Goal: Task Accomplishment & Management: Manage account settings

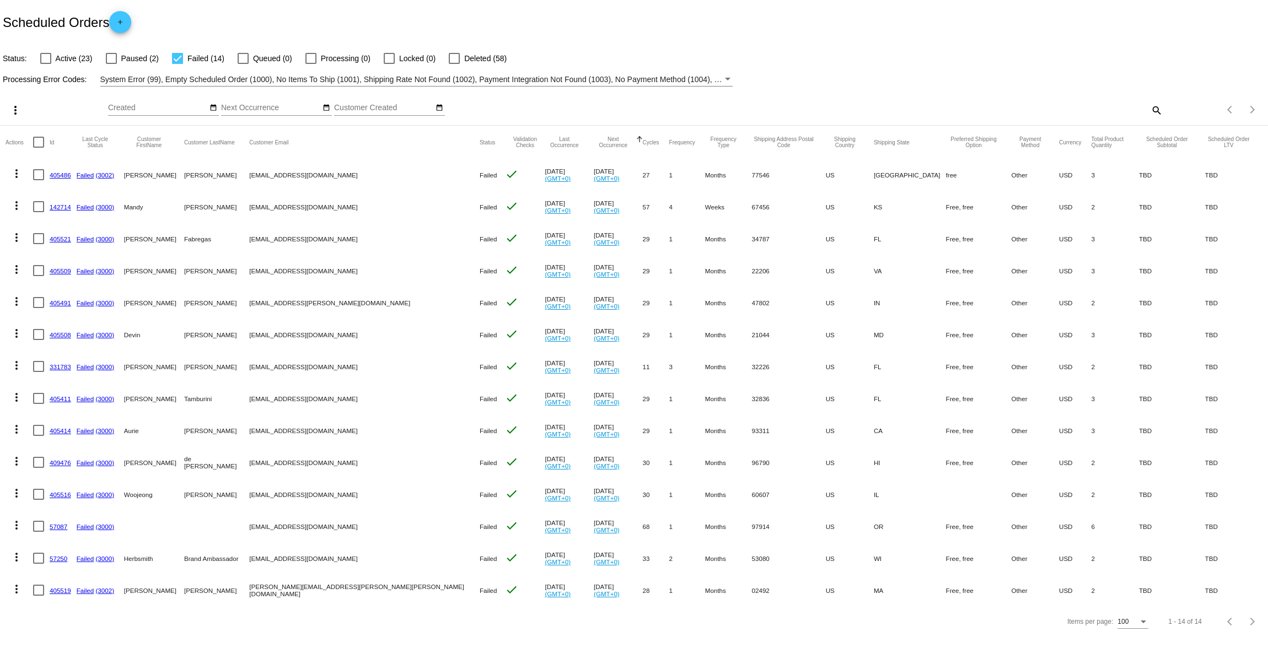
click at [1159, 108] on mat-icon "search" at bounding box center [1155, 109] width 13 height 17
click at [1103, 105] on input "Search" at bounding box center [1004, 108] width 316 height 9
paste input "[PERSON_NAME][EMAIL_ADDRESS][PERSON_NAME][DOMAIN_NAME]"
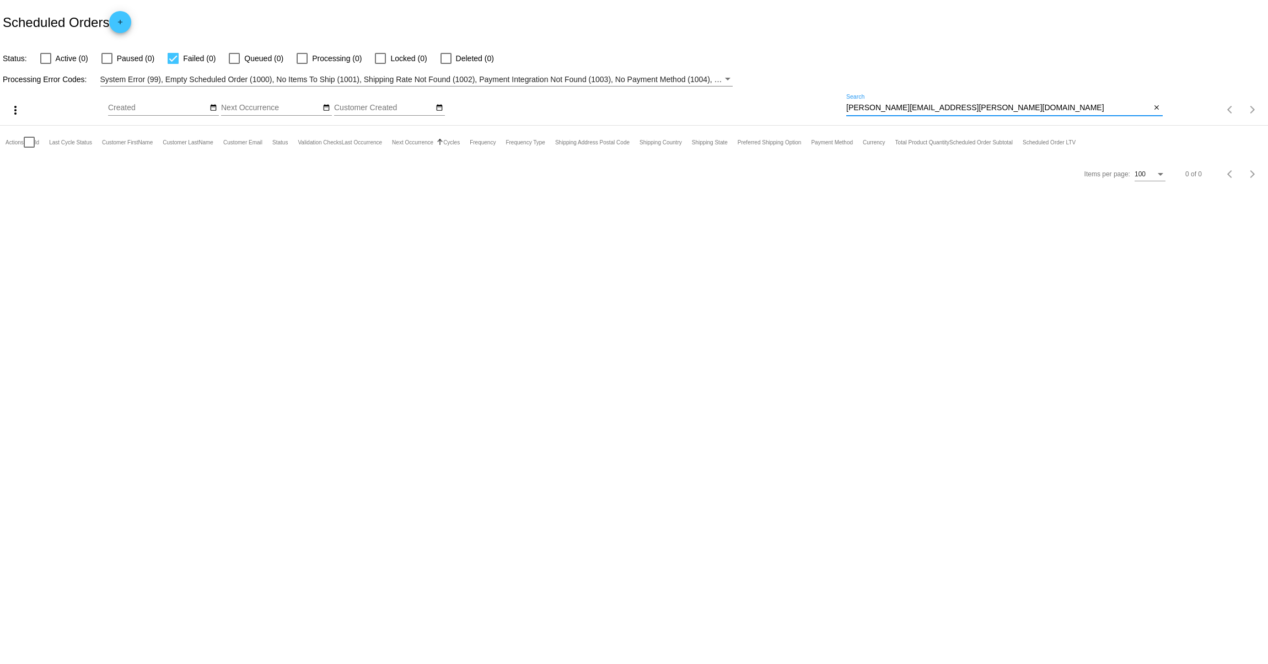
type input "[PERSON_NAME][EMAIL_ADDRESS][PERSON_NAME][DOMAIN_NAME]"
click at [65, 60] on span "Active (0)" at bounding box center [72, 58] width 33 height 13
click at [46, 64] on input "Active (0)" at bounding box center [45, 64] width 1 height 1
checkbox input "true"
click at [898, 107] on input "[PERSON_NAME][EMAIL_ADDRESS][PERSON_NAME][DOMAIN_NAME]" at bounding box center [998, 108] width 305 height 9
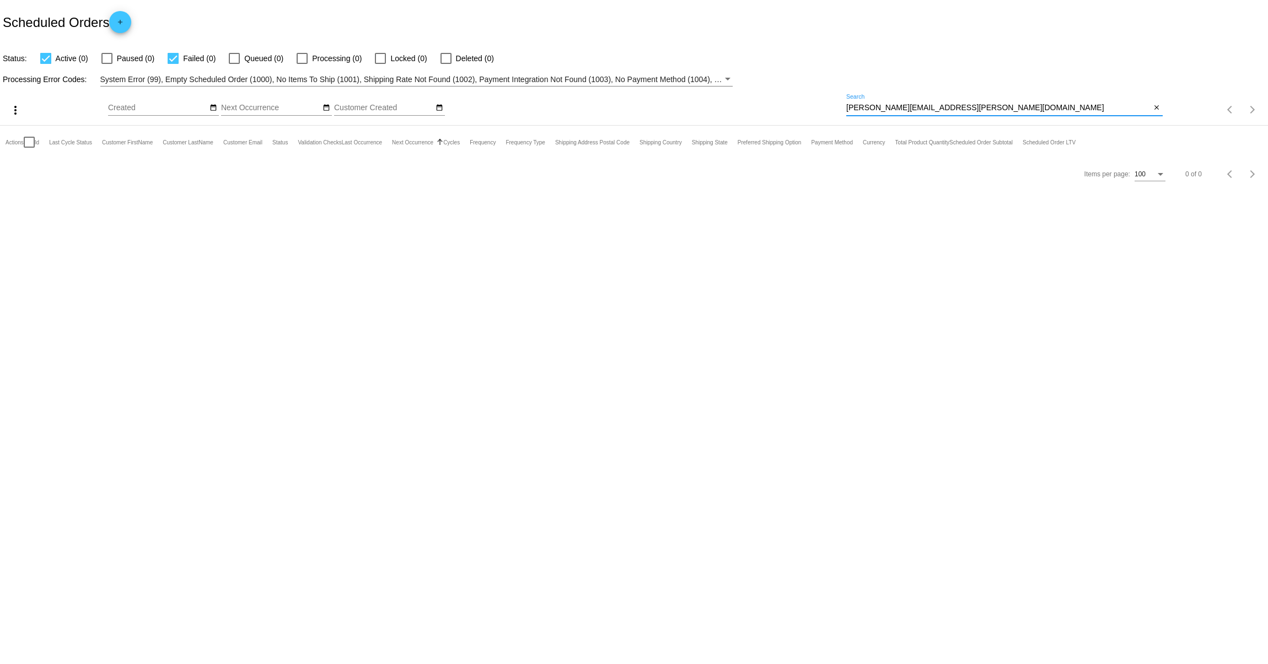
click at [898, 107] on input "[PERSON_NAME][EMAIL_ADDRESS][PERSON_NAME][DOMAIN_NAME]" at bounding box center [998, 108] width 305 height 9
paste input "[PERSON_NAME].[PERSON_NAME]"
type input "[PERSON_NAME][EMAIL_ADDRESS][PERSON_NAME][DOMAIN_NAME]"
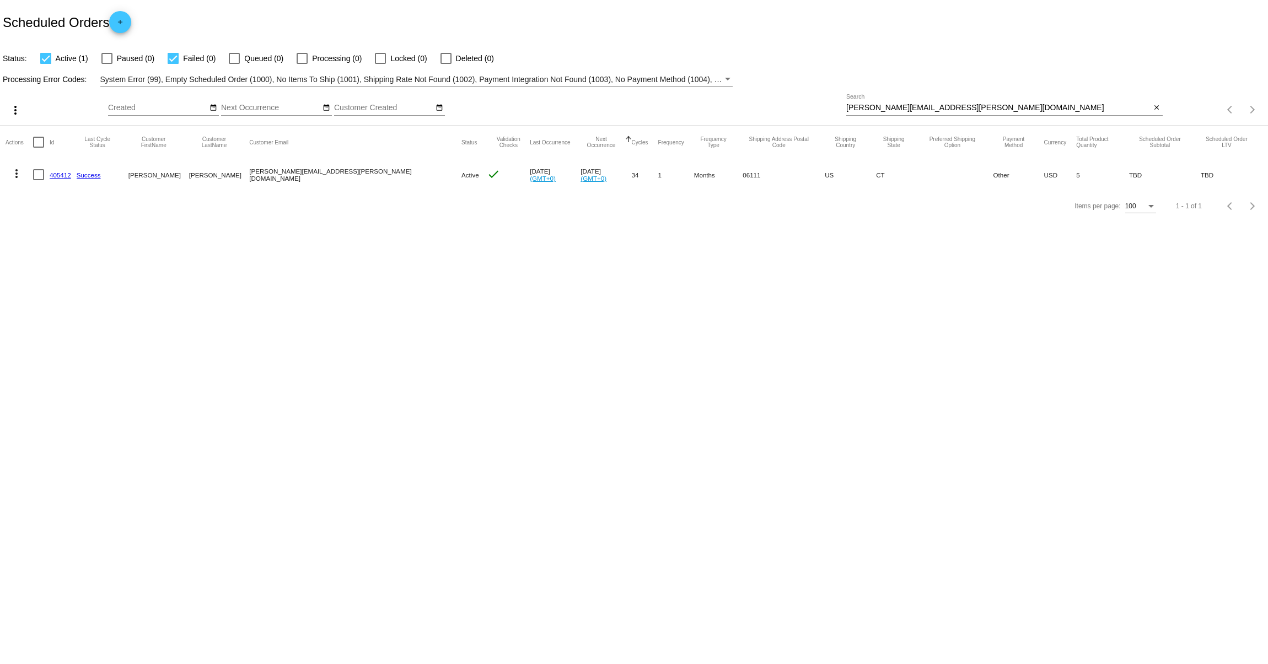
drag, startPoint x: 47, startPoint y: 175, endPoint x: 73, endPoint y: 175, distance: 25.4
click at [73, 175] on mat-row "more_vert 405412 Success [PERSON_NAME] [PERSON_NAME][EMAIL_ADDRESS][PERSON_NAME…" at bounding box center [634, 175] width 1257 height 32
copy mat-row "405412"
click at [1155, 107] on mat-icon "close" at bounding box center [1157, 108] width 8 height 9
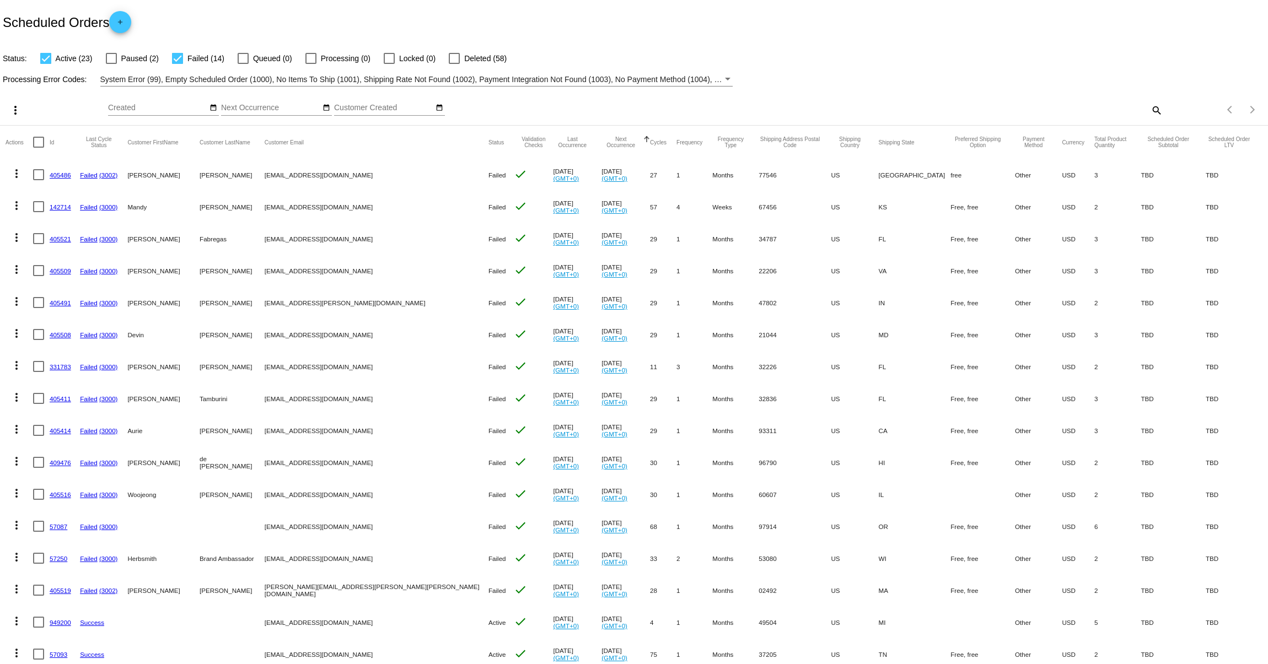
click at [17, 107] on mat-icon "more_vert" at bounding box center [15, 110] width 13 height 13
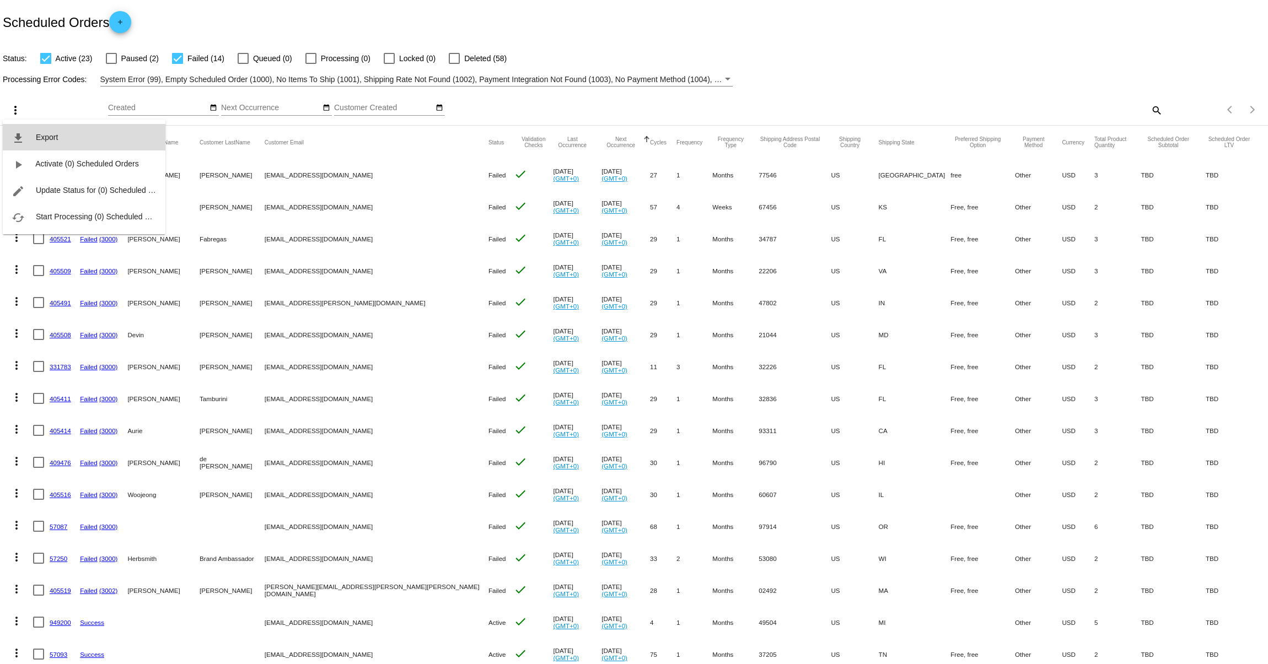
click at [30, 130] on button "file_download Export" at bounding box center [84, 137] width 163 height 26
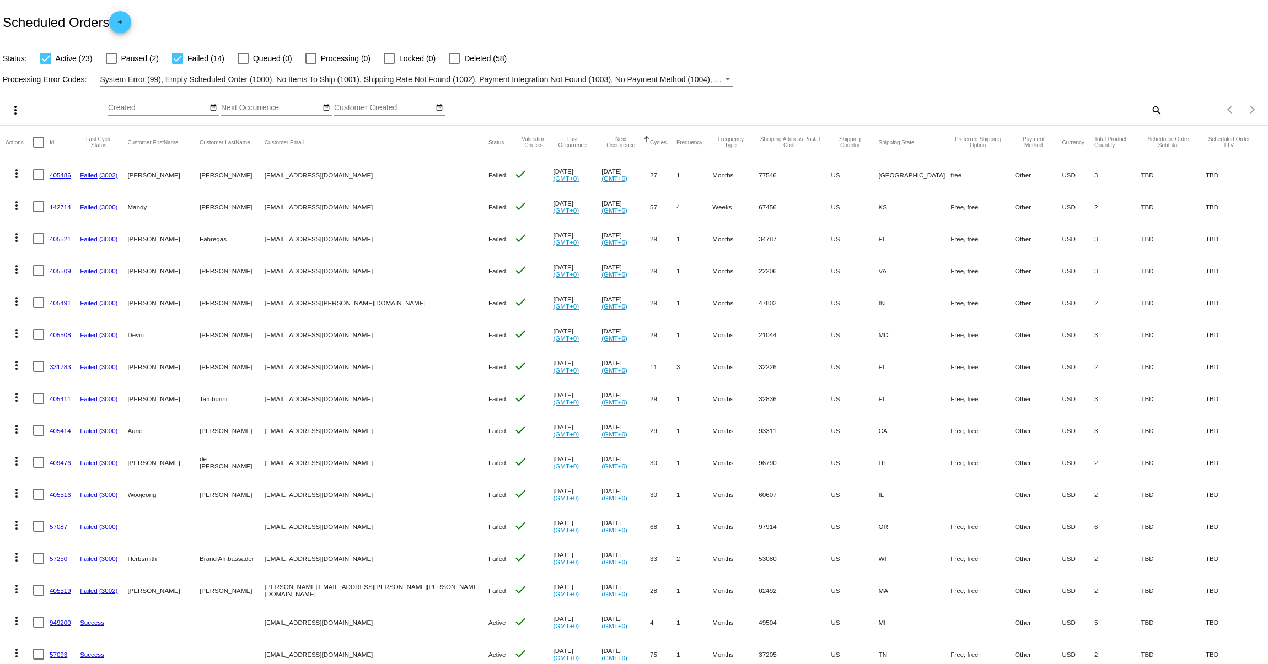
click at [175, 58] on div at bounding box center [177, 58] width 11 height 11
click at [177, 64] on input "Failed (14)" at bounding box center [177, 64] width 1 height 1
checkbox input "false"
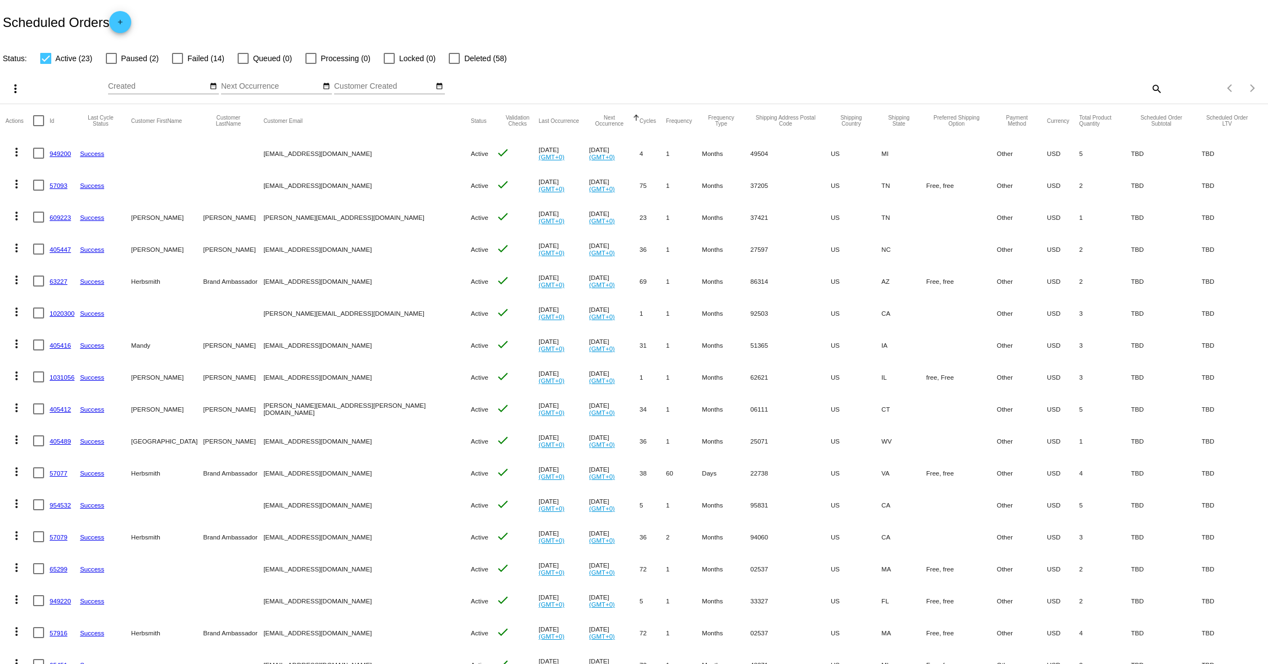
click at [582, 23] on div "Scheduled Orders add" at bounding box center [634, 22] width 1268 height 44
click at [15, 148] on mat-icon "more_vert" at bounding box center [16, 152] width 13 height 13
click at [56, 256] on span "View / Edit" at bounding box center [57, 258] width 36 height 9
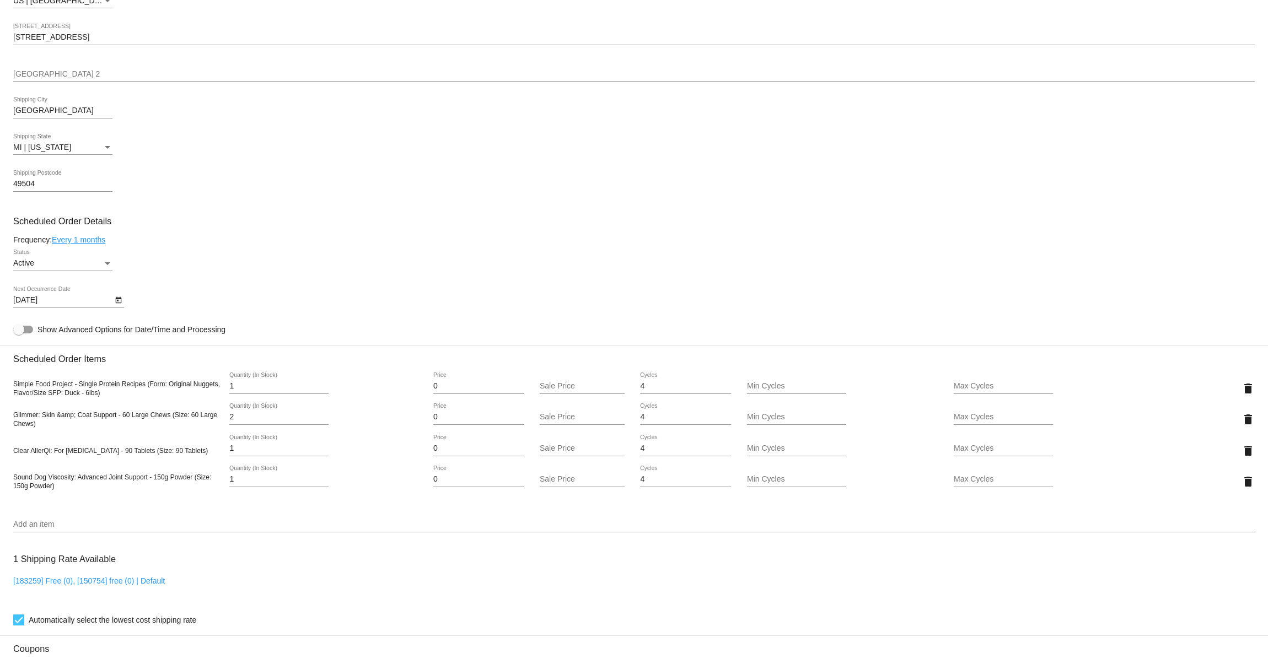
scroll to position [776, 0]
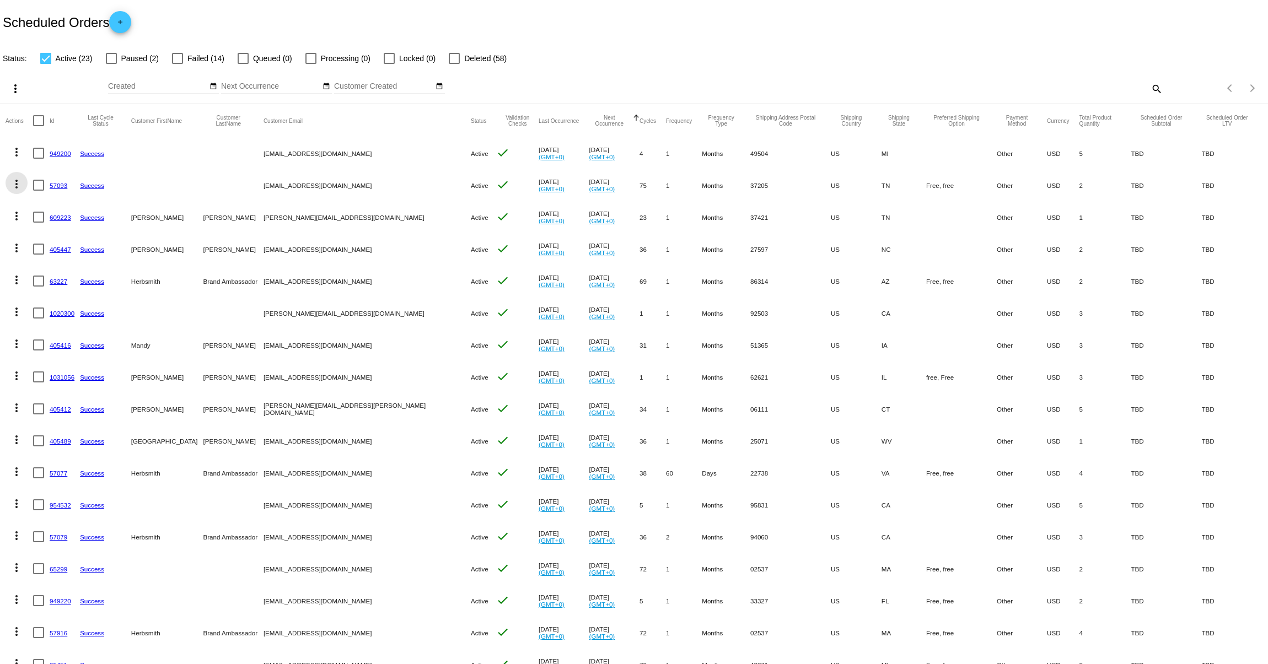
click at [19, 181] on mat-icon "more_vert" at bounding box center [16, 184] width 13 height 13
click at [61, 296] on button "edit View / Edit" at bounding box center [61, 290] width 110 height 26
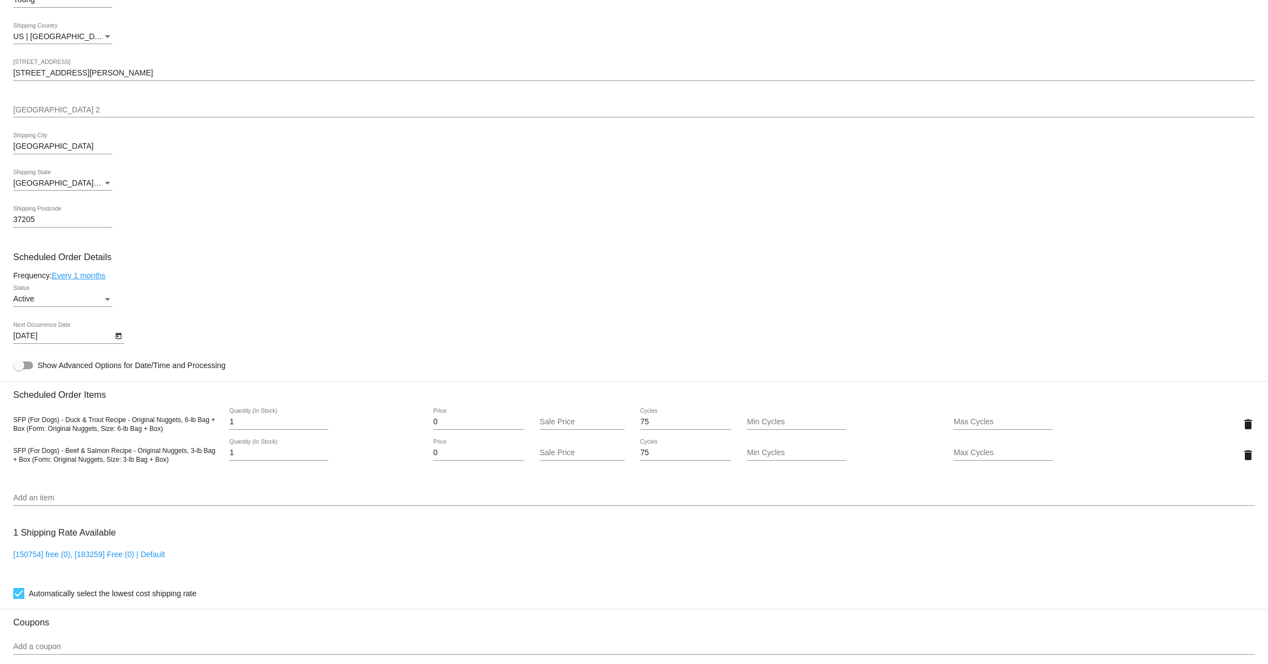
scroll to position [155, 0]
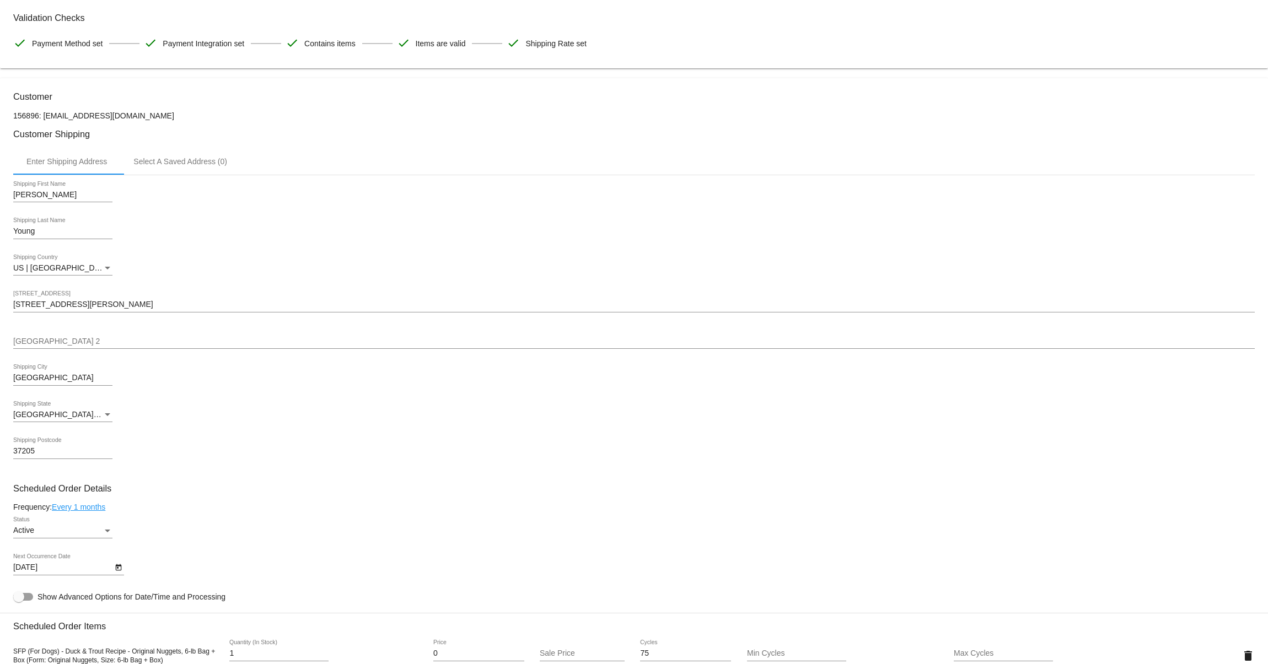
drag, startPoint x: 15, startPoint y: 117, endPoint x: 37, endPoint y: 121, distance: 22.3
click at [37, 121] on mat-card "Customer 156896: [EMAIL_ADDRESS][DOMAIN_NAME] Customer Shipping Enter Shipping …" at bounding box center [634, 644] width 1268 height 1133
copy p "156896"
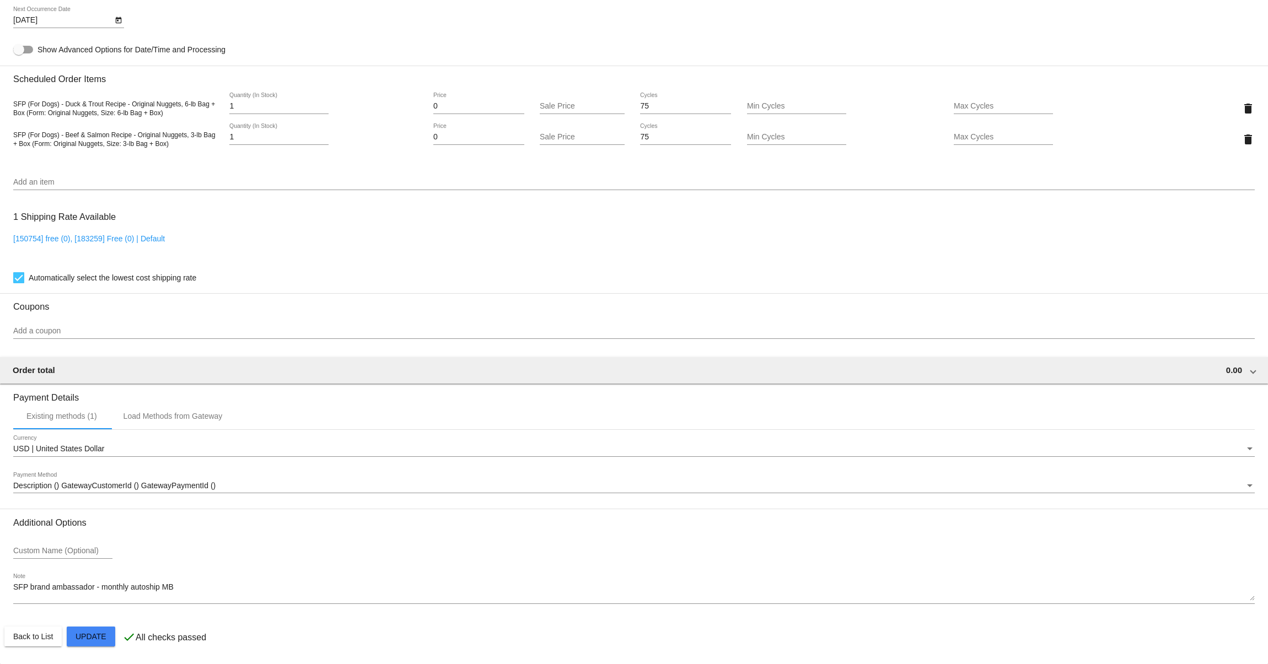
scroll to position [0, 0]
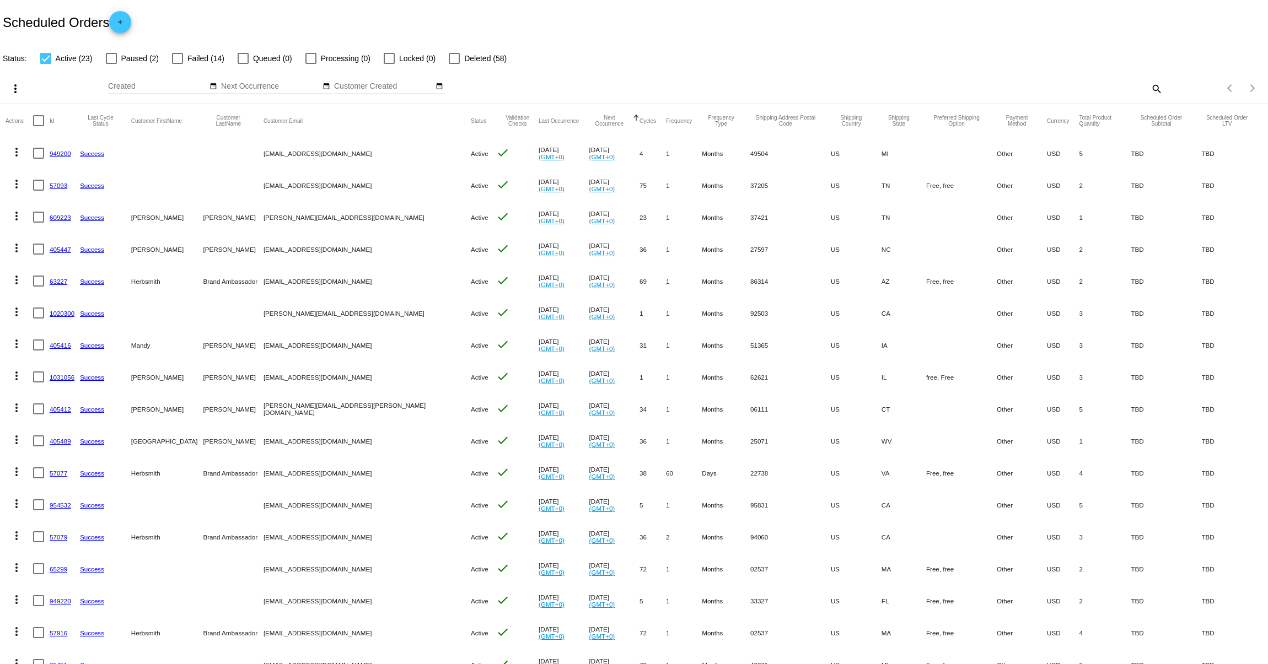
click at [1149, 85] on mat-icon "search" at bounding box center [1155, 88] width 13 height 17
click at [1034, 90] on input "Search" at bounding box center [1004, 86] width 316 height 9
paste input "63227"
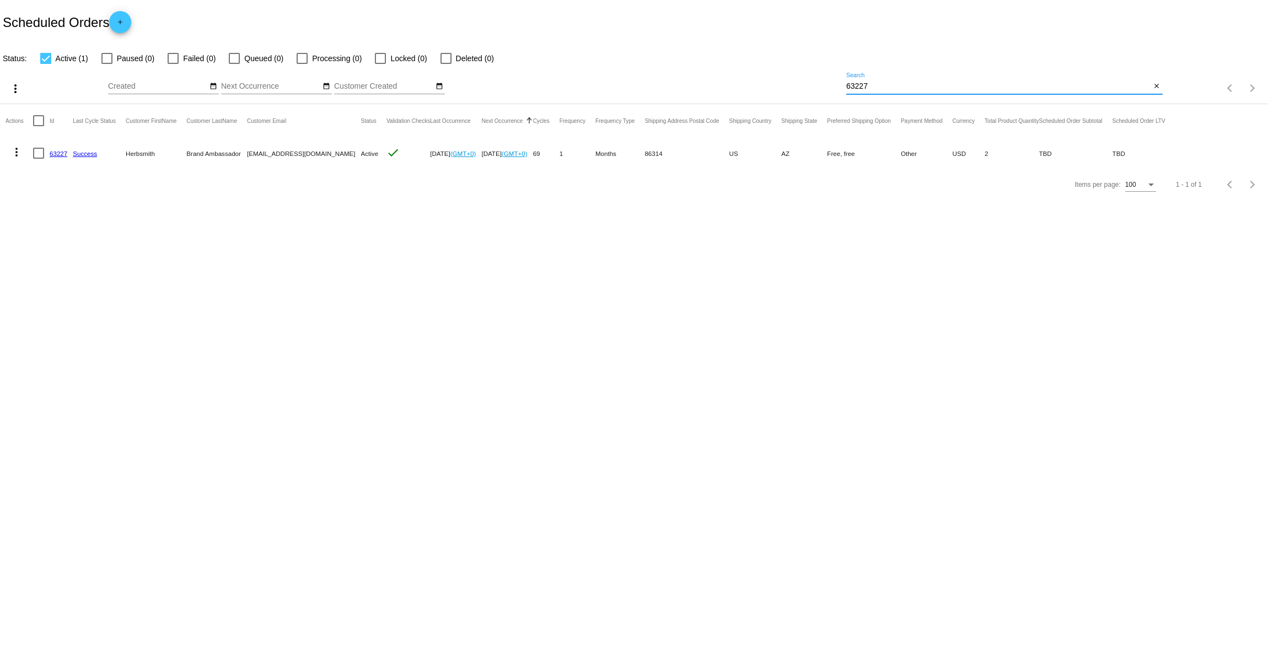
type input "63227"
click at [16, 152] on mat-icon "more_vert" at bounding box center [16, 152] width 13 height 13
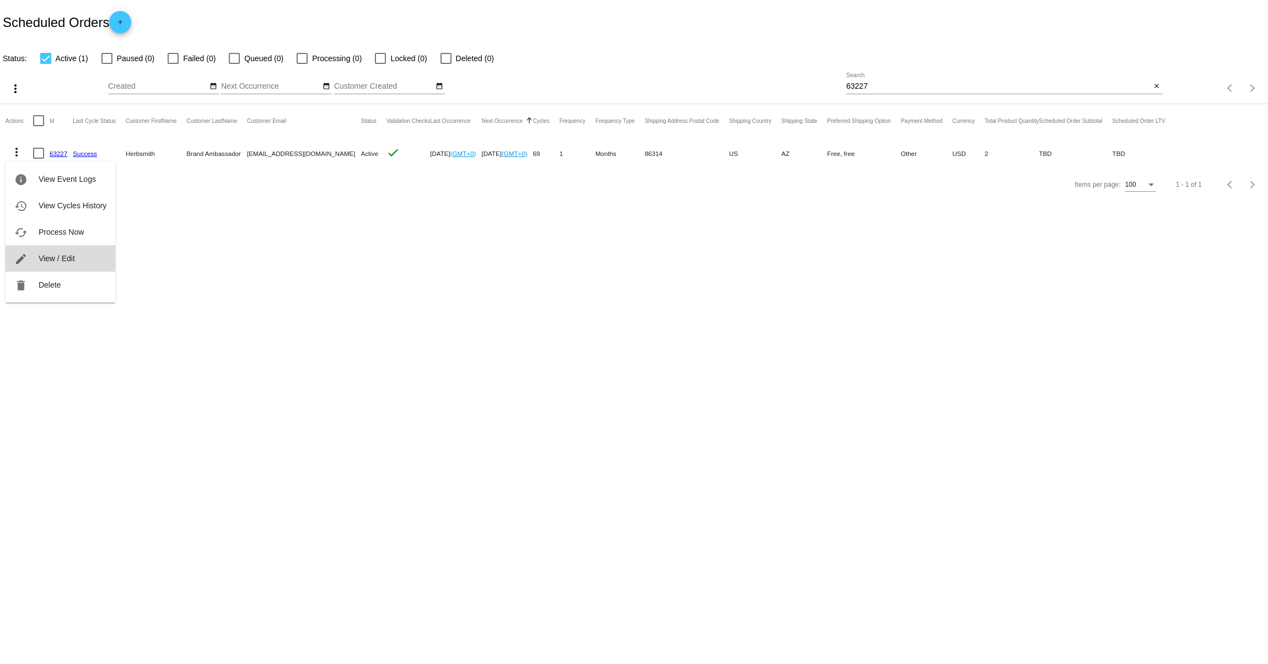
click at [49, 254] on span "View / Edit" at bounding box center [57, 258] width 36 height 9
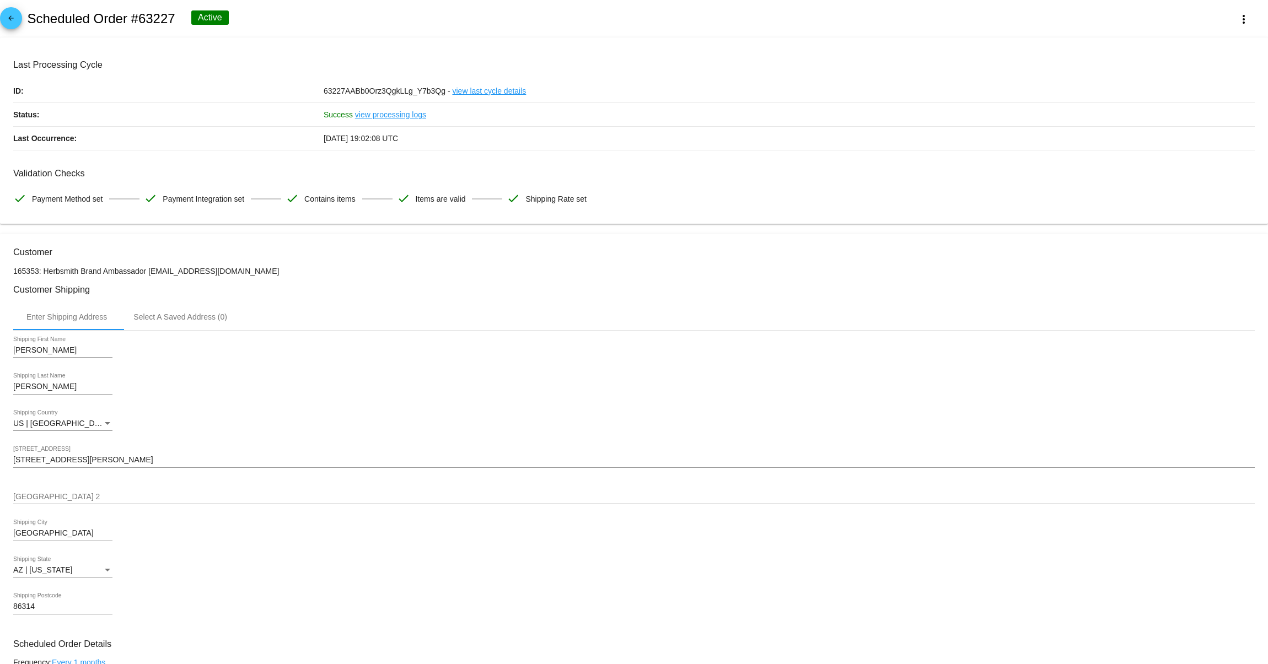
scroll to position [73, 0]
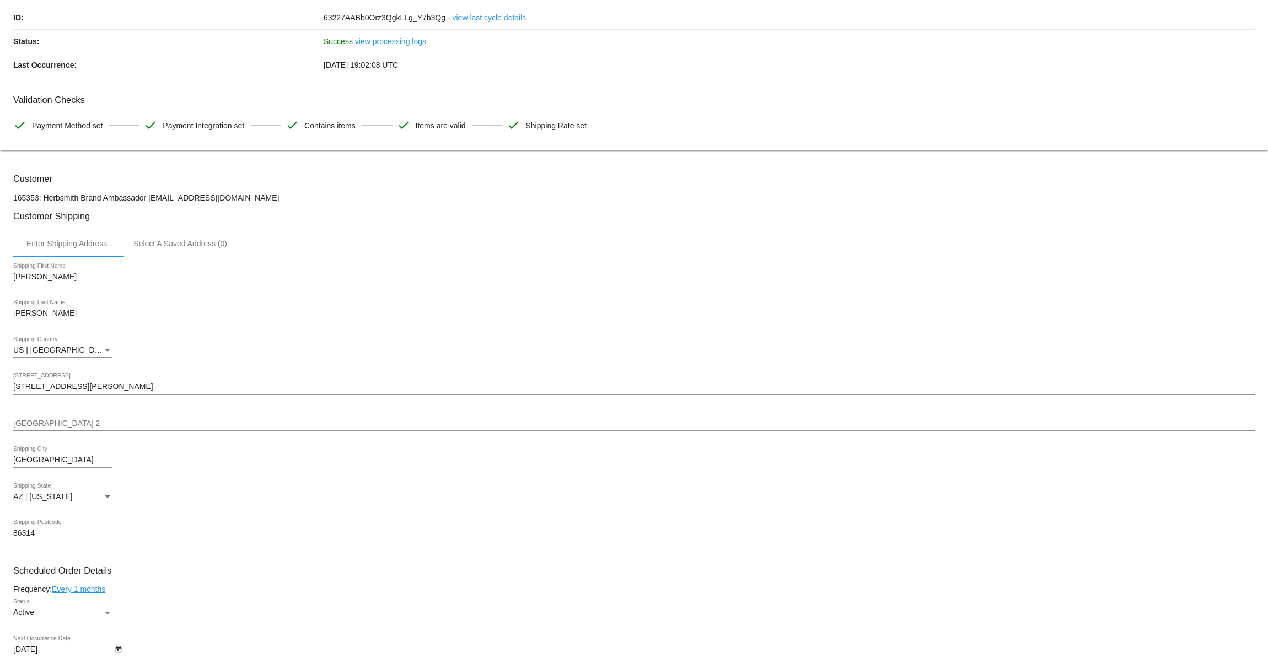
click at [65, 391] on input "[STREET_ADDRESS][PERSON_NAME]" at bounding box center [633, 387] width 1241 height 9
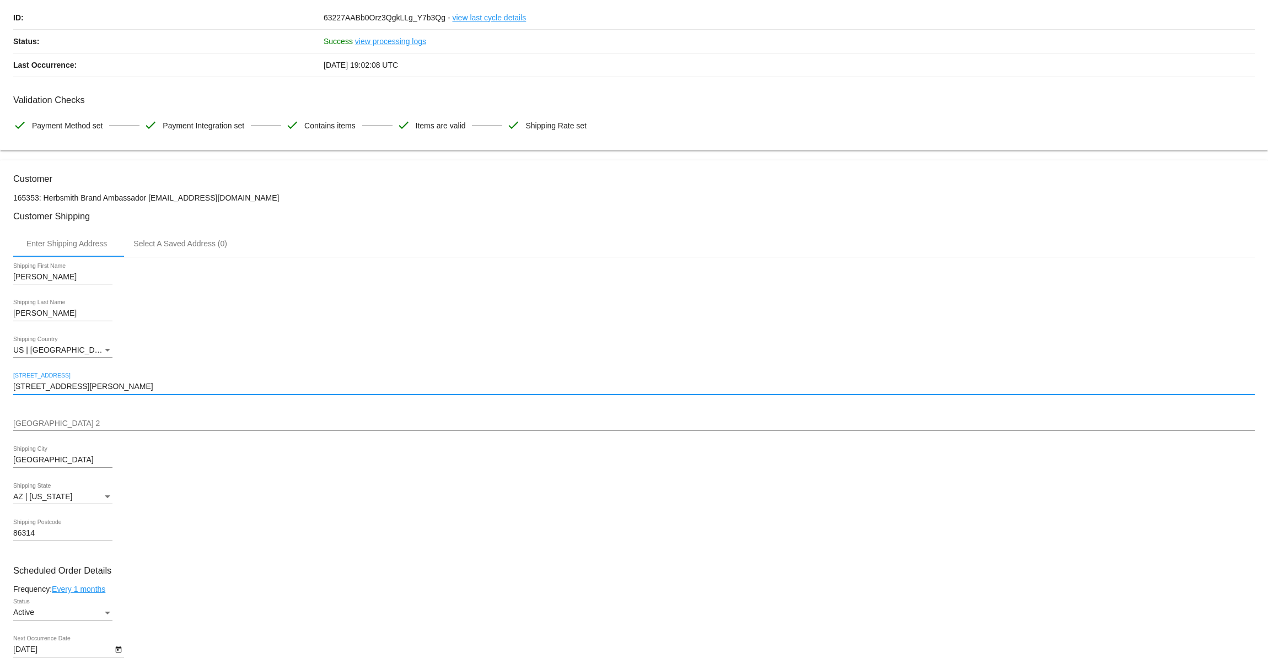
click at [65, 391] on input "[STREET_ADDRESS][PERSON_NAME]" at bounding box center [633, 387] width 1241 height 9
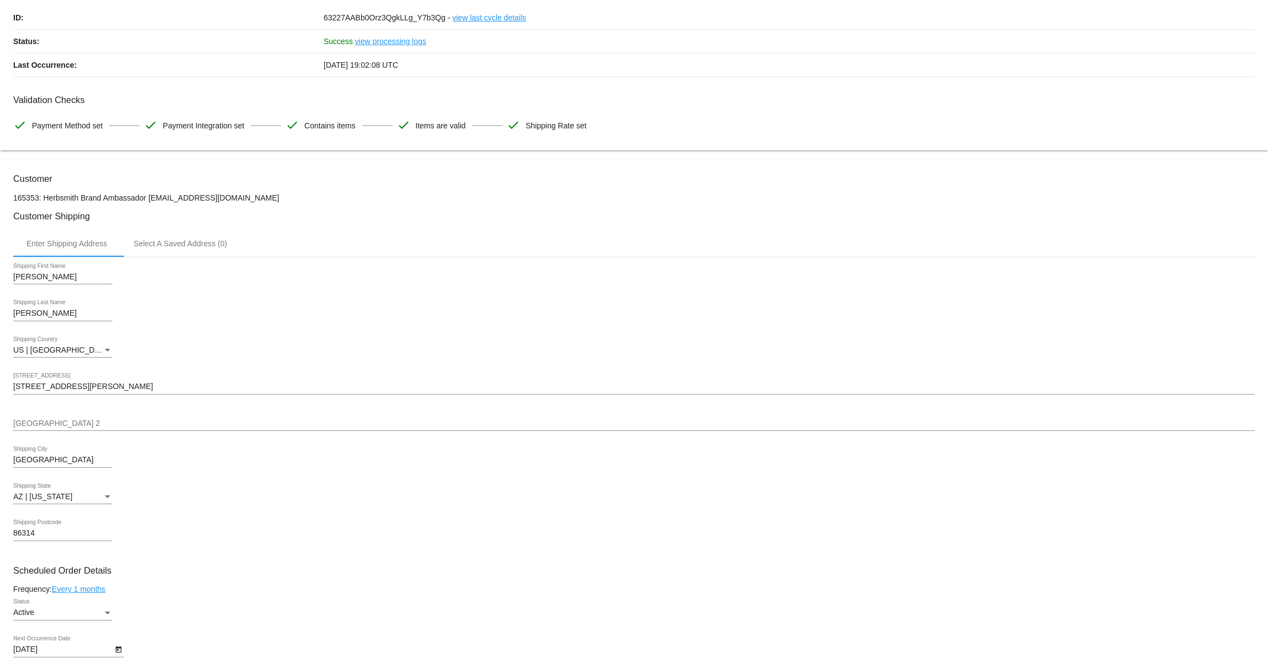
click at [66, 465] on input "[GEOGRAPHIC_DATA]" at bounding box center [62, 460] width 99 height 9
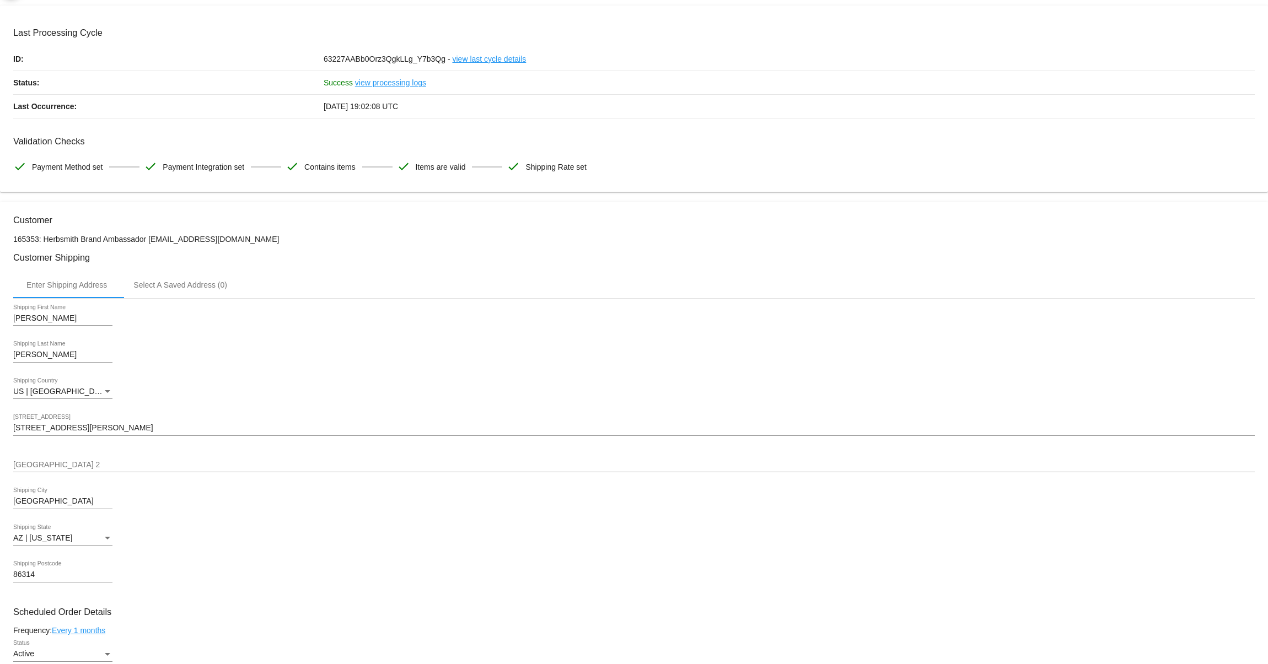
scroll to position [0, 0]
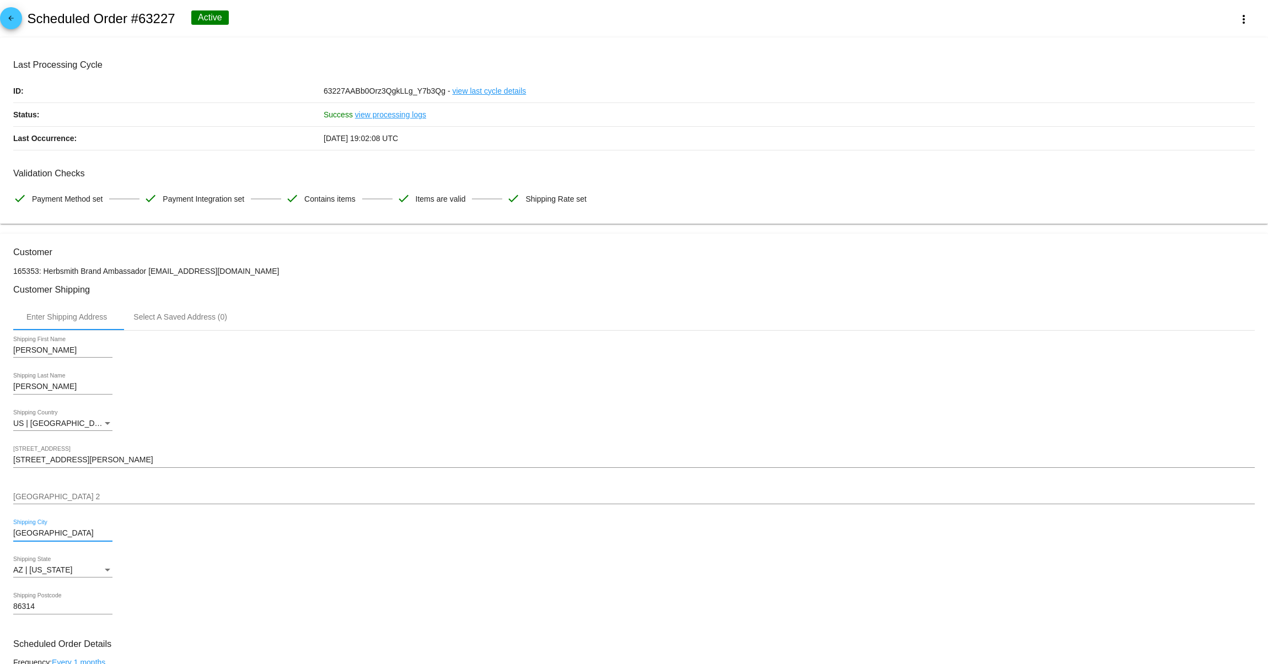
click at [152, 21] on h2 "Scheduled Order #63227" at bounding box center [101, 18] width 148 height 15
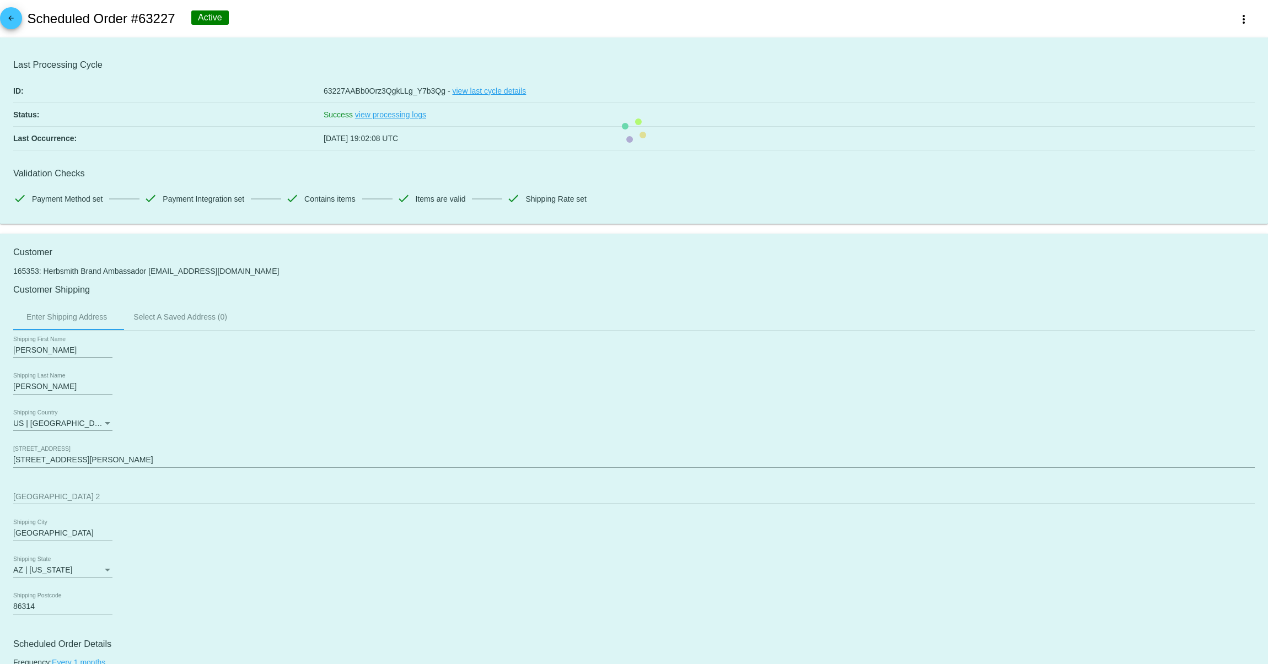
click at [152, 21] on h2 "Scheduled Order #63227" at bounding box center [101, 18] width 148 height 15
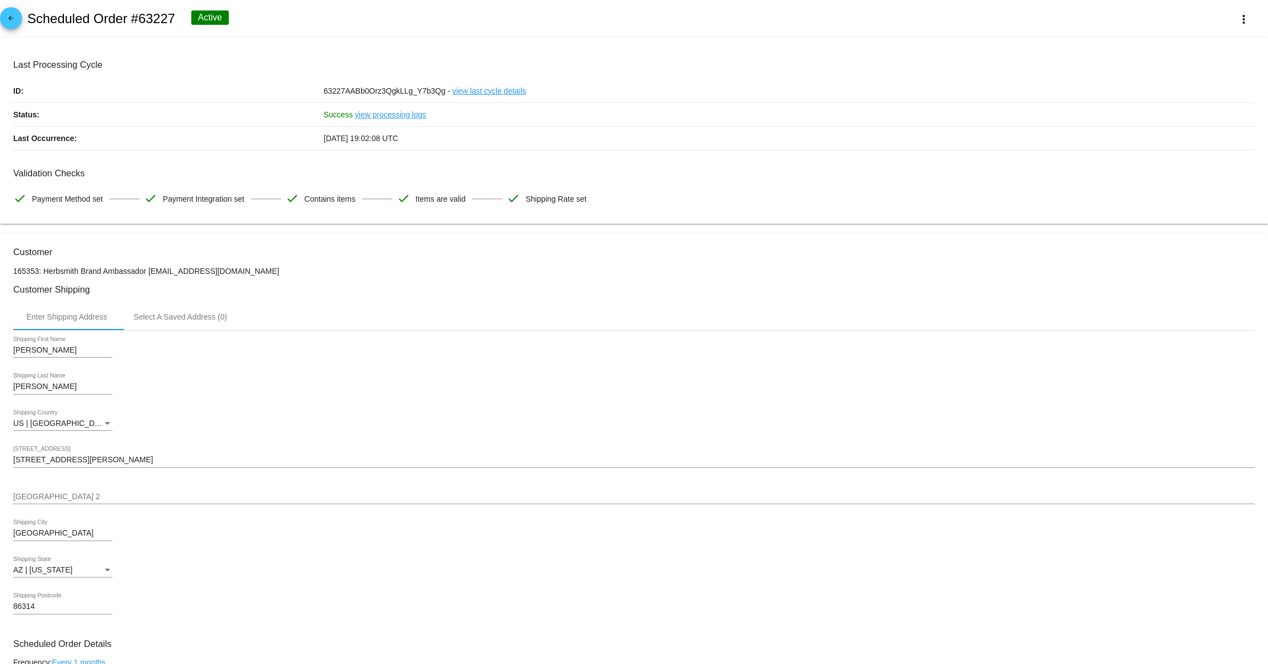
drag, startPoint x: 171, startPoint y: 19, endPoint x: 142, endPoint y: 19, distance: 29.2
click at [142, 19] on div "arrow_back Scheduled Order #63227 Active more_vert" at bounding box center [634, 18] width 1268 height 37
copy h2 "63227"
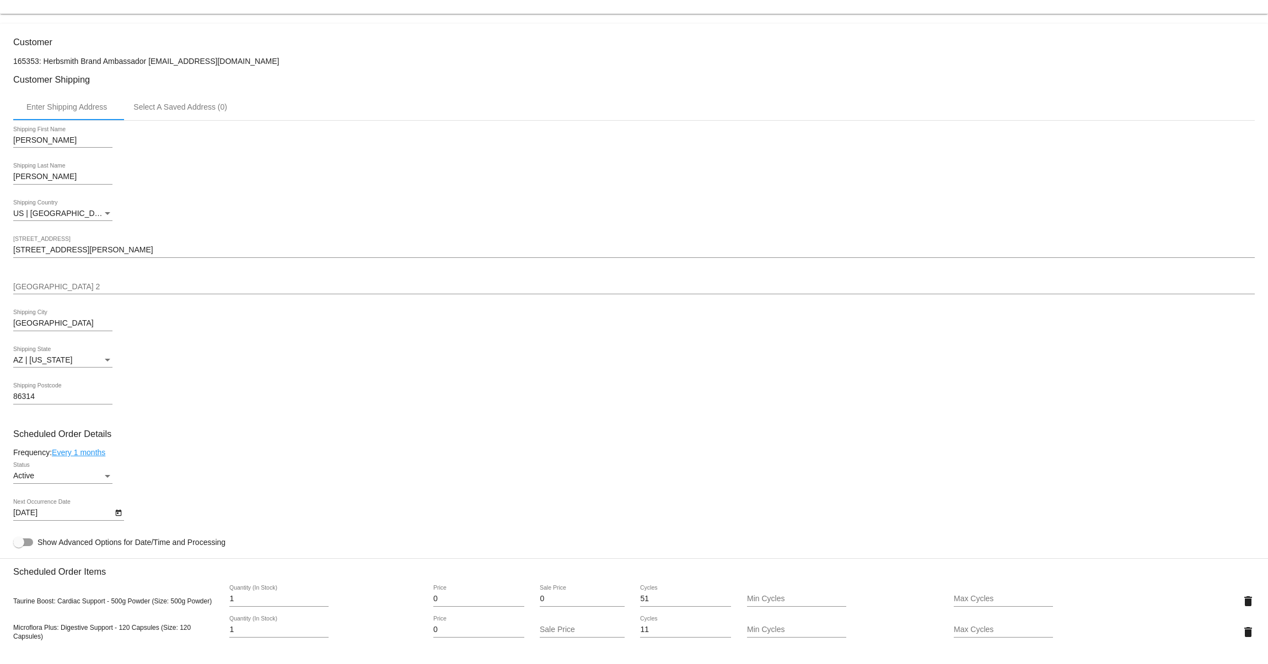
scroll to position [104, 0]
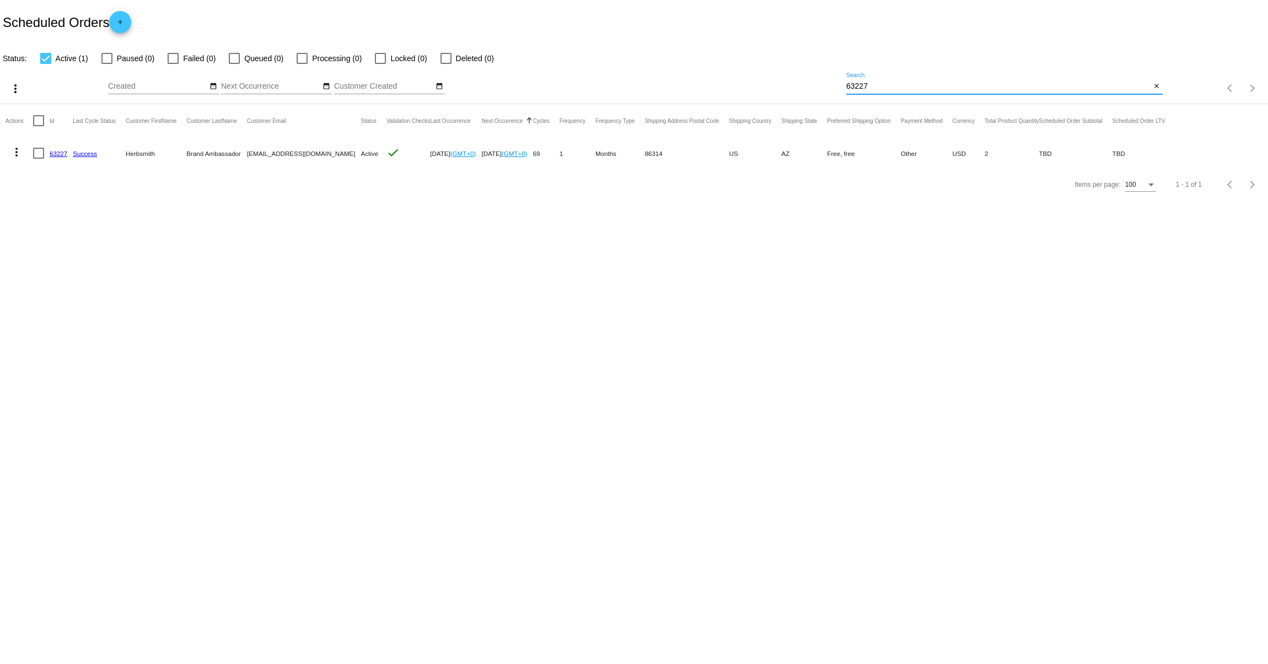
click at [861, 87] on input "63227" at bounding box center [998, 86] width 305 height 9
paste input "5707"
type input "57077"
click at [15, 152] on mat-icon "more_vert" at bounding box center [16, 152] width 13 height 13
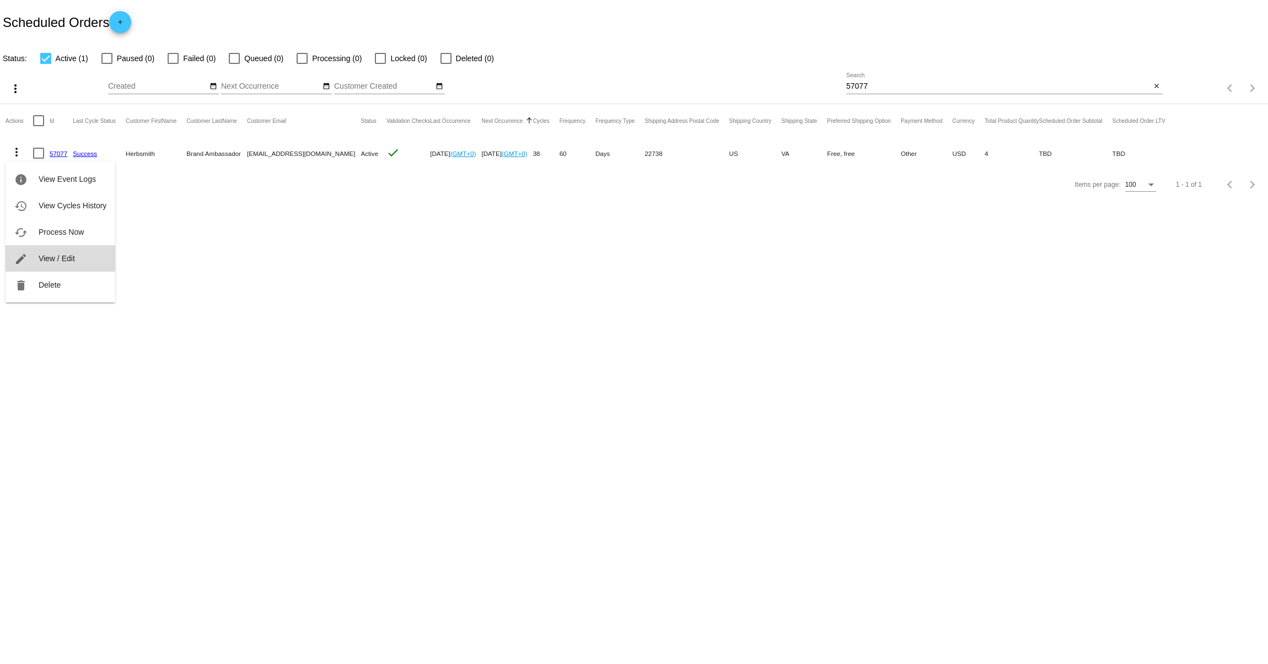
click at [47, 258] on span "View / Edit" at bounding box center [57, 258] width 36 height 9
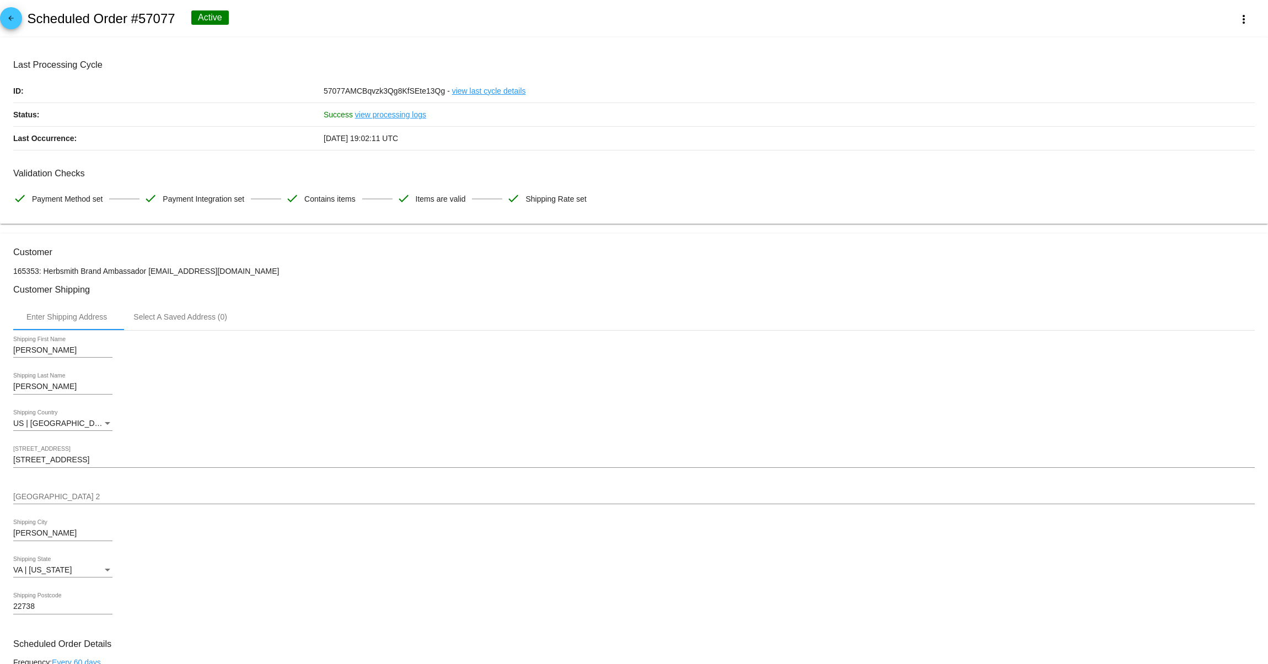
click at [95, 465] on input "[STREET_ADDRESS]" at bounding box center [633, 460] width 1241 height 9
click at [155, 18] on h2 "Scheduled Order #57077" at bounding box center [101, 18] width 148 height 15
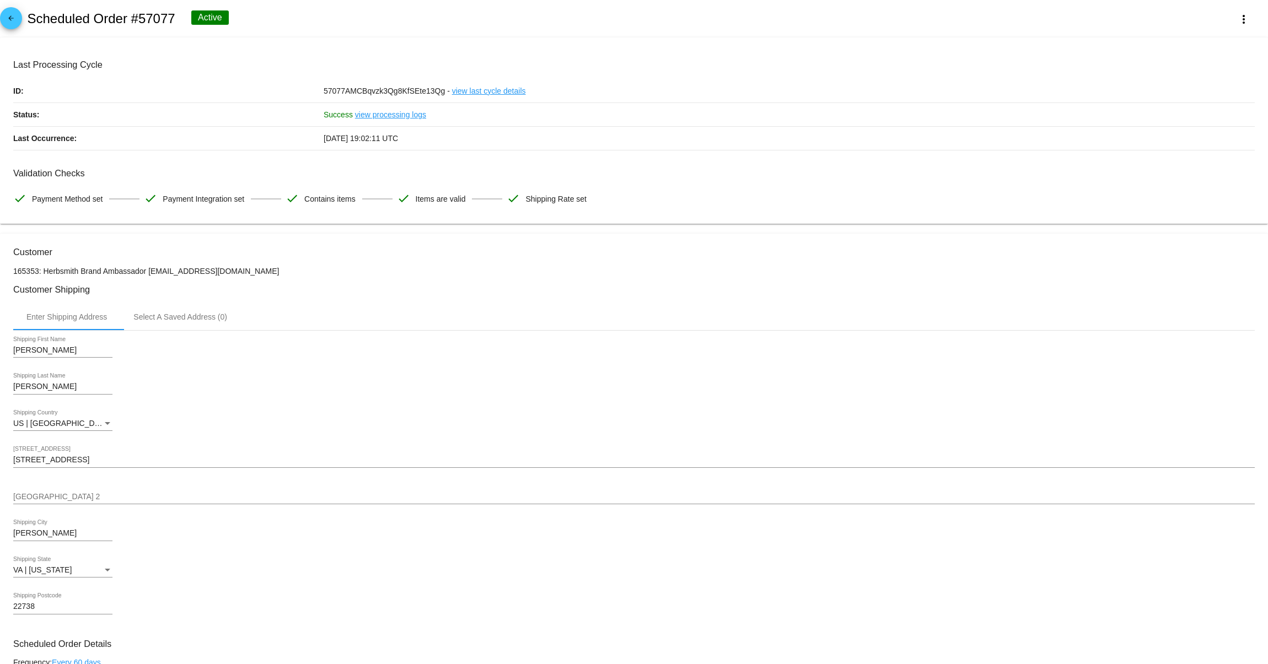
click at [9, 23] on mat-icon "arrow_back" at bounding box center [10, 20] width 13 height 13
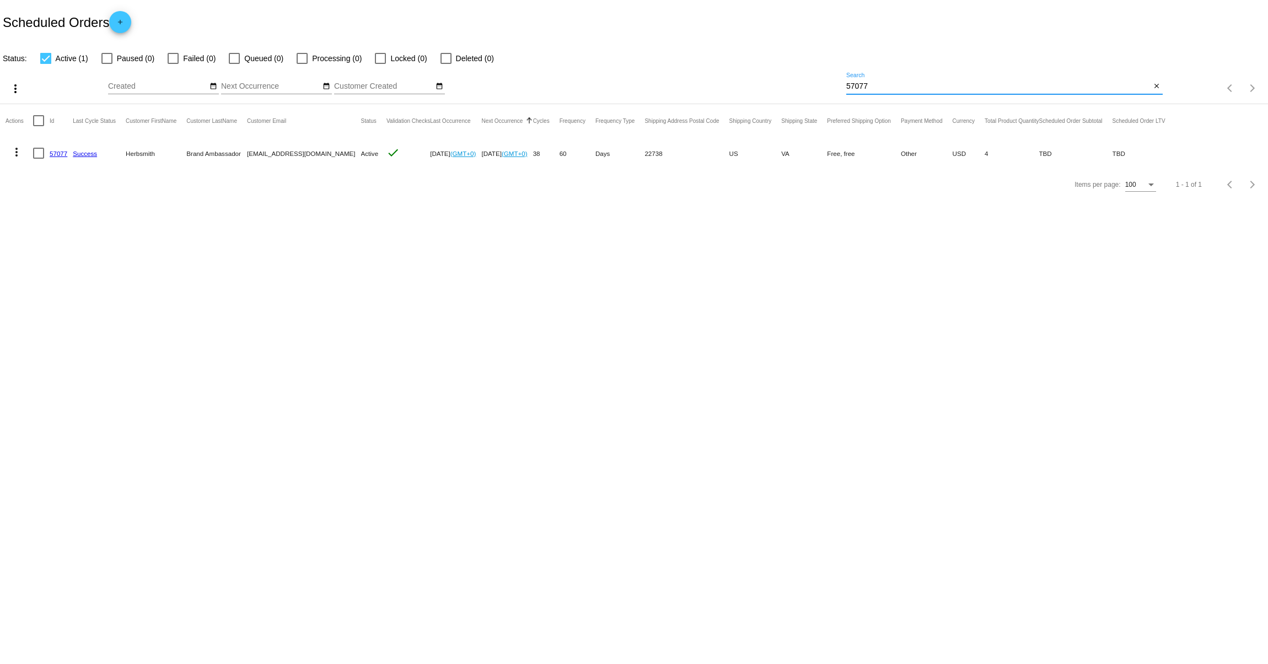
click at [884, 88] on input "57077" at bounding box center [998, 86] width 305 height 9
paste input "954532"
type input "954532"
click at [16, 152] on mat-icon "more_vert" at bounding box center [16, 152] width 13 height 13
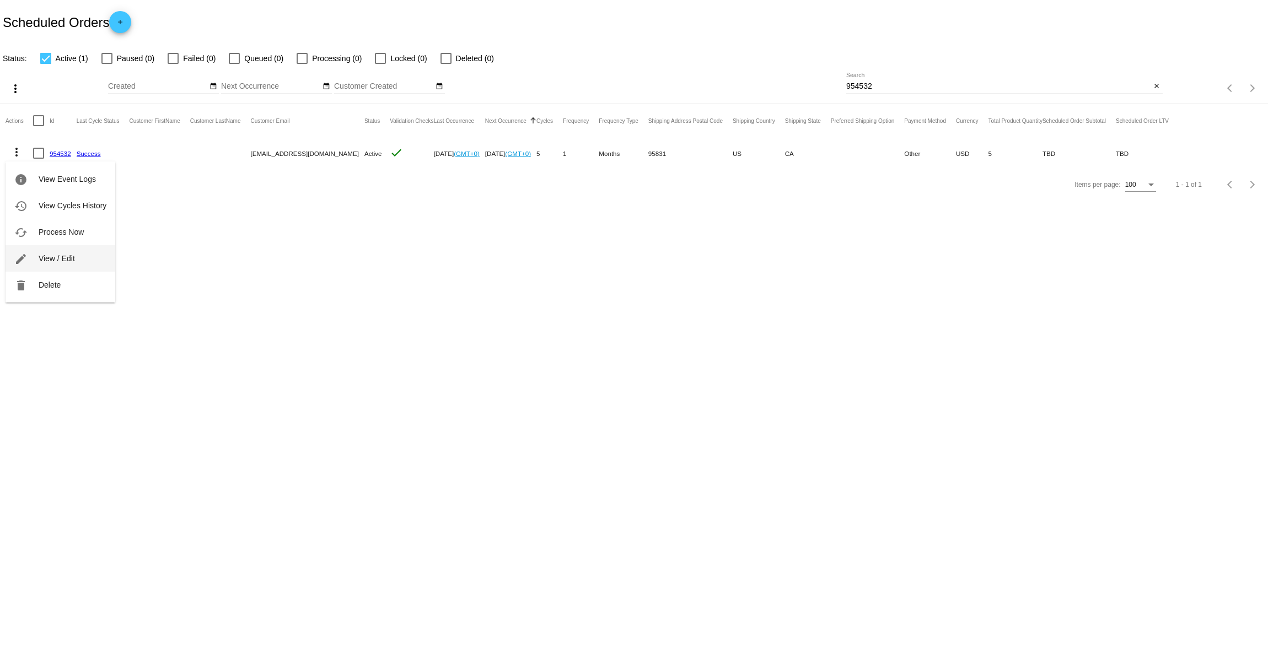
click at [39, 257] on span "View / Edit" at bounding box center [57, 258] width 36 height 9
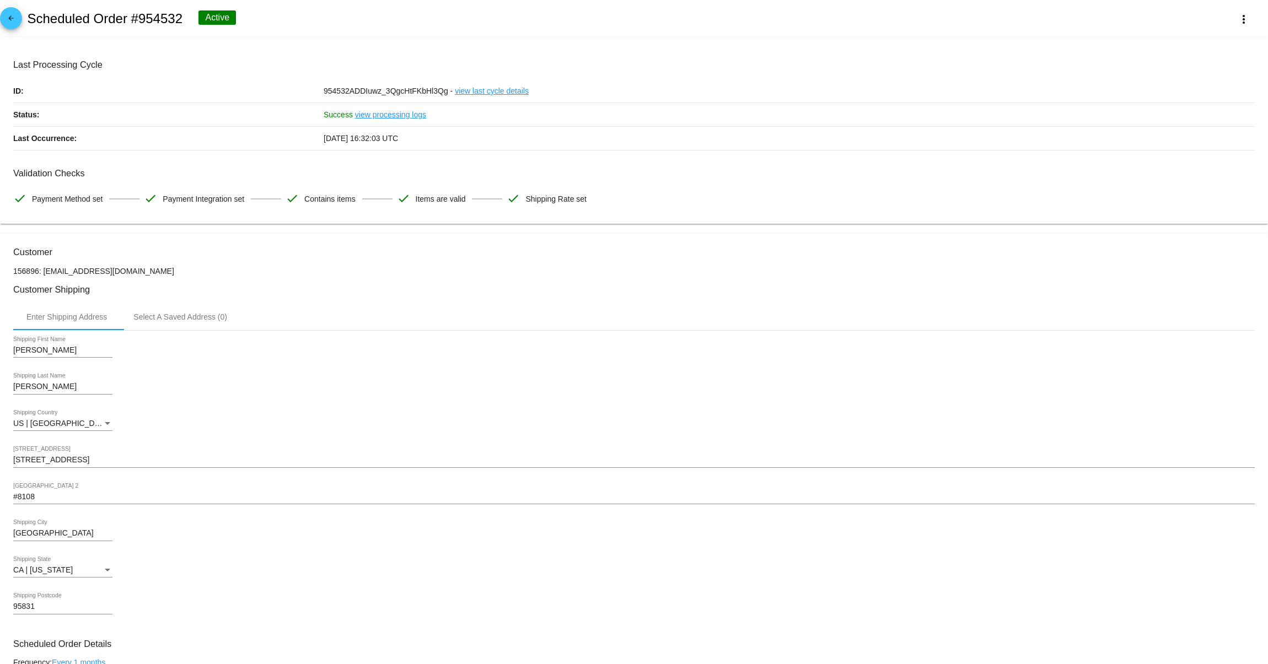
click at [42, 463] on input "[STREET_ADDRESS]" at bounding box center [633, 460] width 1241 height 9
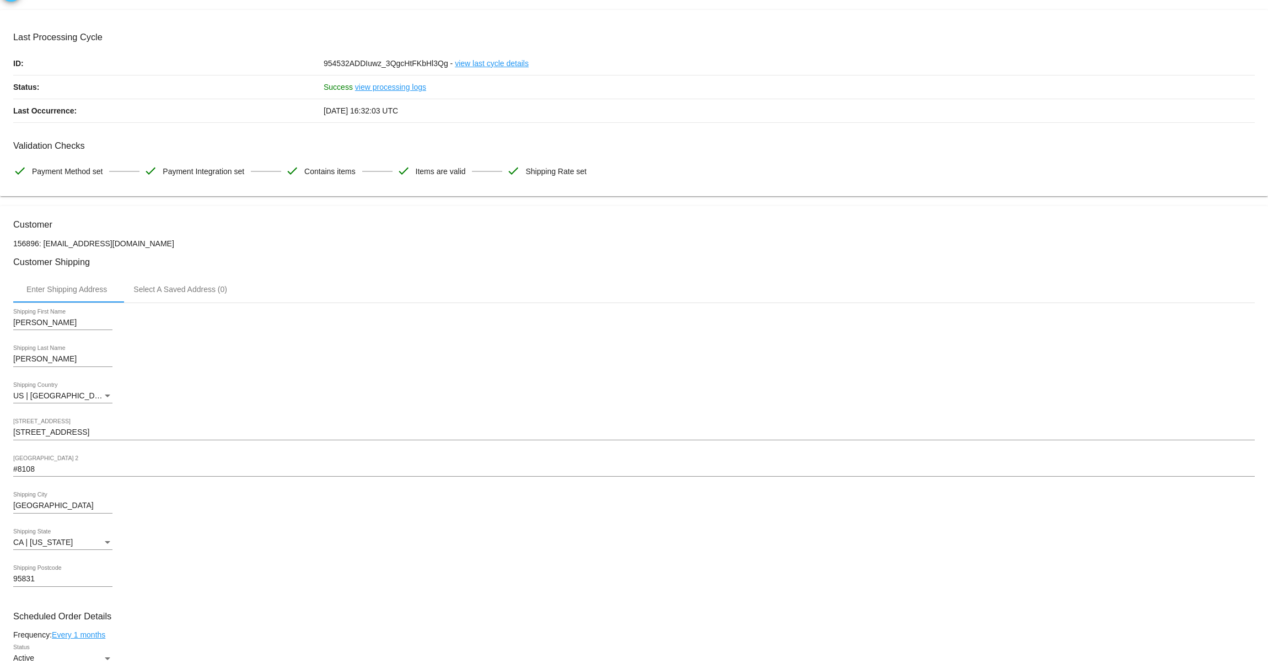
scroll to position [28, 0]
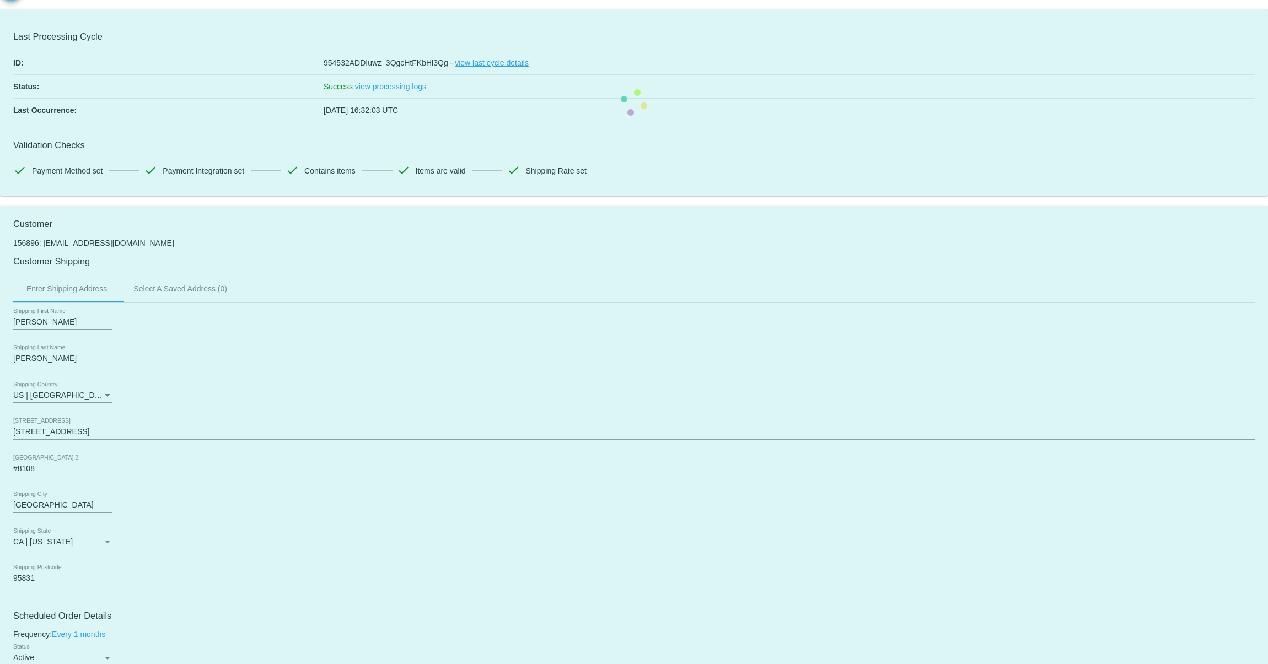
click at [46, 510] on input "[GEOGRAPHIC_DATA]" at bounding box center [62, 505] width 99 height 9
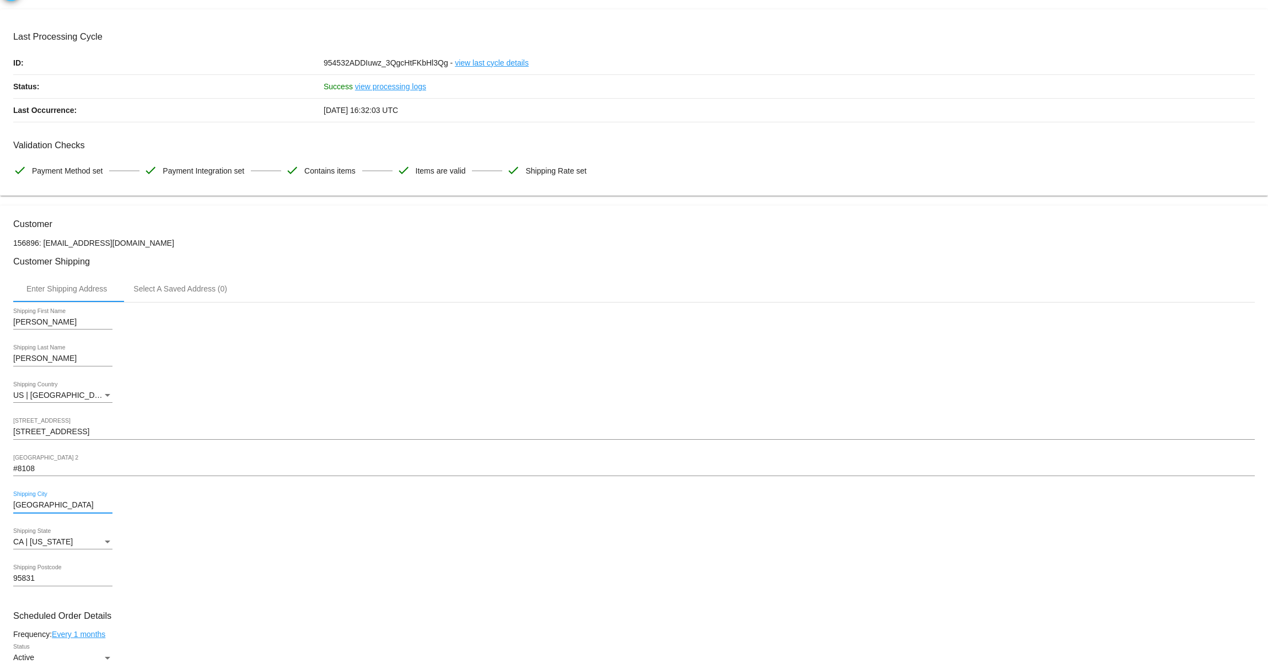
click at [46, 510] on input "[GEOGRAPHIC_DATA]" at bounding box center [62, 505] width 99 height 9
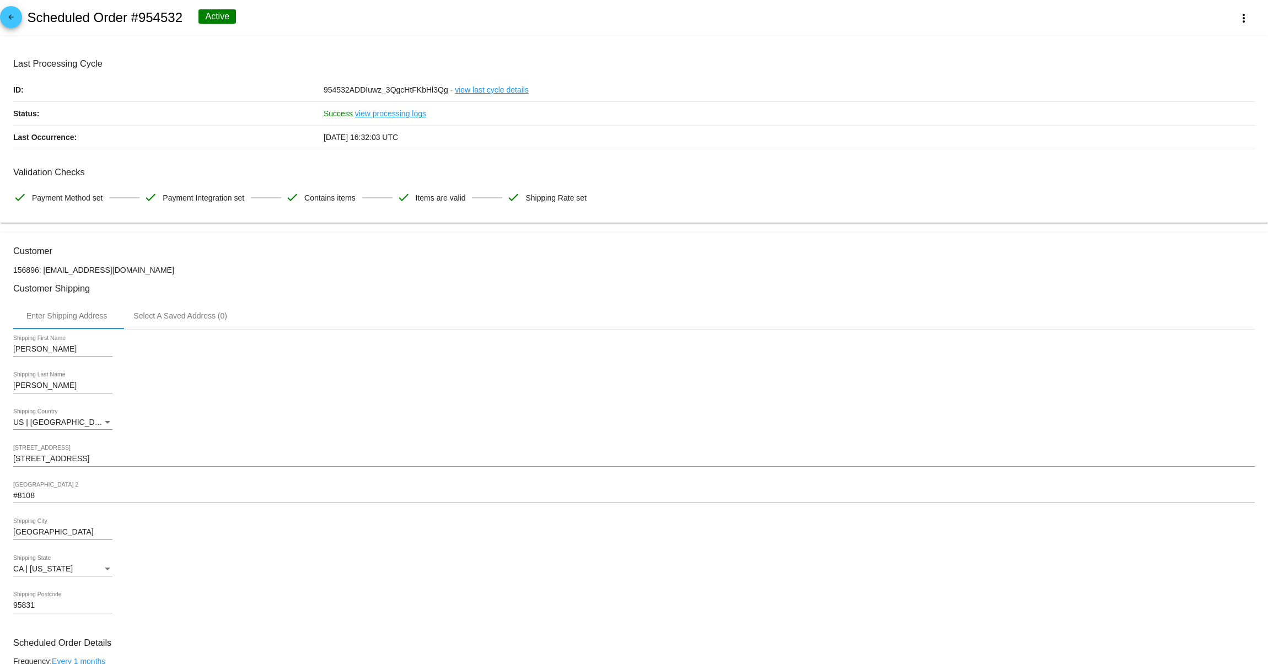
scroll to position [0, 0]
click at [156, 14] on h2 "Scheduled Order #954532" at bounding box center [104, 18] width 155 height 15
click at [14, 23] on mat-icon "arrow_back" at bounding box center [10, 20] width 13 height 13
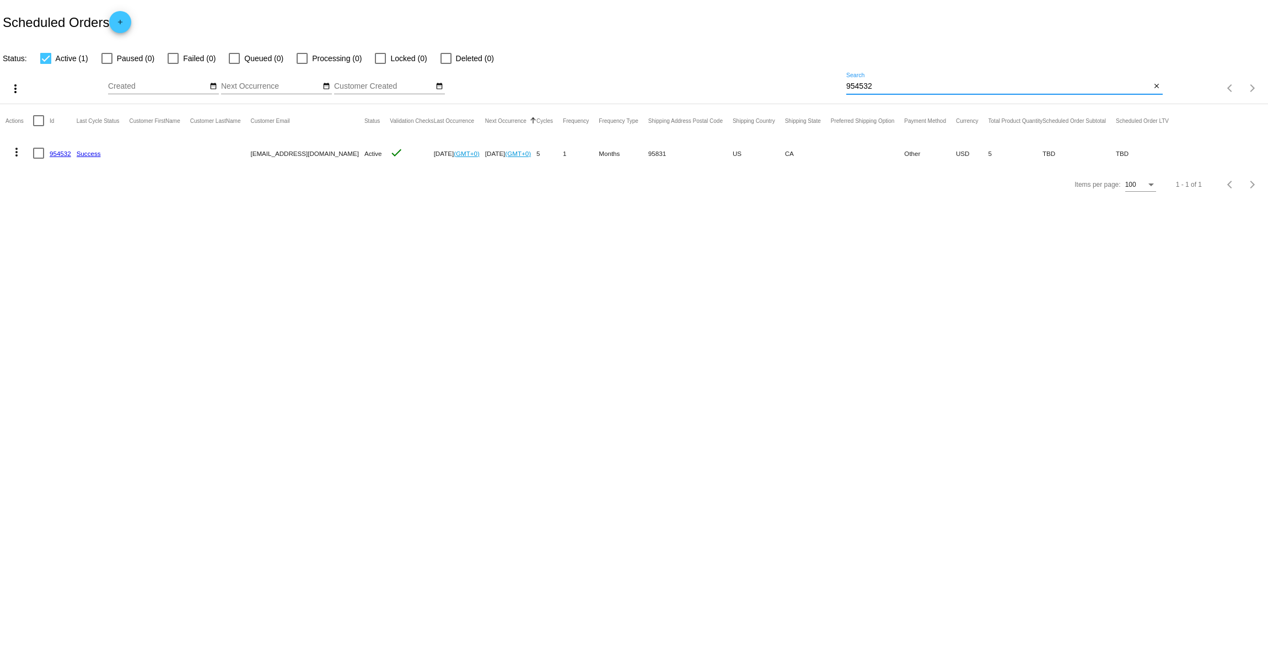
drag, startPoint x: 887, startPoint y: 87, endPoint x: 734, endPoint y: 82, distance: 152.8
click at [734, 82] on div "more_vert Oct Jan Feb Mar [DATE]" at bounding box center [634, 84] width 1268 height 39
paste input "57079"
type input "57079"
click at [15, 150] on mat-icon "more_vert" at bounding box center [16, 152] width 13 height 13
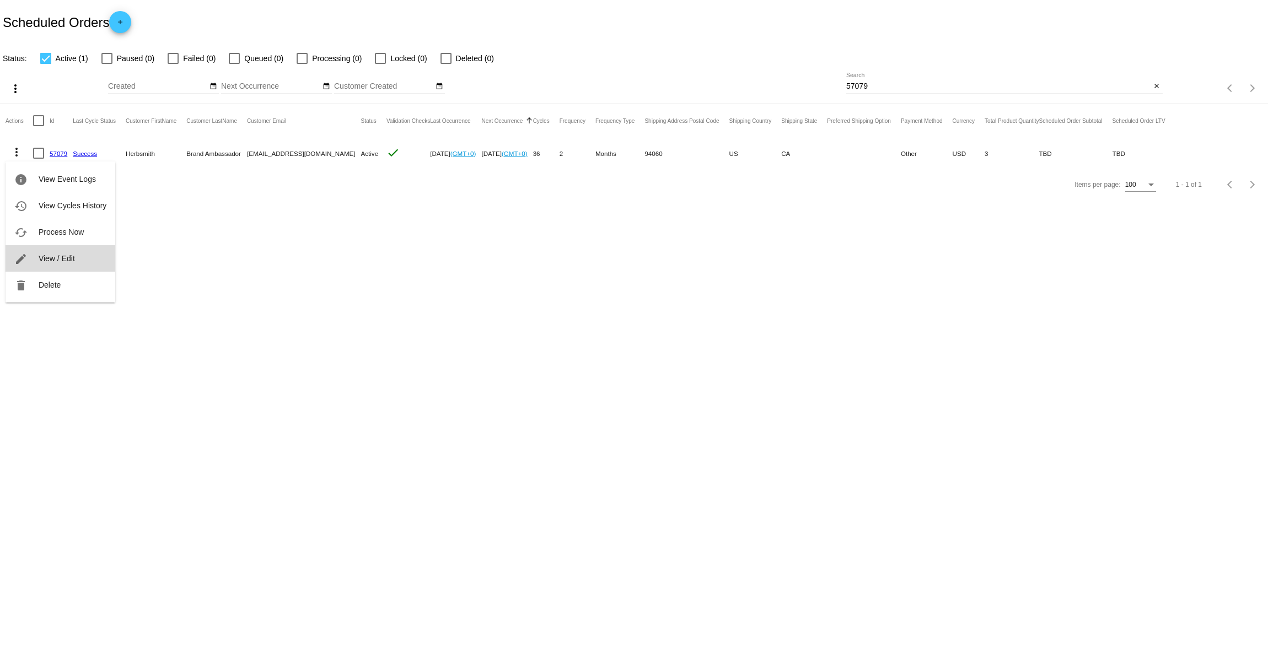
click at [61, 255] on span "View / Edit" at bounding box center [57, 258] width 36 height 9
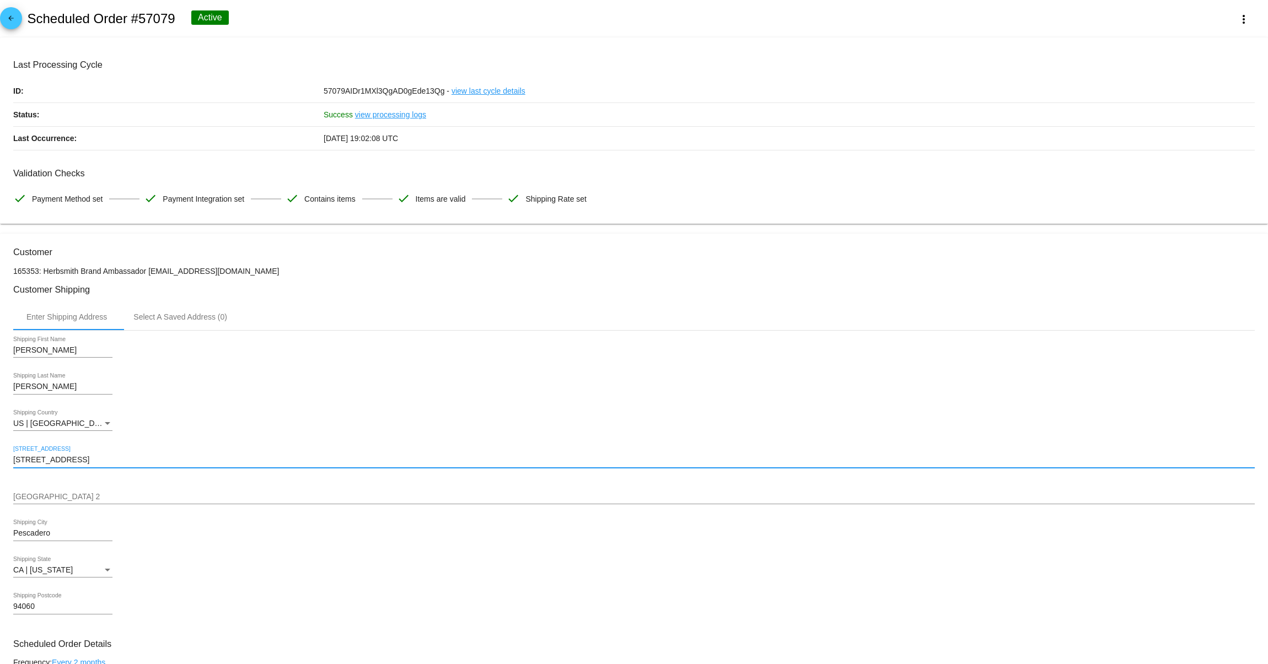
click at [55, 463] on input "[STREET_ADDRESS]" at bounding box center [633, 460] width 1241 height 9
drag, startPoint x: 56, startPoint y: 541, endPoint x: 10, endPoint y: 536, distance: 45.5
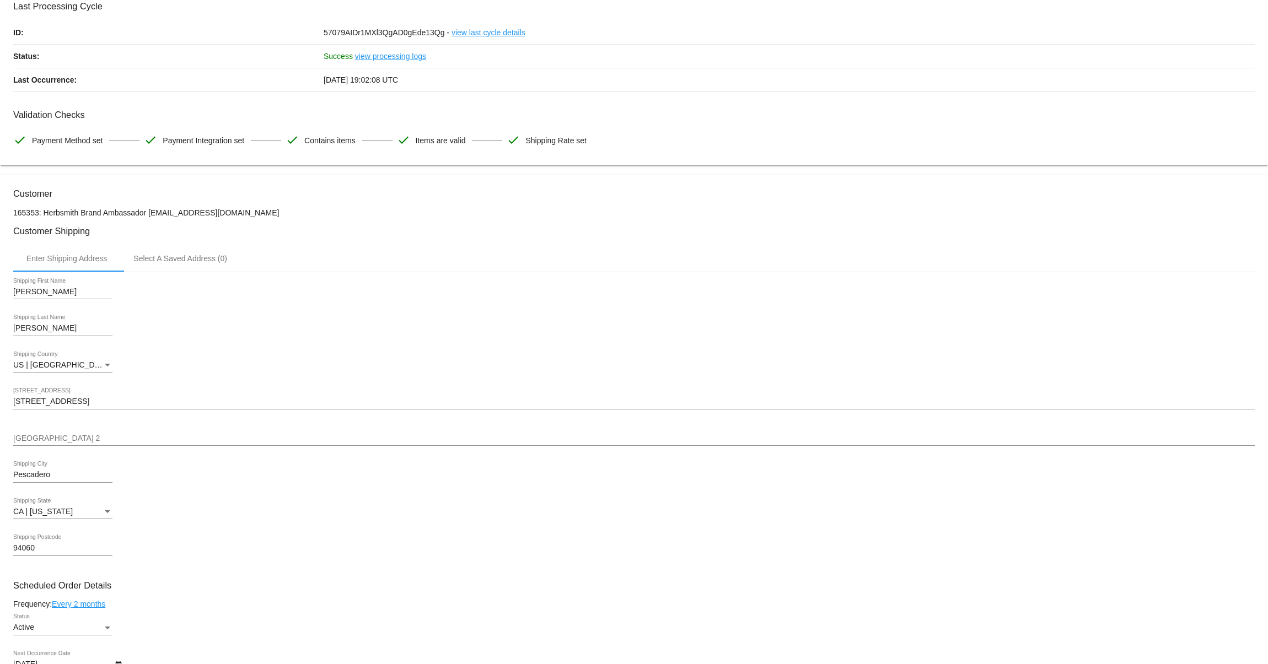
scroll to position [158, 0]
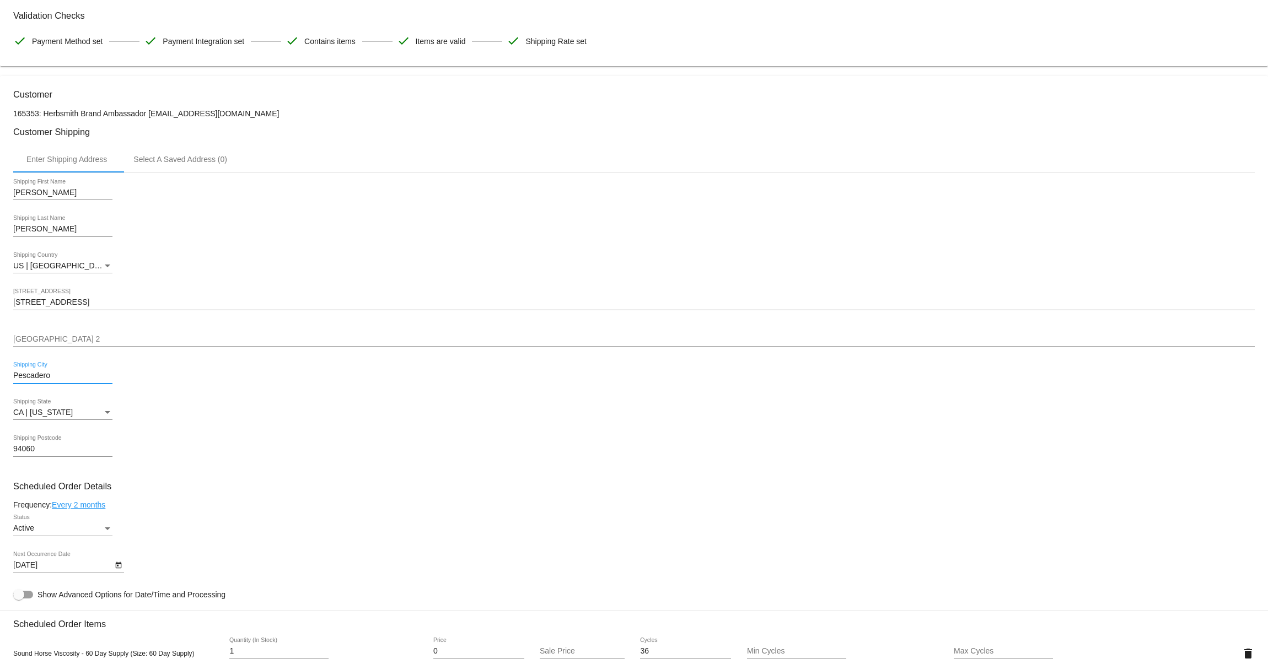
click at [36, 453] on mat-card "Customer 165353: Herbsmith Brand Ambassador [EMAIL_ADDRESS][DOMAIN_NAME] Custom…" at bounding box center [634, 642] width 1268 height 1133
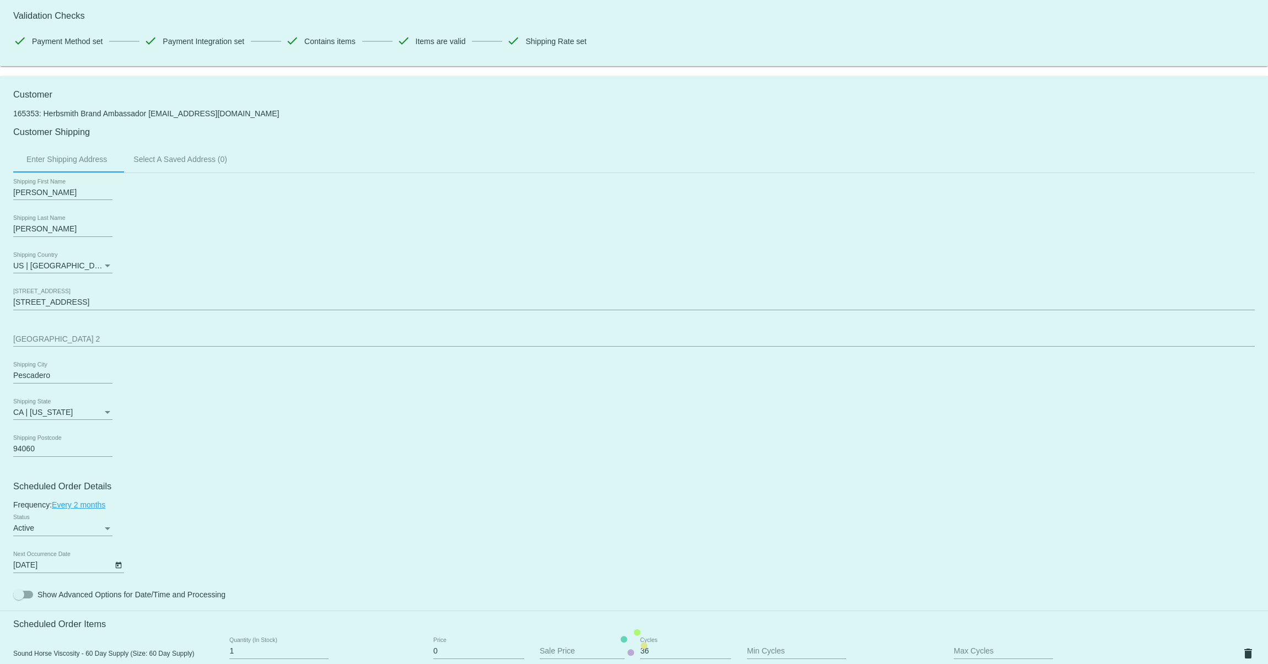
click at [28, 453] on mat-card "Customer 165353: Herbsmith Brand Ambassador [EMAIL_ADDRESS][DOMAIN_NAME] Custom…" at bounding box center [634, 642] width 1268 height 1133
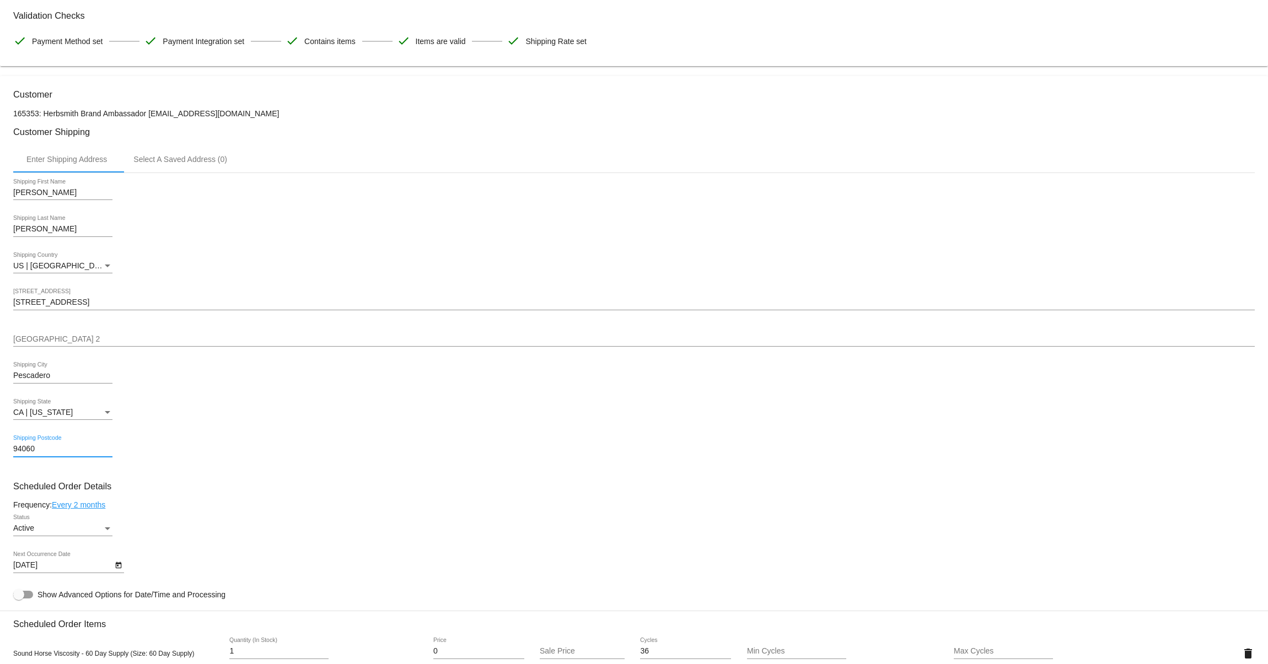
click at [28, 453] on input "94060" at bounding box center [62, 449] width 99 height 9
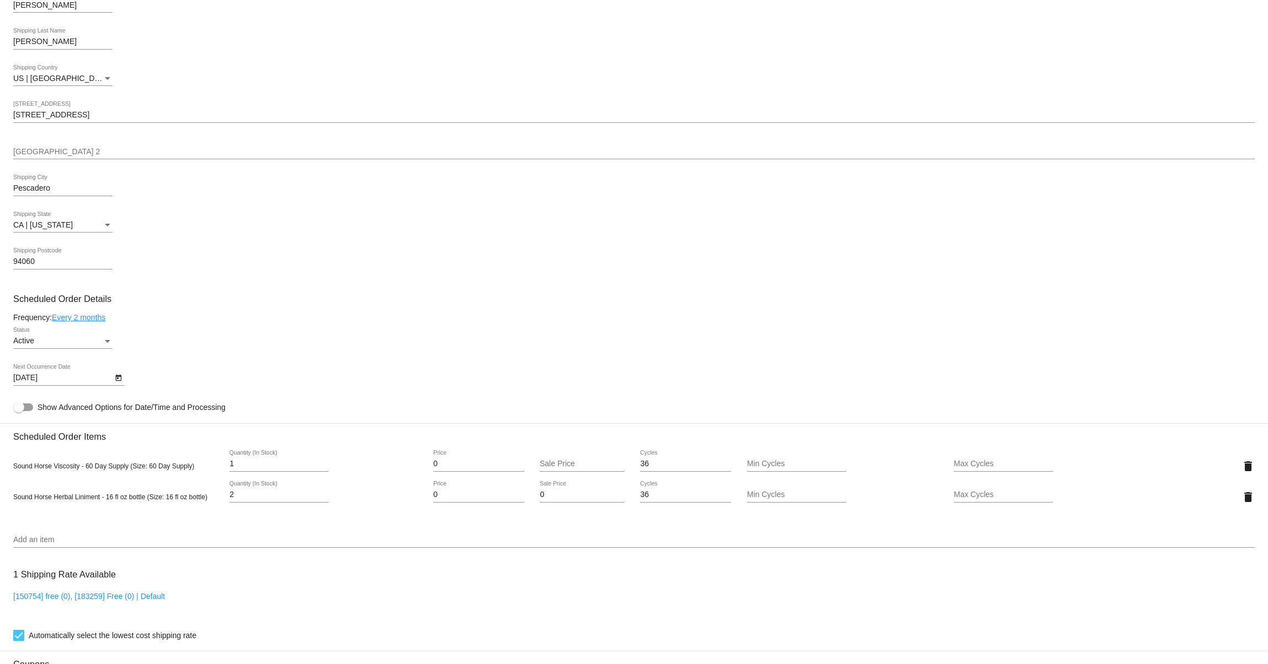
scroll to position [0, 0]
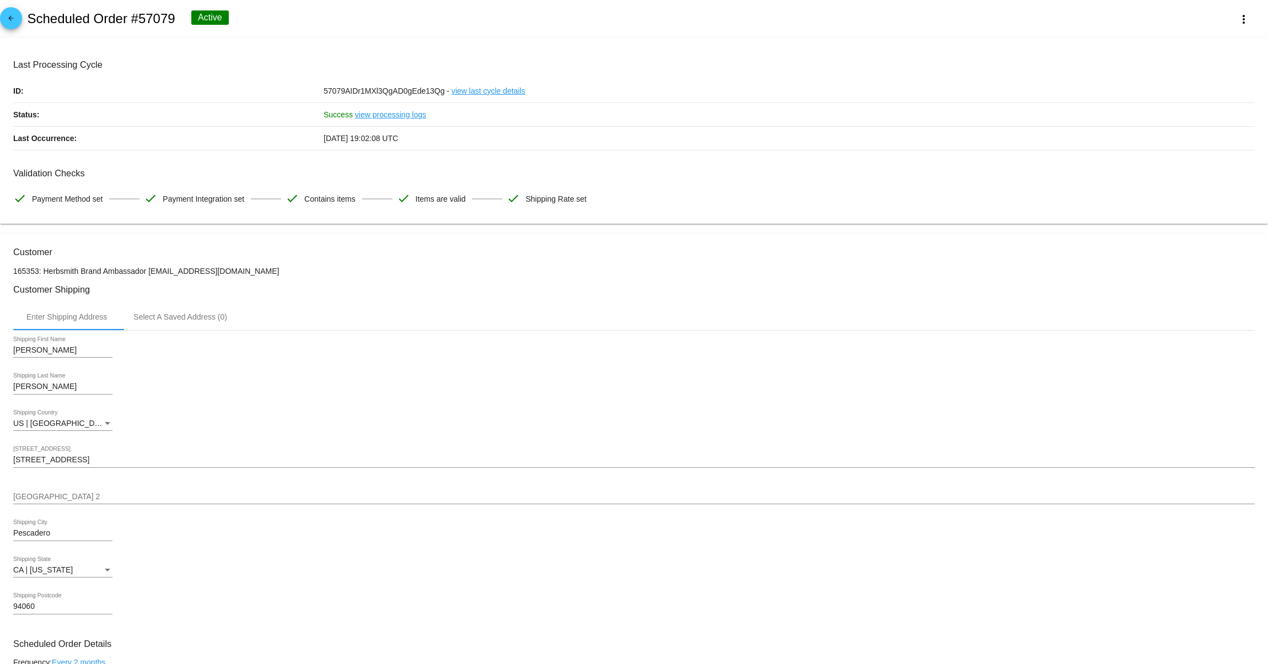
click at [159, 16] on h2 "Scheduled Order #57079" at bounding box center [101, 18] width 148 height 15
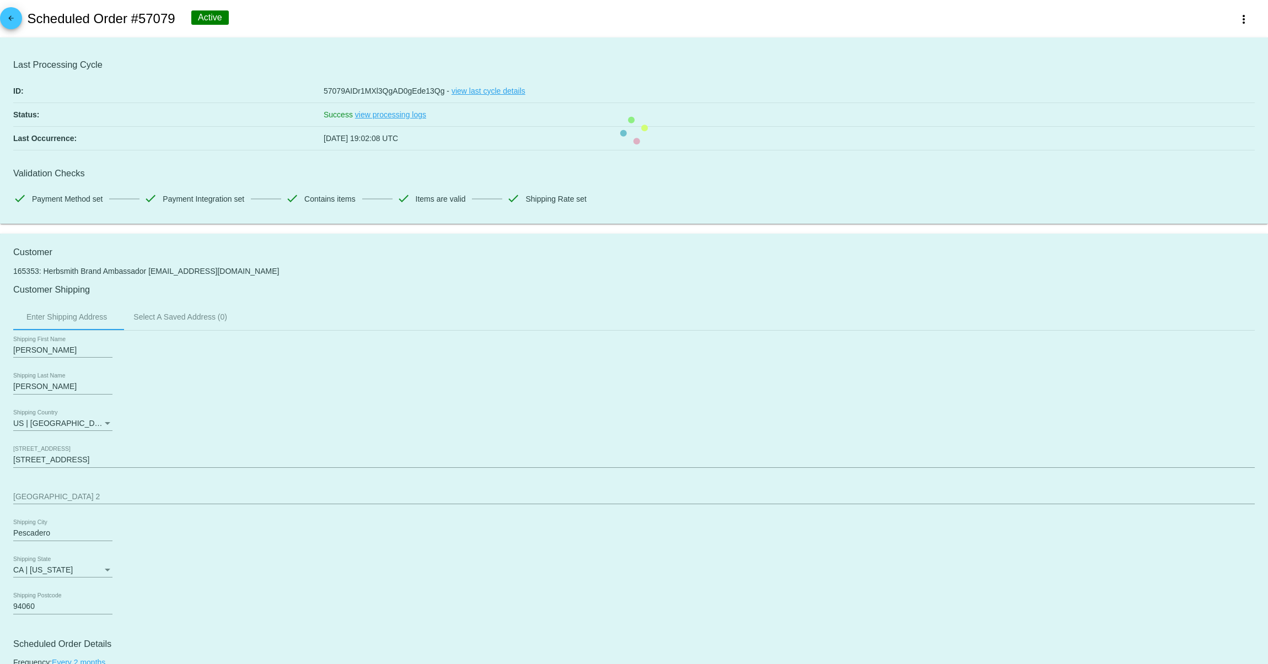
click at [159, 16] on h2 "Scheduled Order #57079" at bounding box center [101, 18] width 148 height 15
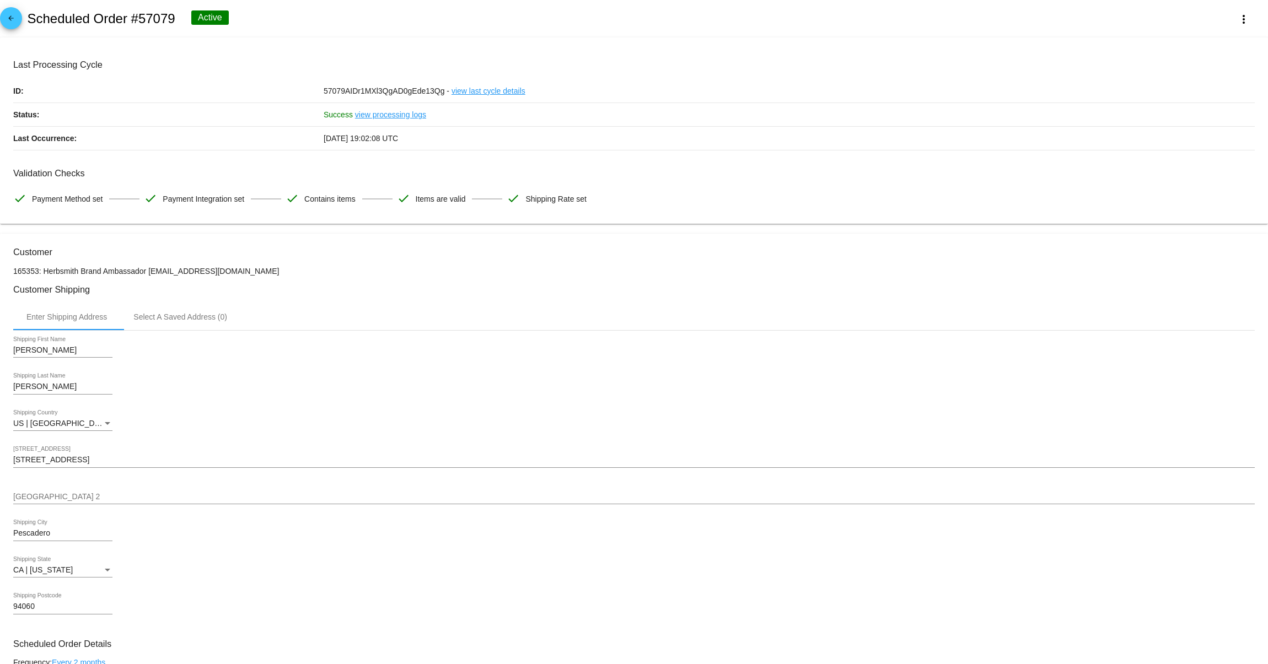
click at [8, 22] on mat-icon "arrow_back" at bounding box center [10, 20] width 13 height 13
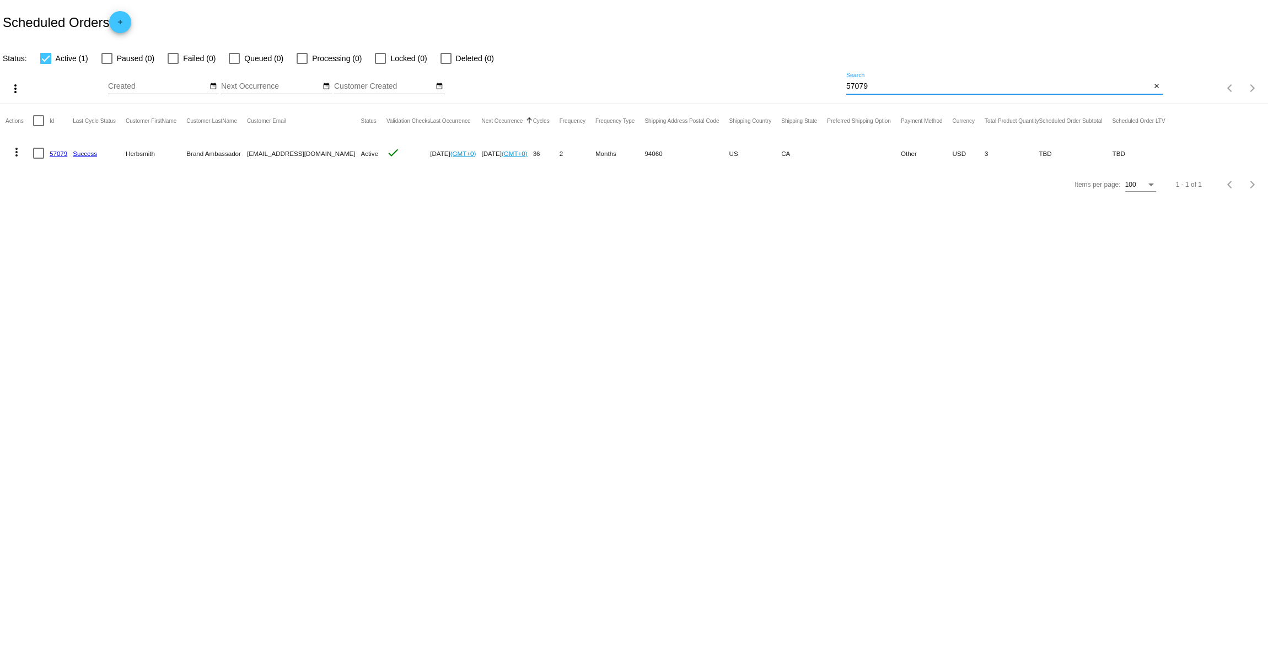
drag, startPoint x: 863, startPoint y: 85, endPoint x: 772, endPoint y: 80, distance: 91.1
click at [773, 80] on div "more_vert Oct Jan Feb Mar [DATE]" at bounding box center [634, 84] width 1268 height 39
paste input "6529"
type input "65299"
click at [20, 152] on mat-icon "more_vert" at bounding box center [16, 152] width 13 height 13
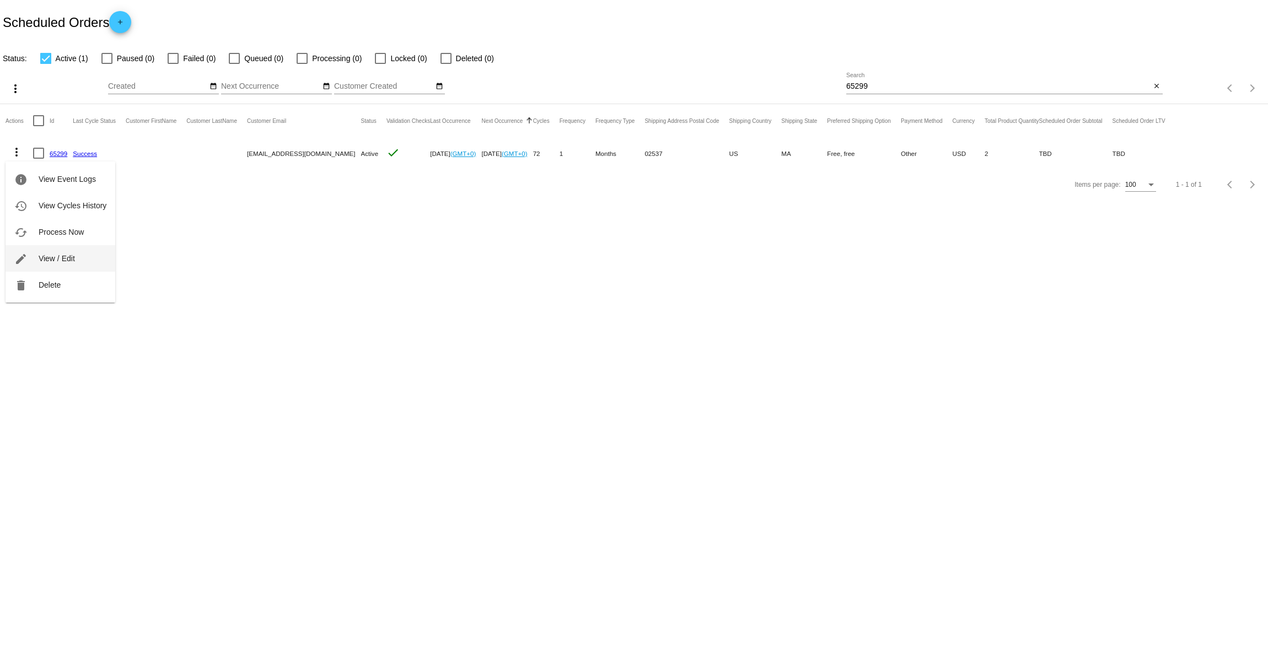
click at [56, 267] on button "edit View / Edit" at bounding box center [61, 258] width 110 height 26
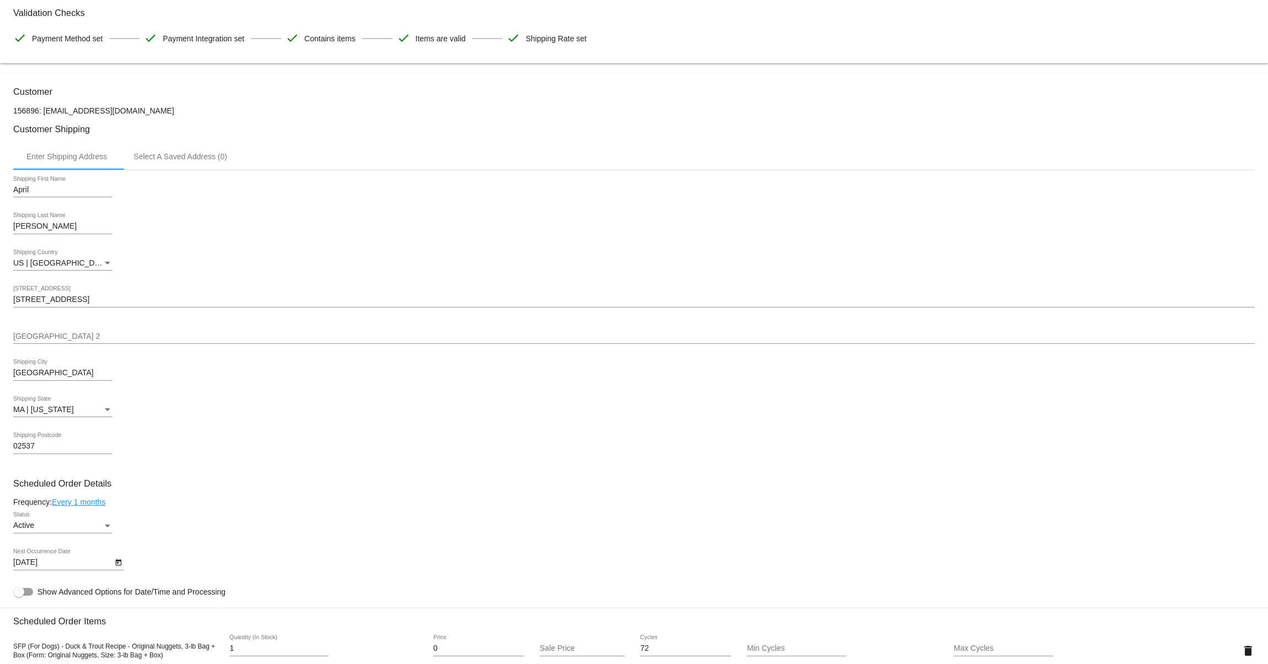
scroll to position [240, 0]
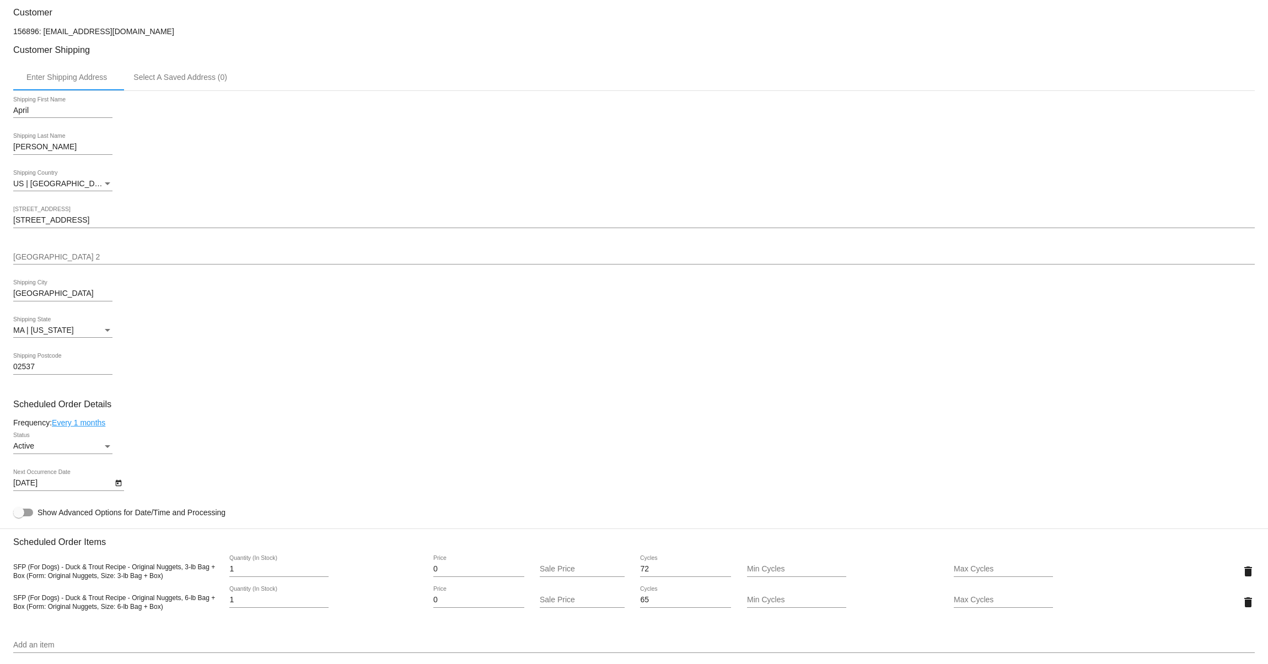
click at [29, 225] on input "[STREET_ADDRESS]" at bounding box center [633, 220] width 1241 height 9
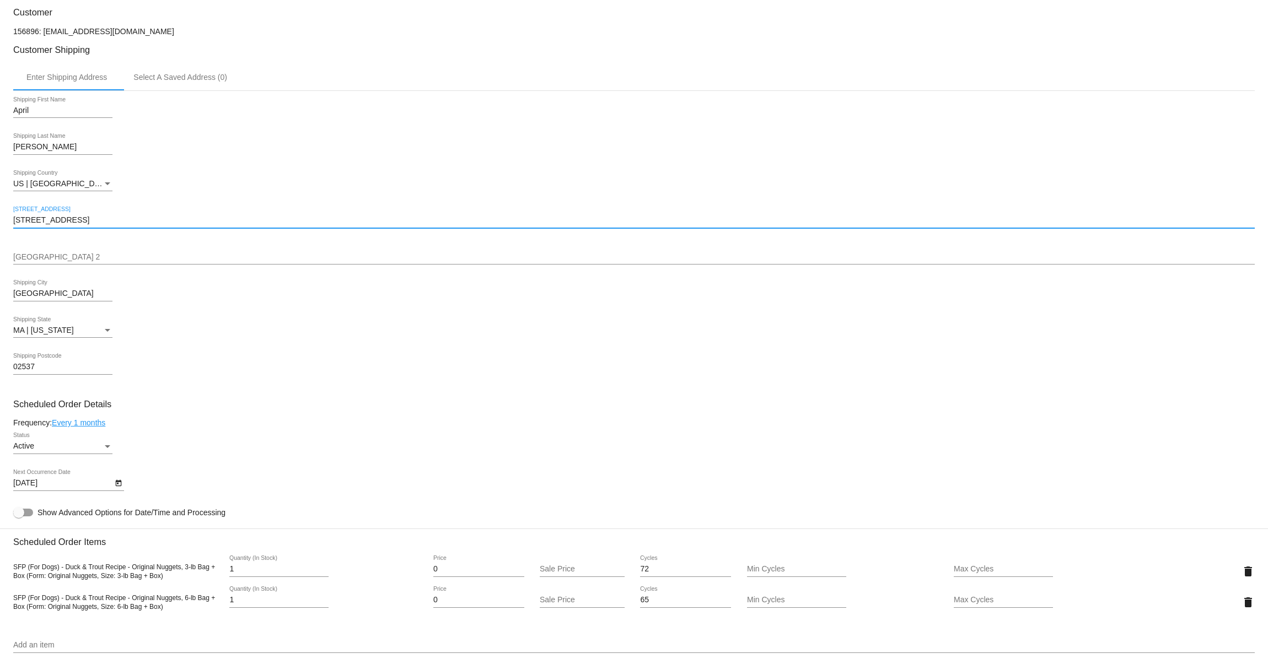
click at [29, 225] on input "[STREET_ADDRESS]" at bounding box center [633, 220] width 1241 height 9
click at [61, 299] on mat-card "Customer 156896: [EMAIL_ADDRESS][DOMAIN_NAME] Customer Shipping Enter Shipping …" at bounding box center [634, 560] width 1268 height 1133
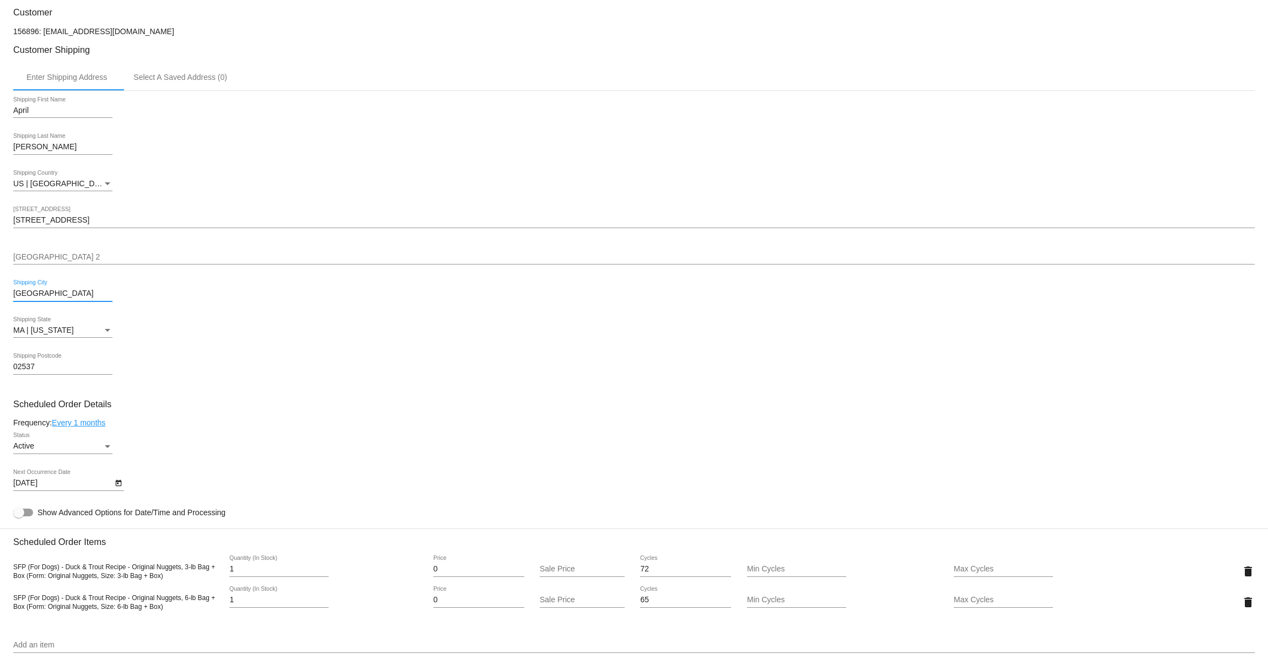
drag, startPoint x: 66, startPoint y: 298, endPoint x: 5, endPoint y: 295, distance: 60.7
click at [9, 292] on mat-card "Customer 156896: [EMAIL_ADDRESS][DOMAIN_NAME] Customer Shipping Enter Shipping …" at bounding box center [634, 560] width 1268 height 1133
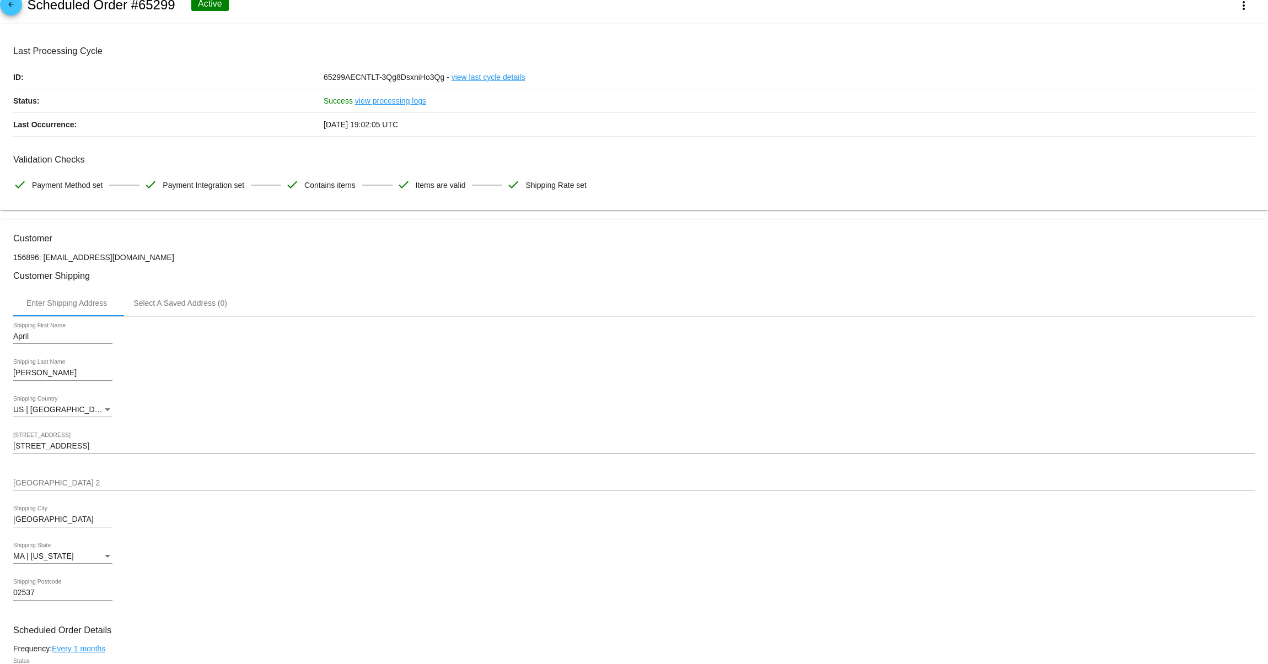
click at [22, 259] on p "156896: [EMAIL_ADDRESS][DOMAIN_NAME]" at bounding box center [633, 257] width 1241 height 9
copy p "156896"
click at [7, 4] on mat-icon "arrow_back" at bounding box center [10, 7] width 13 height 13
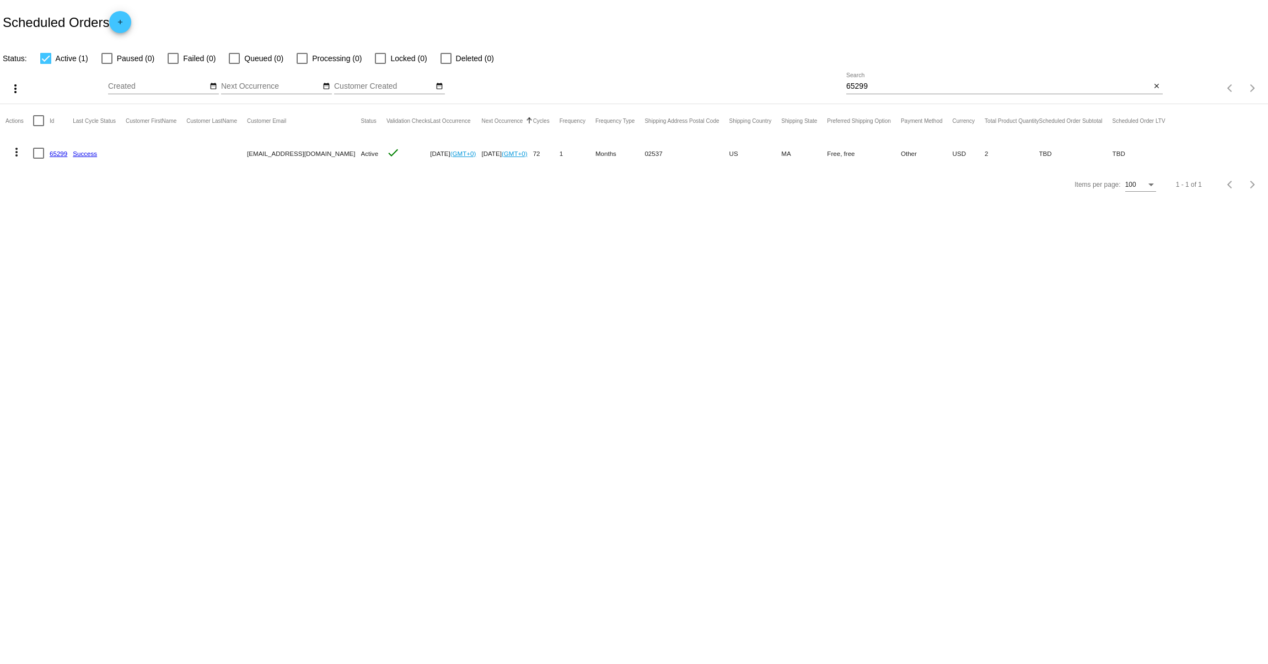
click at [852, 84] on input "65299" at bounding box center [998, 86] width 305 height 9
paste input "949220"
type input "949220"
click at [14, 153] on mat-icon "more_vert" at bounding box center [16, 152] width 13 height 13
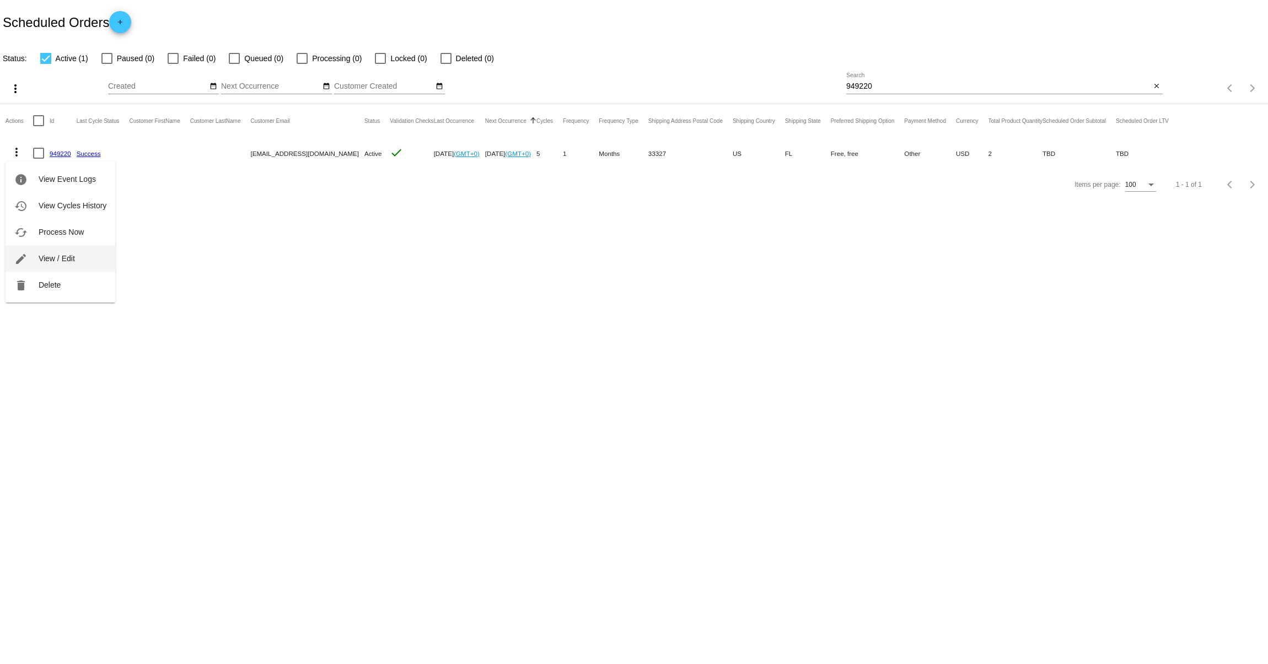
click at [57, 255] on span "View / Edit" at bounding box center [57, 258] width 36 height 9
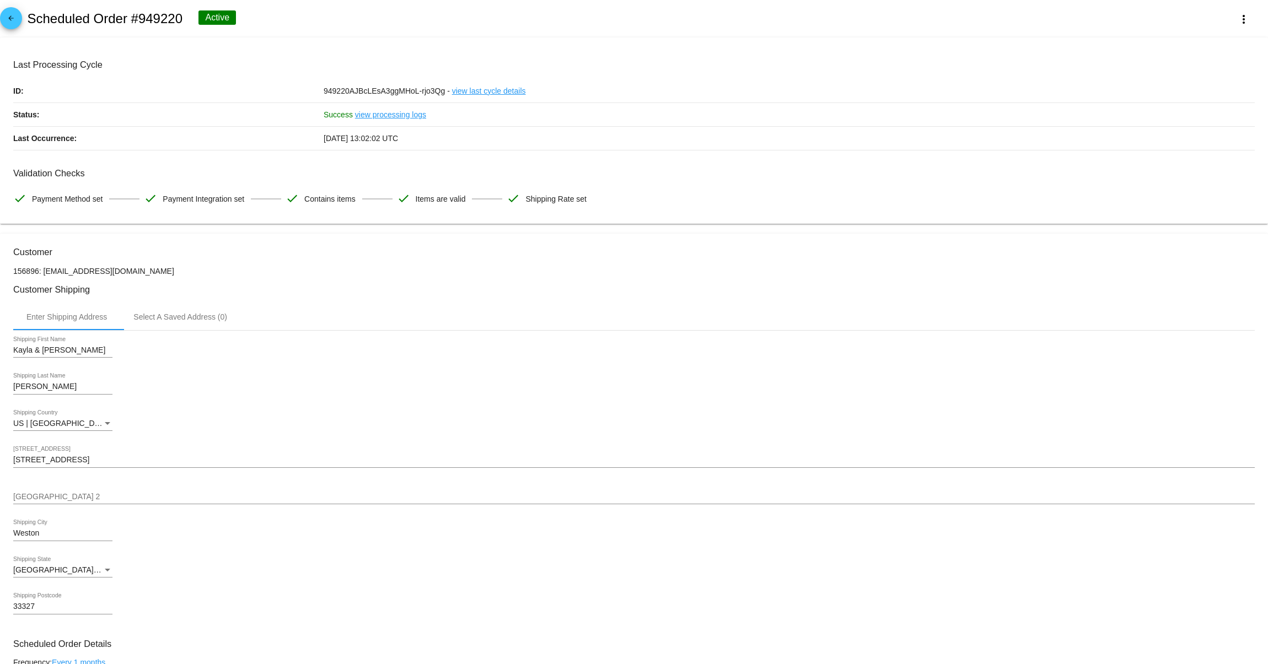
click at [103, 458] on div "[STREET_ADDRESS]" at bounding box center [633, 457] width 1241 height 21
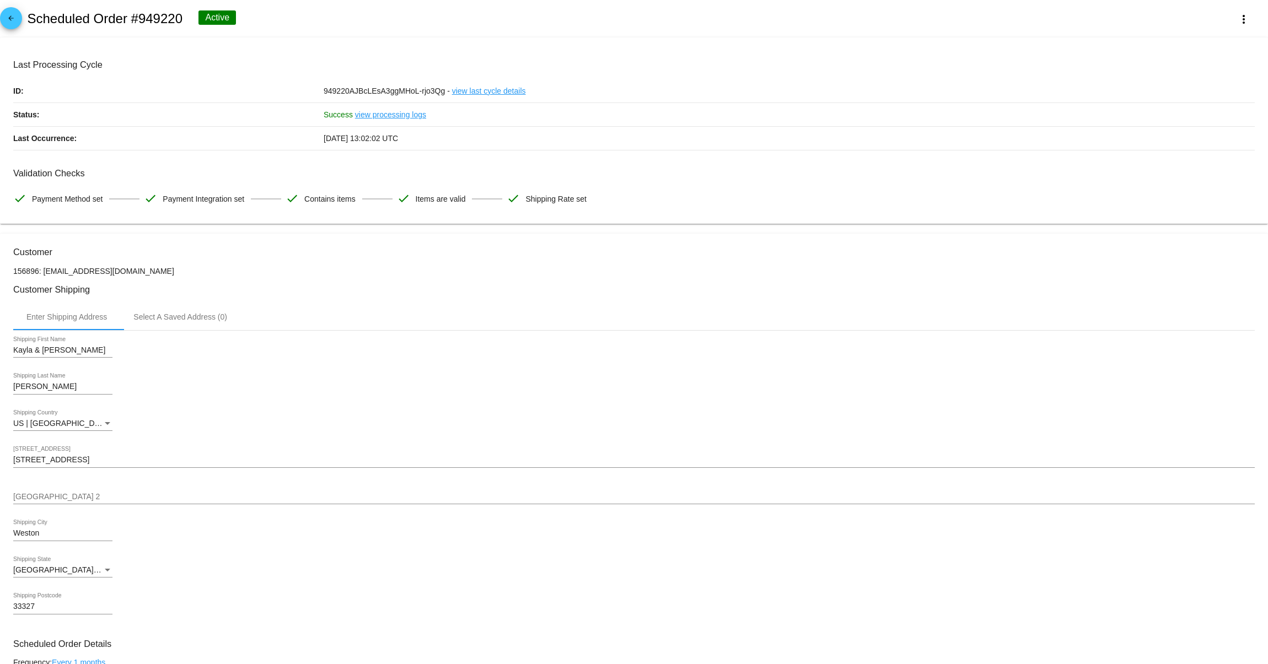
click at [85, 468] on div "[STREET_ADDRESS]" at bounding box center [633, 457] width 1241 height 21
click at [87, 463] on input "[STREET_ADDRESS]" at bounding box center [633, 460] width 1241 height 9
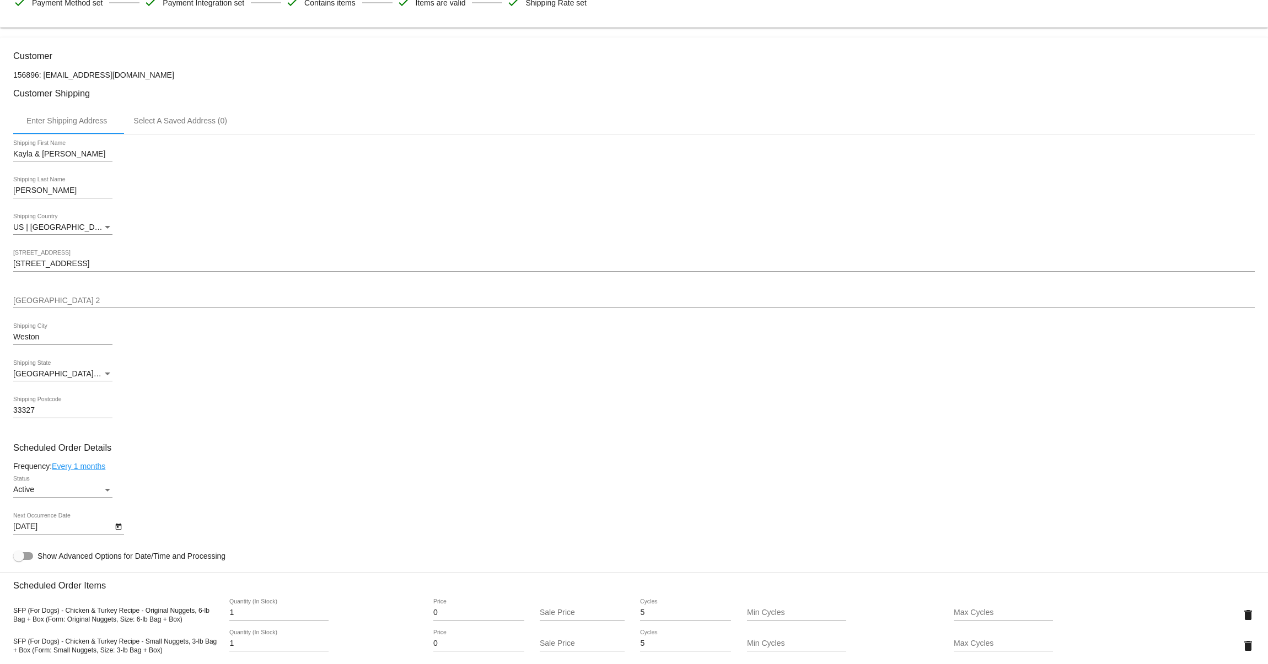
scroll to position [198, 0]
click at [29, 74] on mat-card "Customer 156896: [EMAIL_ADDRESS][DOMAIN_NAME] Customer Shipping Enter Shipping …" at bounding box center [634, 602] width 1268 height 1133
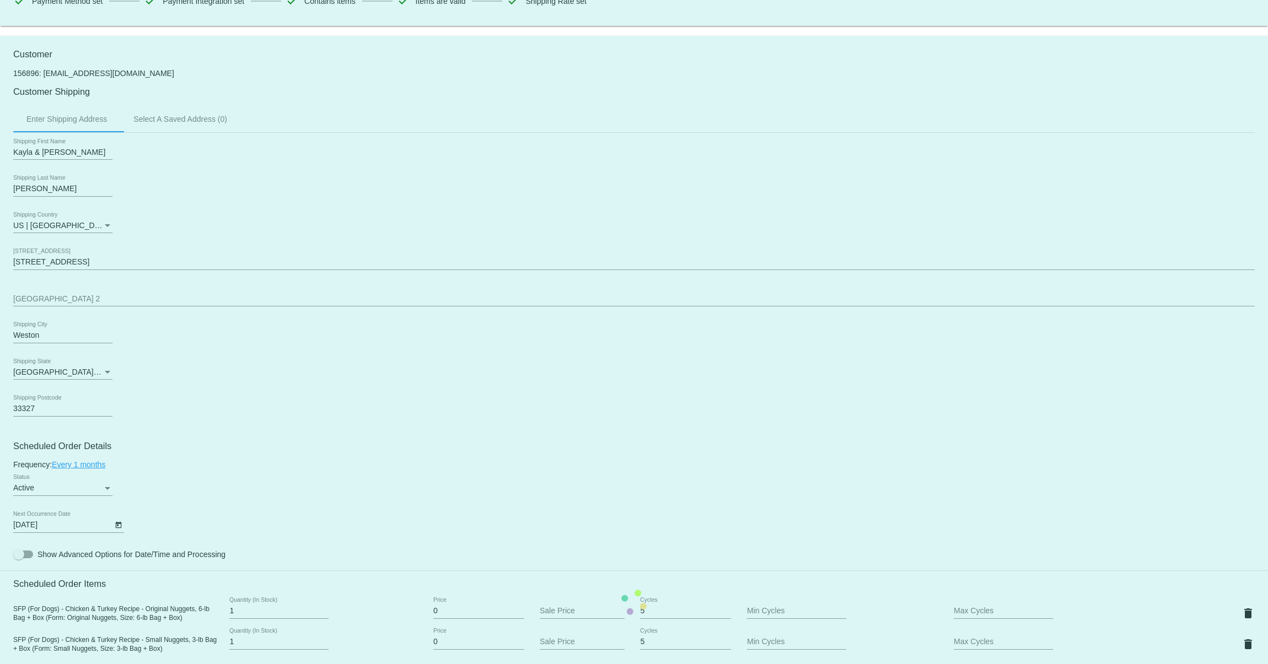
click at [29, 74] on mat-card "Customer 156896: [EMAIL_ADDRESS][DOMAIN_NAME] Customer Shipping Enter Shipping …" at bounding box center [634, 602] width 1268 height 1133
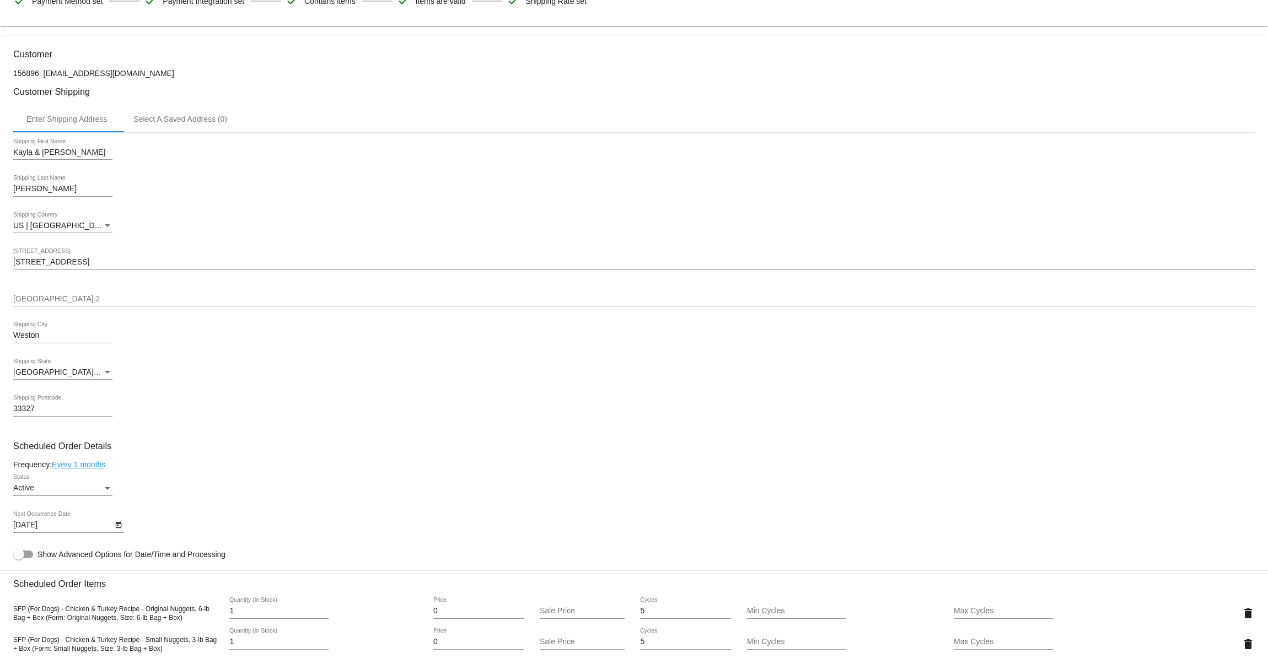
click at [24, 76] on p "156896: [EMAIL_ADDRESS][DOMAIN_NAME]" at bounding box center [633, 73] width 1241 height 9
copy p "156896"
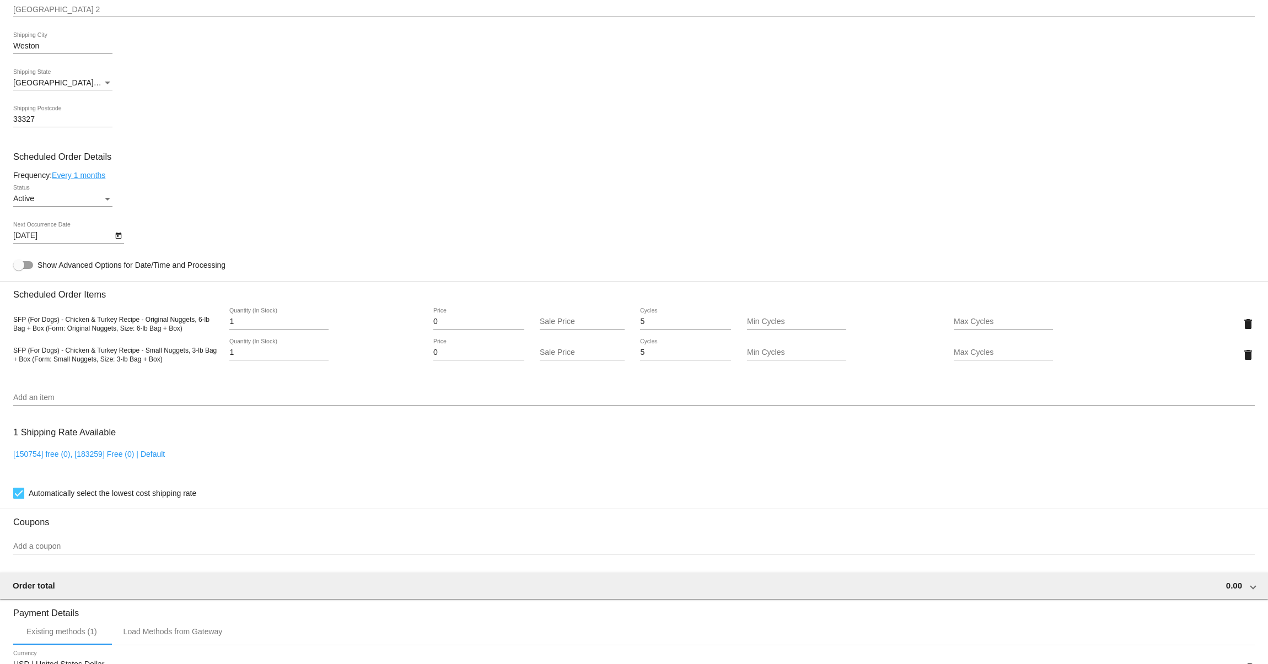
scroll to position [512, 0]
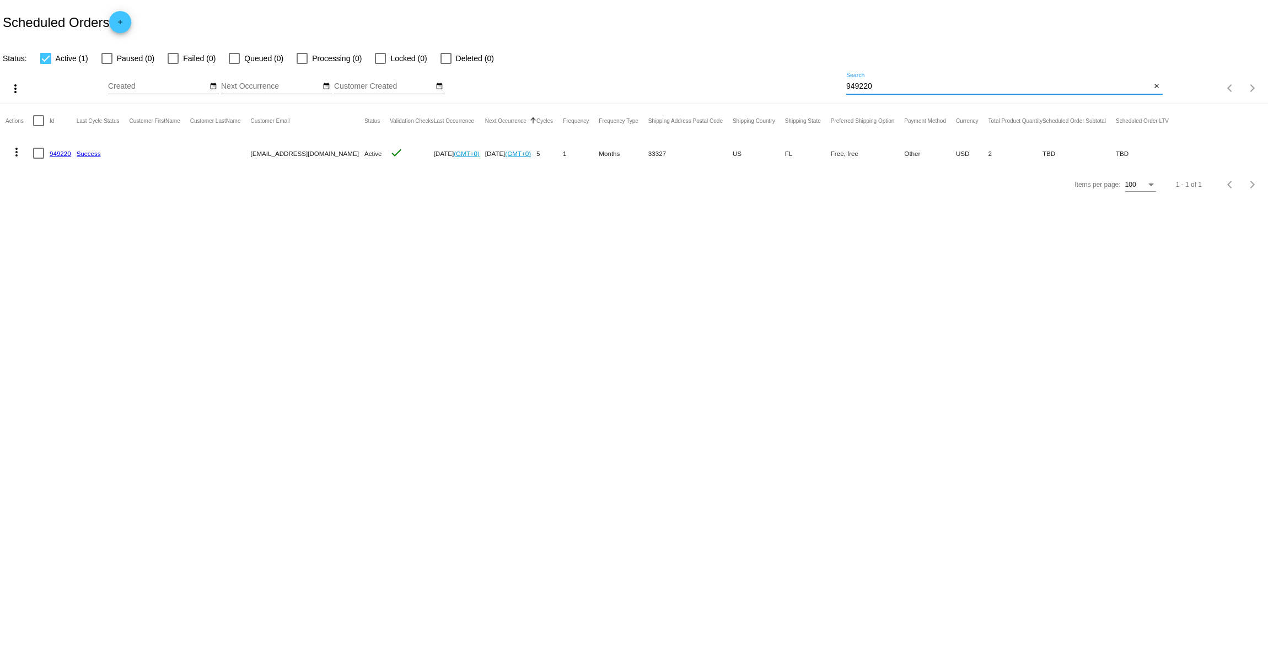
click at [865, 89] on input "949220" at bounding box center [998, 86] width 305 height 9
paste input "57916"
type input "57916"
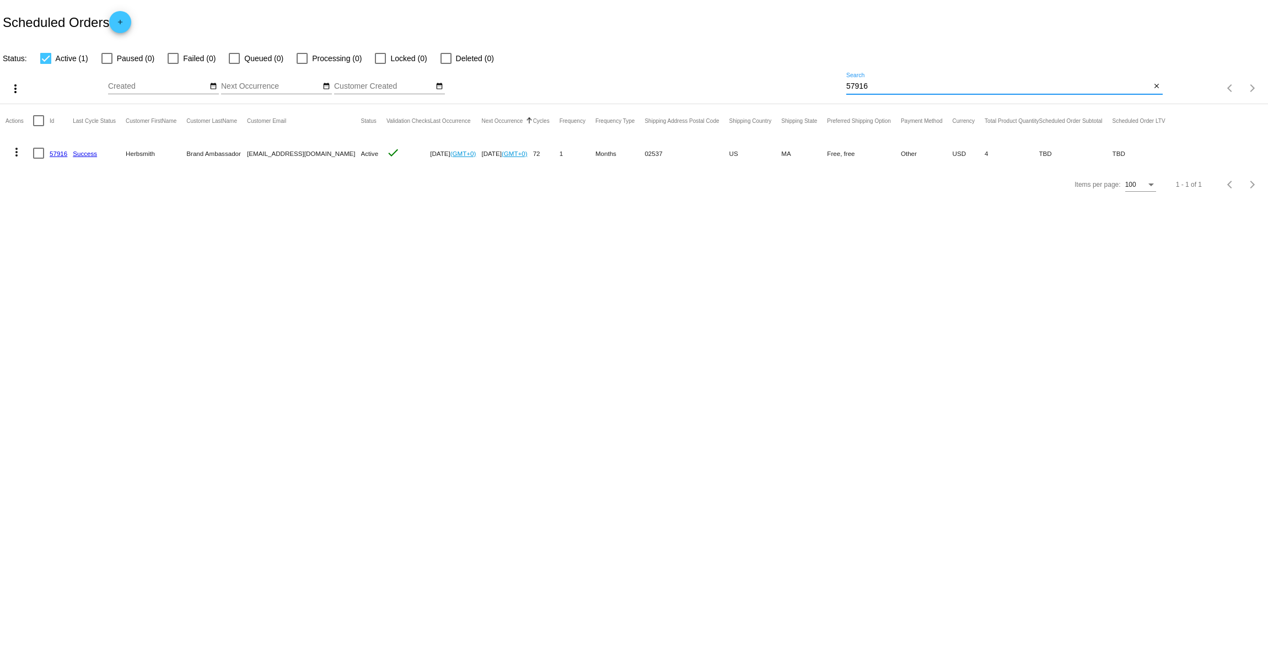
click at [13, 149] on mat-icon "more_vert" at bounding box center [16, 152] width 13 height 13
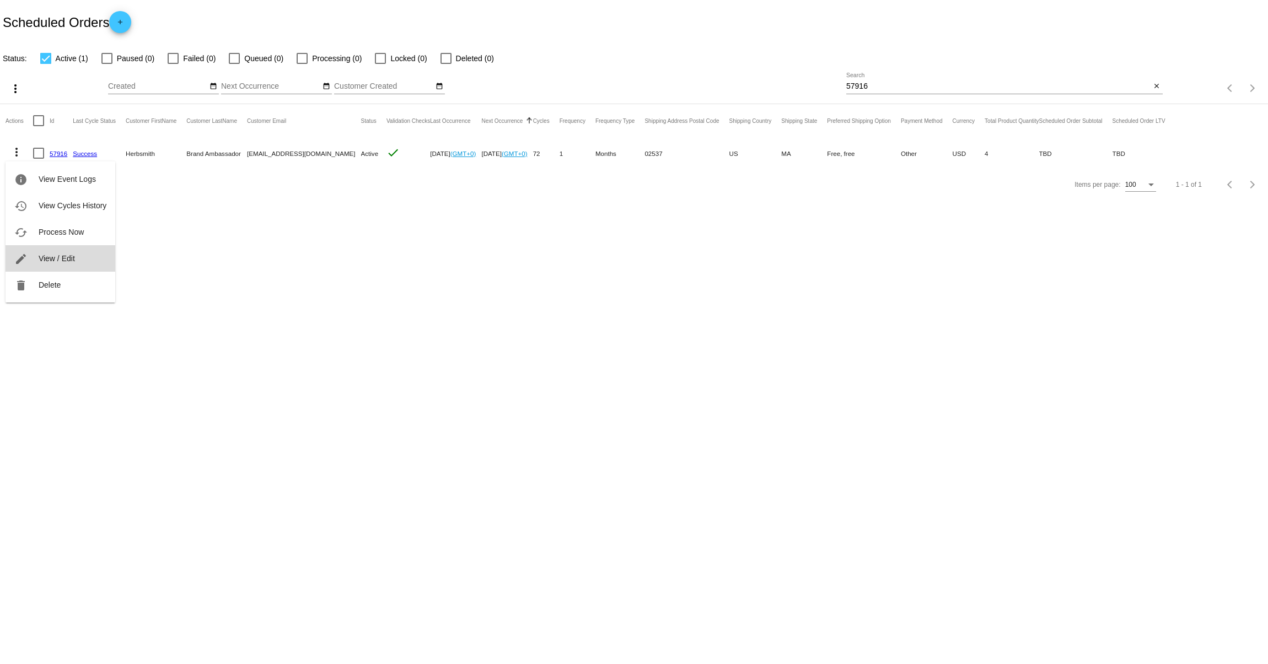
click at [43, 255] on span "View / Edit" at bounding box center [57, 258] width 36 height 9
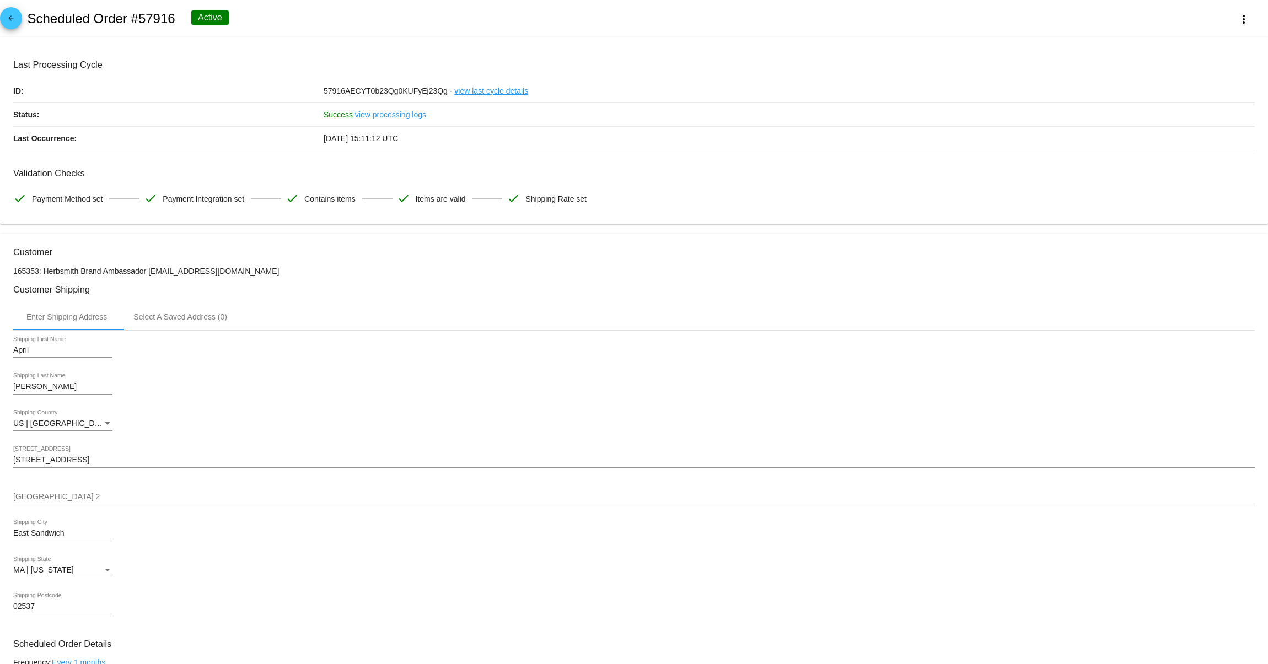
click at [161, 16] on h2 "Scheduled Order #57916" at bounding box center [101, 18] width 148 height 15
copy h2 "57916"
click at [9, 15] on mat-icon "arrow_back" at bounding box center [10, 20] width 13 height 13
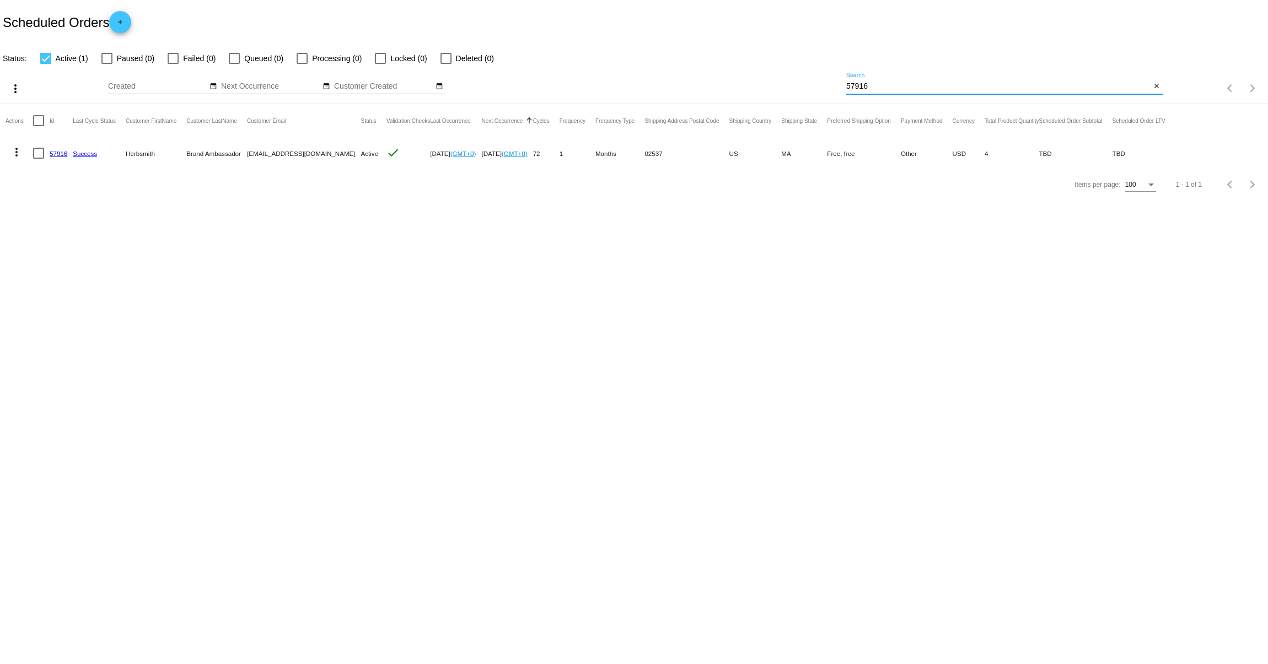
drag, startPoint x: 899, startPoint y: 89, endPoint x: 780, endPoint y: 78, distance: 120.2
click at [780, 78] on div "more_vert Oct Jan Feb Mar [DATE]" at bounding box center [634, 84] width 1268 height 39
paste input "65451"
type input "65451"
click at [16, 156] on mat-icon "more_vert" at bounding box center [16, 152] width 13 height 13
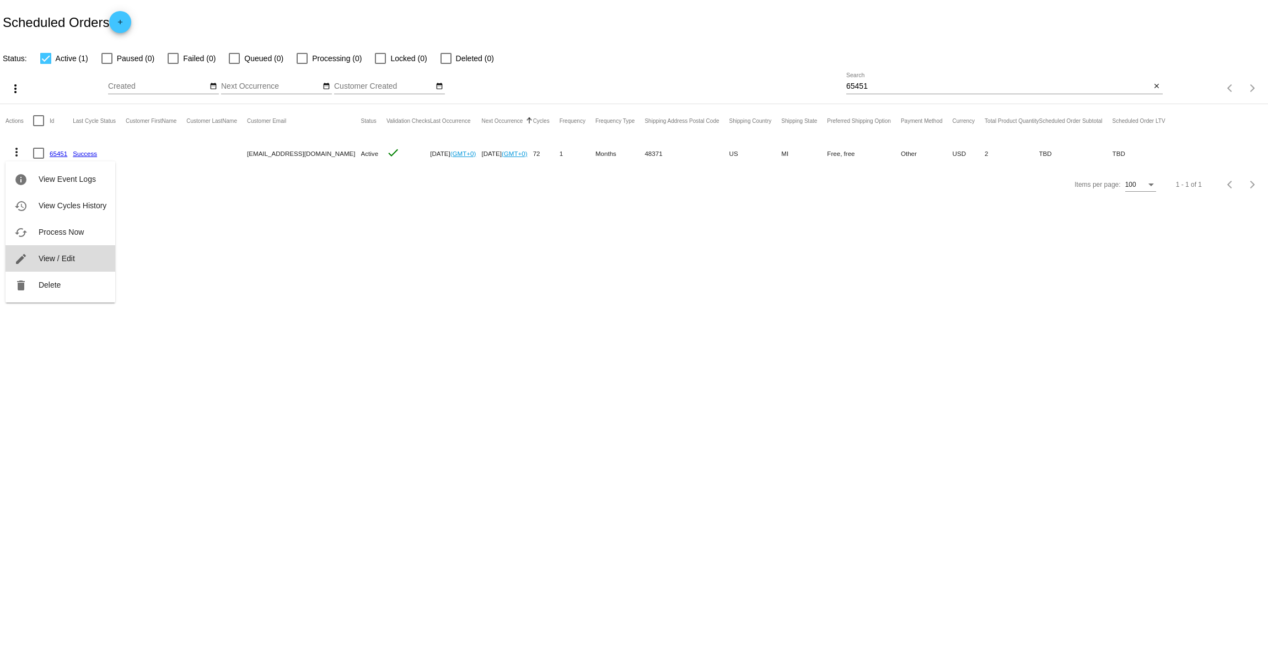
click at [69, 260] on span "View / Edit" at bounding box center [57, 258] width 36 height 9
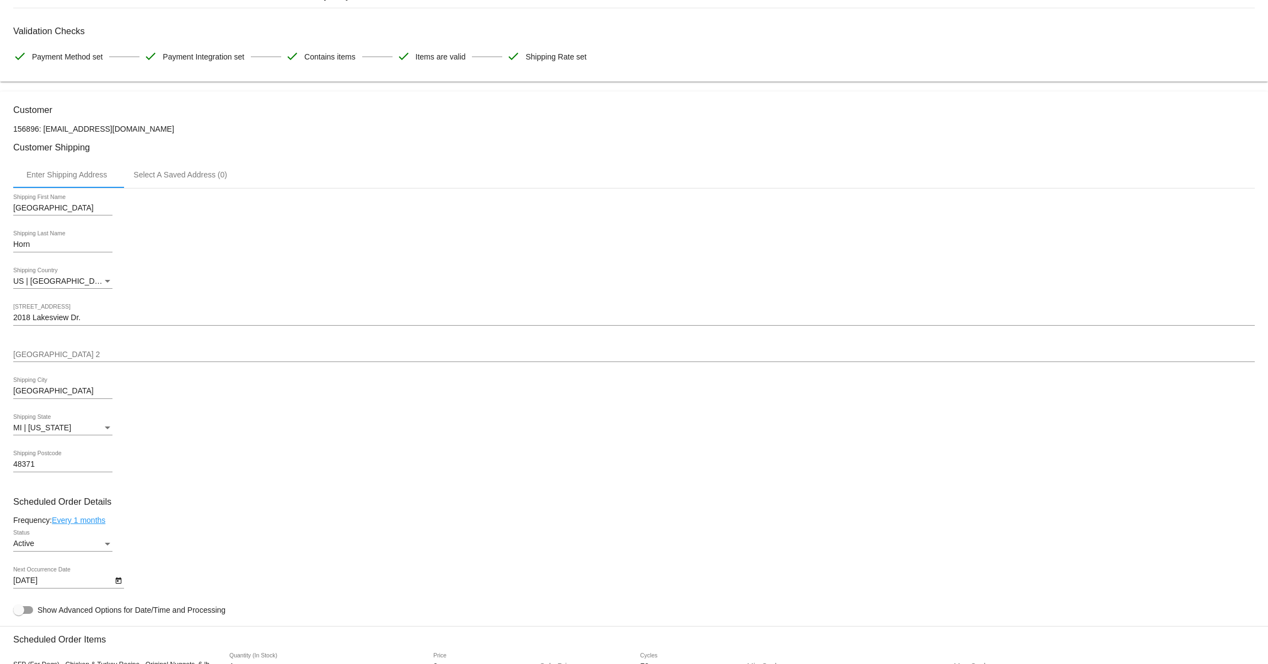
scroll to position [251, 0]
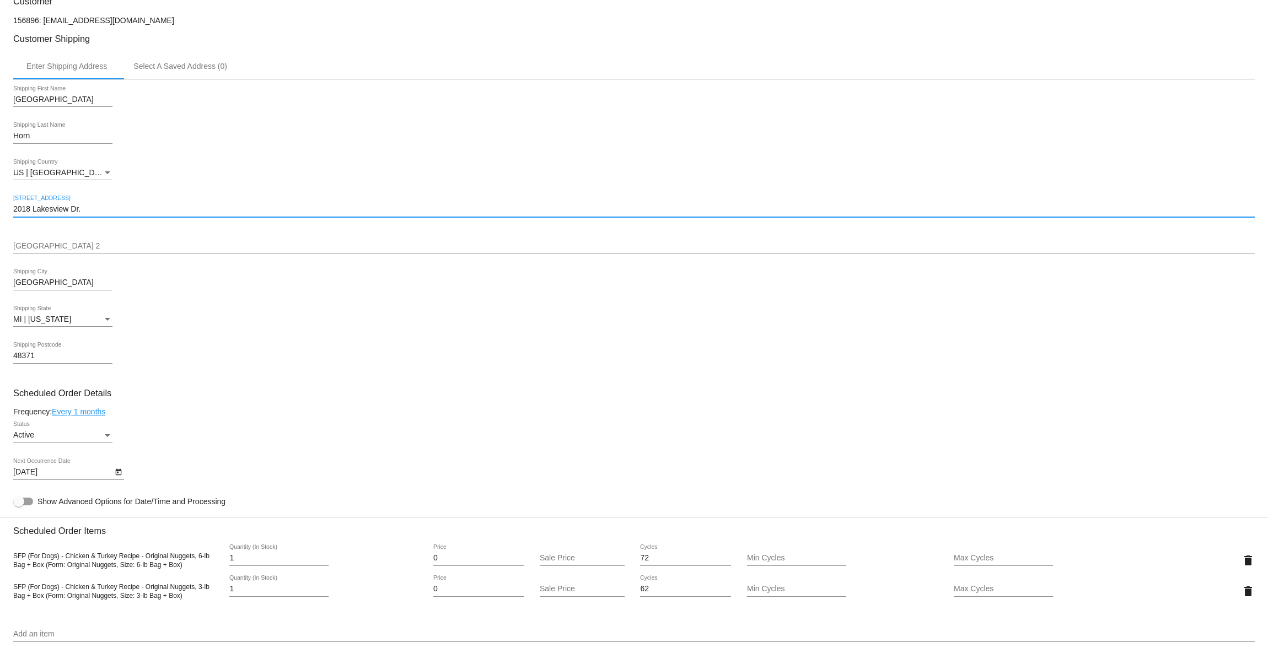
click at [64, 214] on input "2018 Lakesview Dr." at bounding box center [633, 209] width 1241 height 9
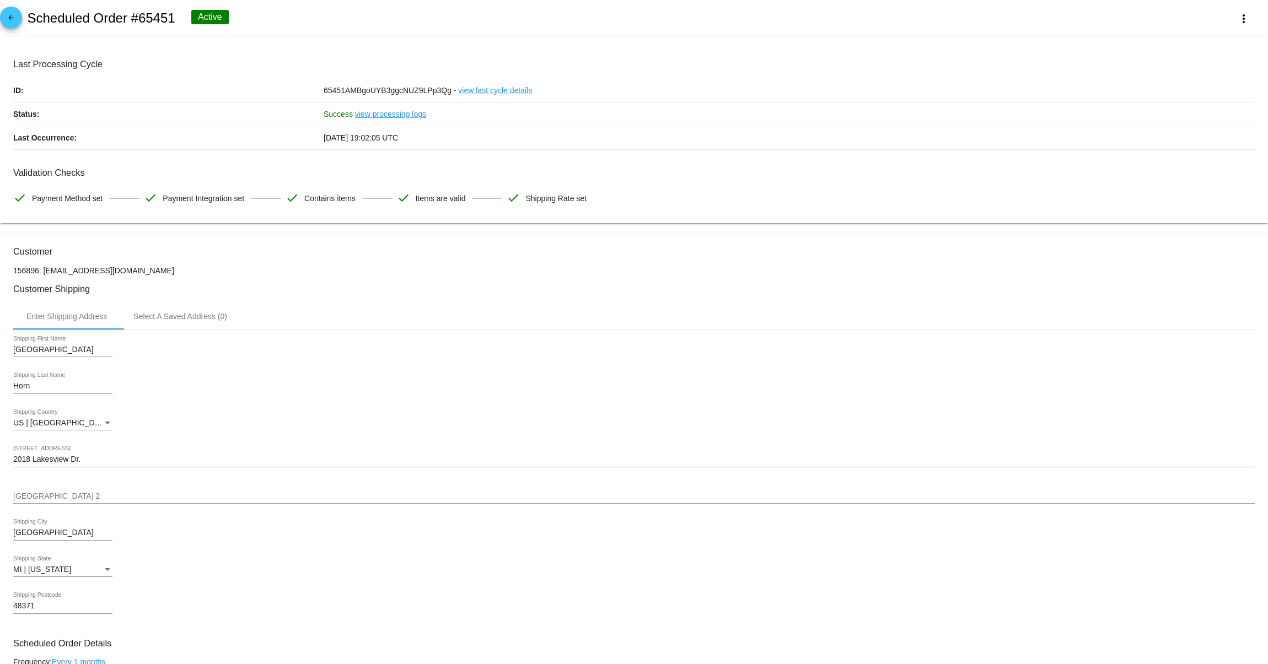
scroll to position [0, 0]
click at [12, 18] on mat-icon "arrow_back" at bounding box center [10, 20] width 13 height 13
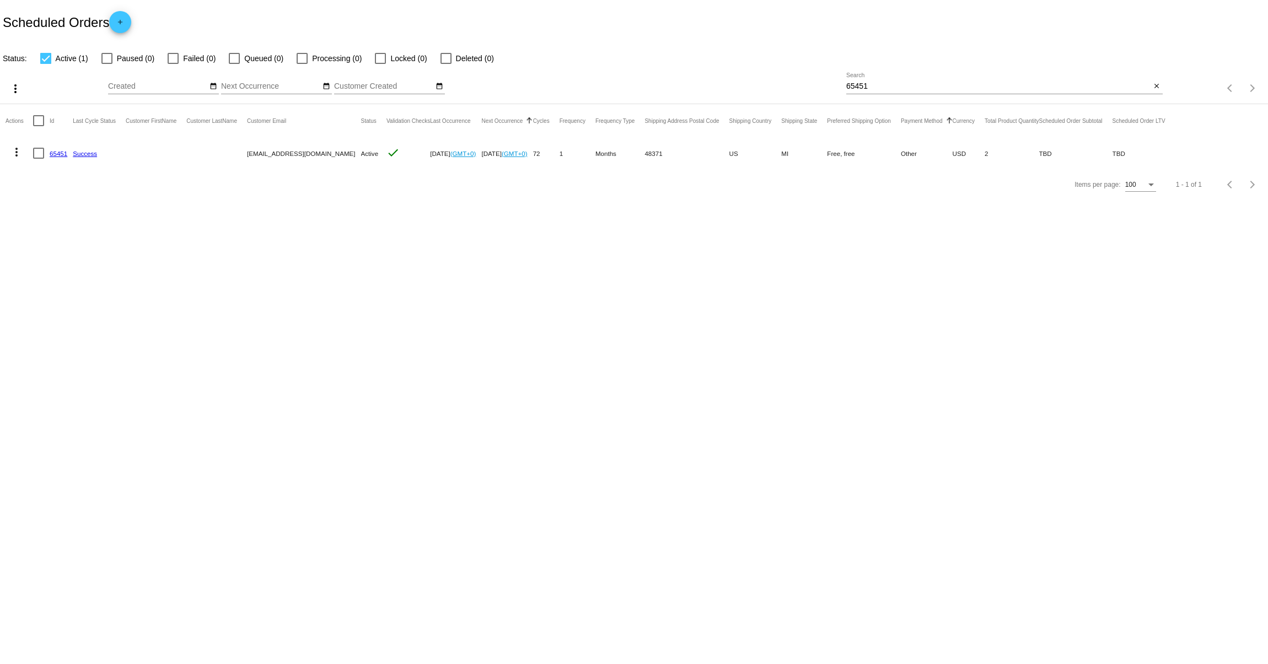
click at [893, 83] on input "65451" at bounding box center [998, 86] width 305 height 9
paste input "970120"
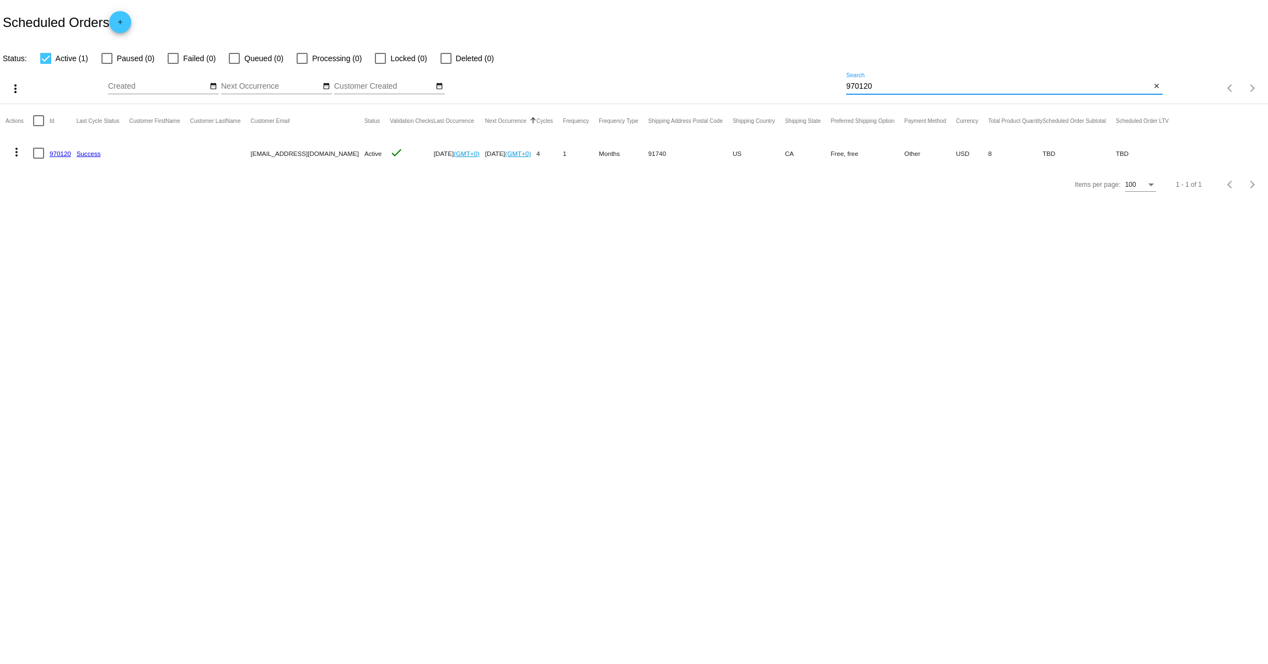
type input "970120"
click at [19, 153] on mat-icon "more_vert" at bounding box center [16, 152] width 13 height 13
click at [66, 257] on span "View / Edit" at bounding box center [57, 258] width 36 height 9
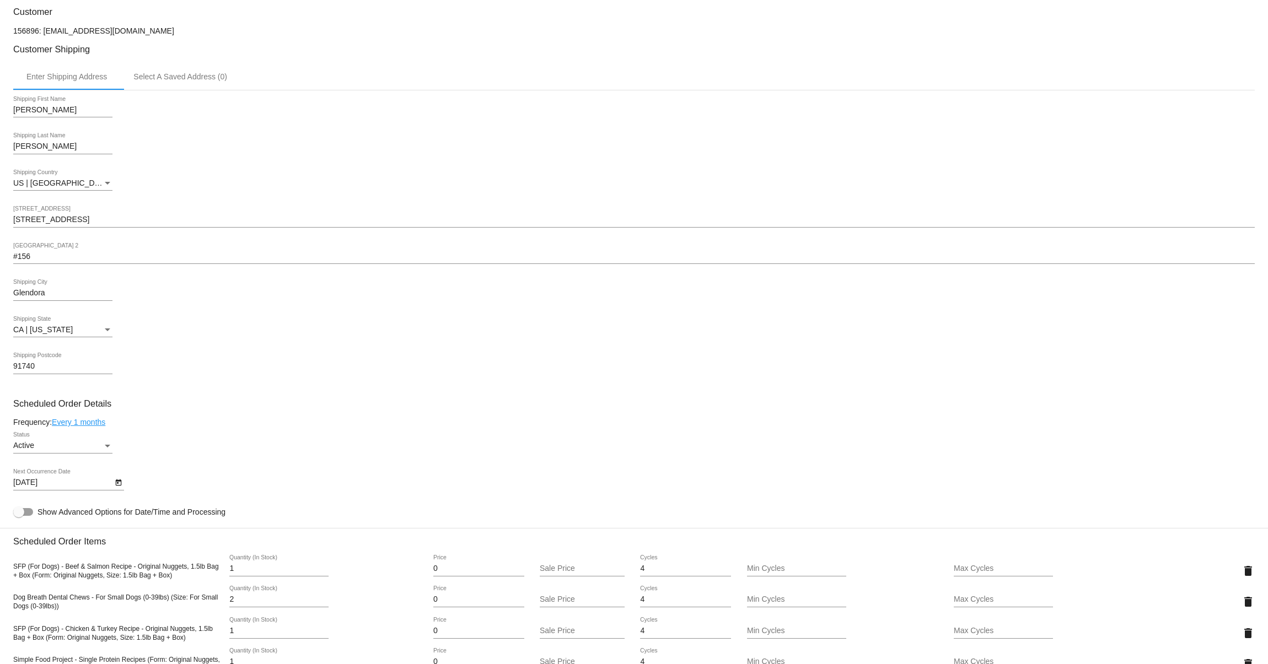
scroll to position [229, 0]
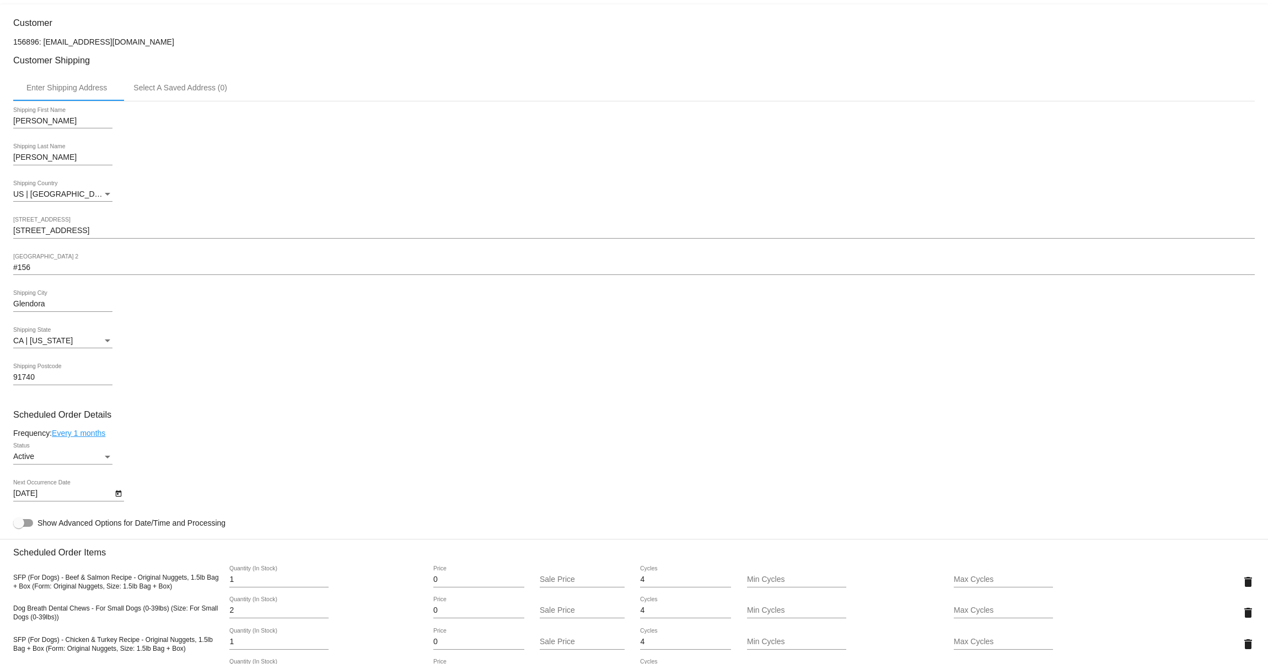
click at [61, 235] on input "[STREET_ADDRESS]" at bounding box center [633, 231] width 1241 height 9
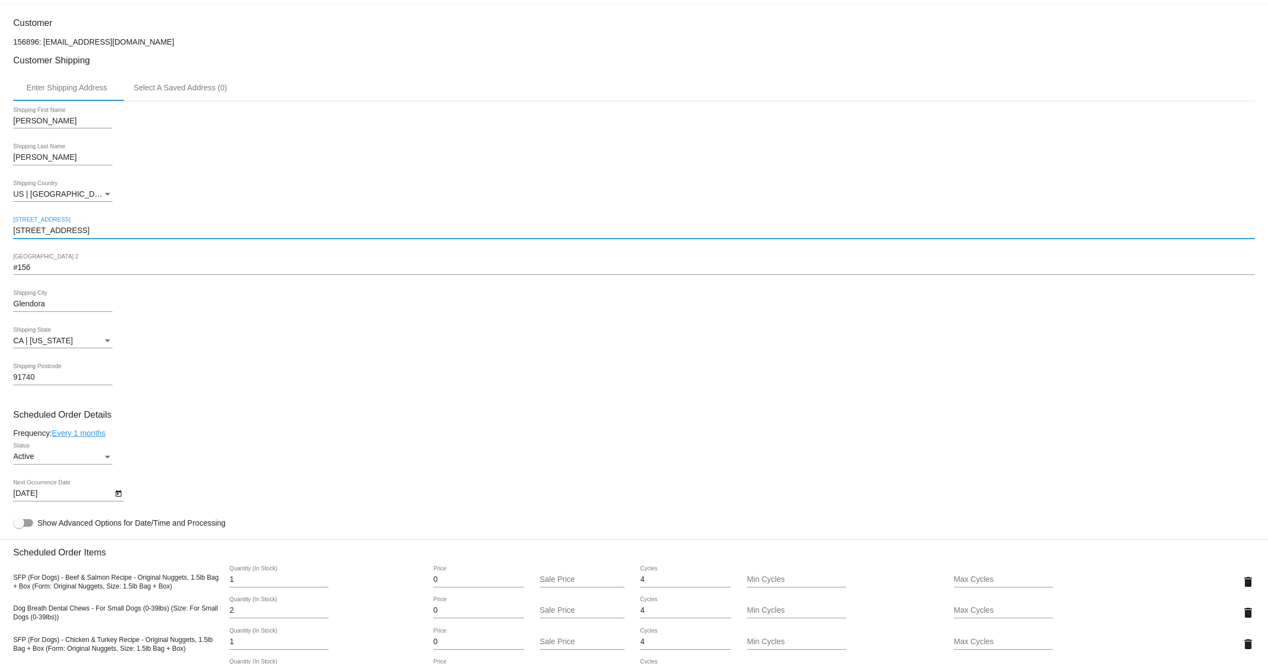
click at [61, 235] on input "[STREET_ADDRESS]" at bounding box center [633, 231] width 1241 height 9
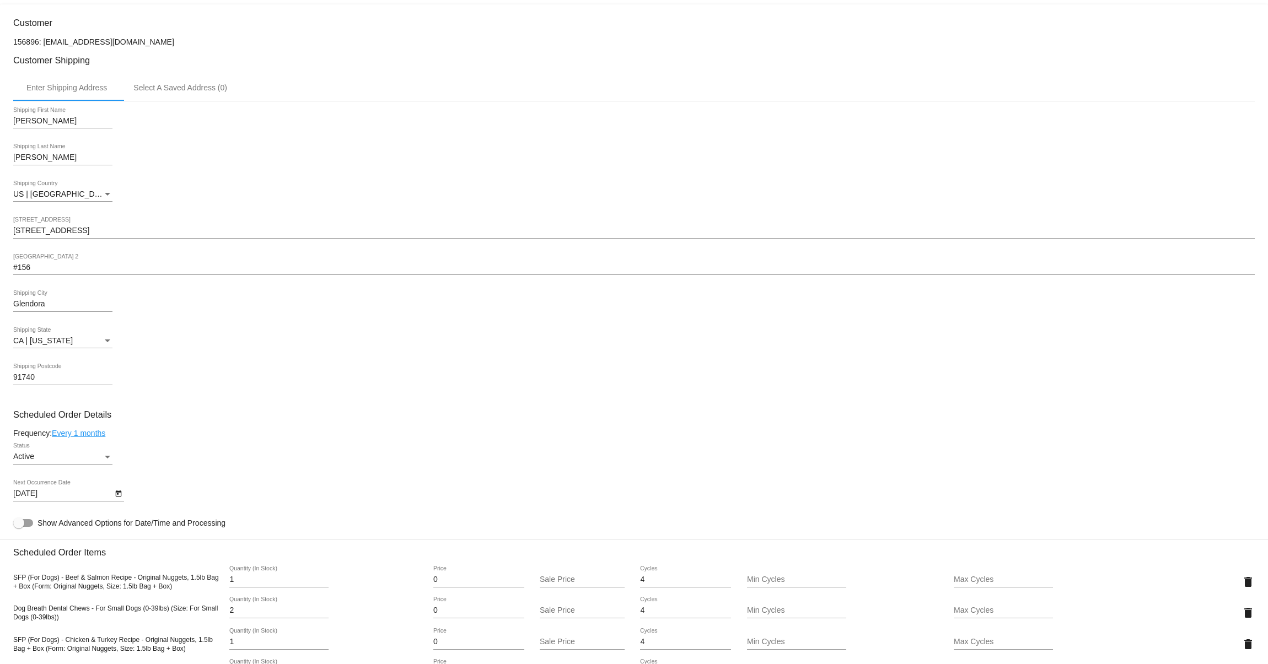
scroll to position [0, 0]
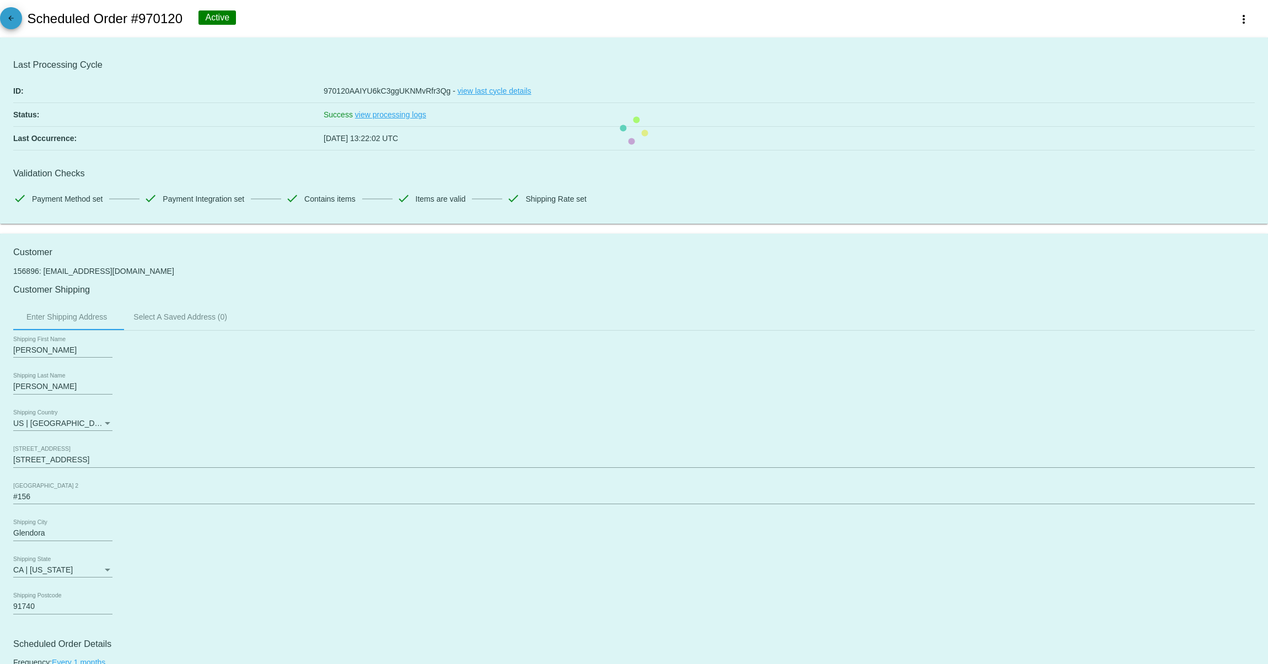
click at [14, 20] on mat-icon "arrow_back" at bounding box center [10, 20] width 13 height 13
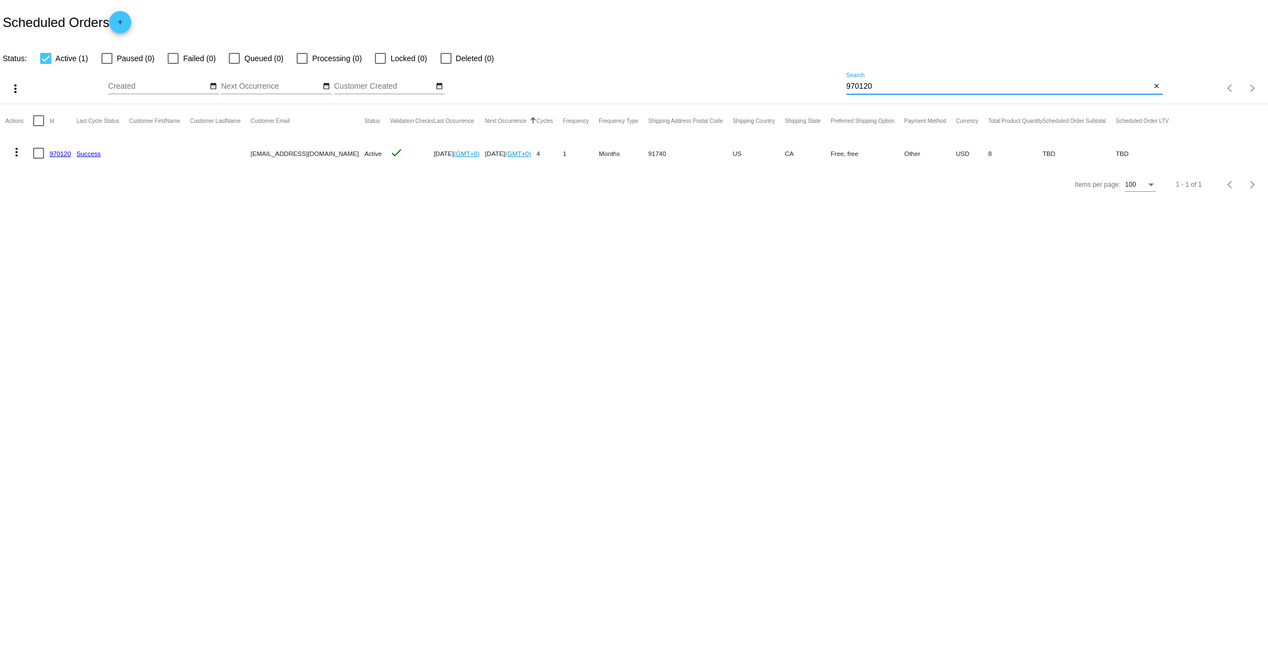
click at [913, 90] on input "970120" at bounding box center [998, 86] width 305 height 9
paste input "57074"
type input "57074"
click at [15, 150] on mat-icon "more_vert" at bounding box center [16, 152] width 13 height 13
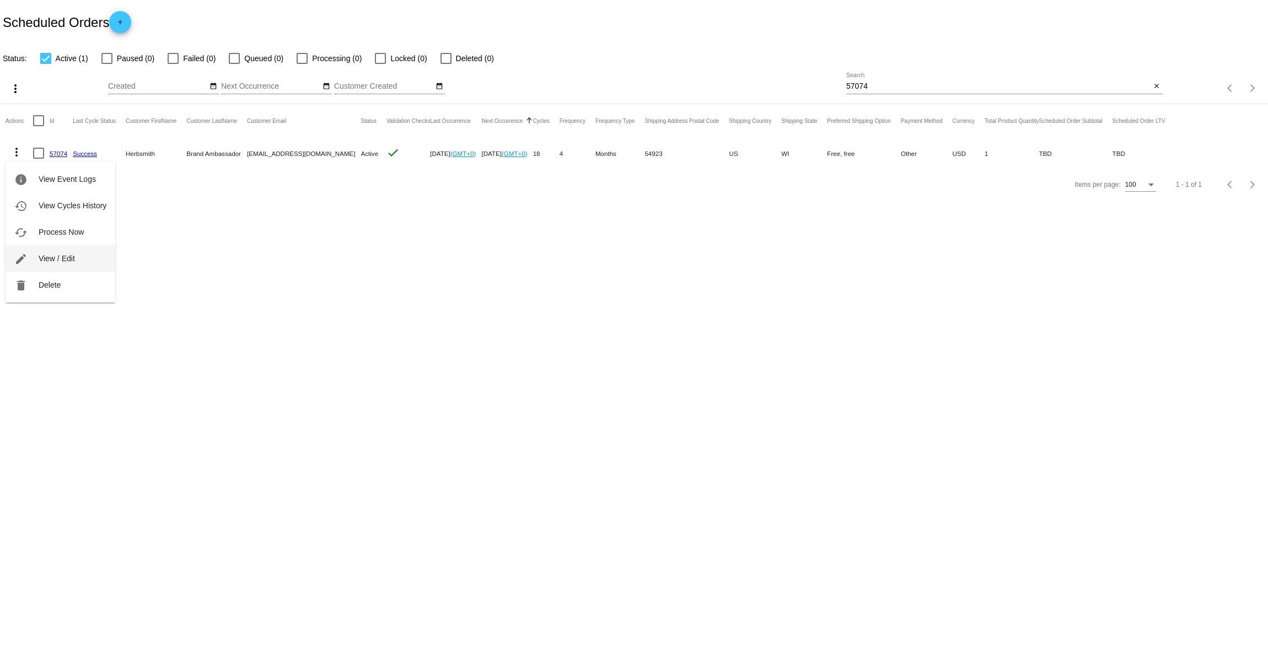
click at [57, 256] on span "View / Edit" at bounding box center [57, 258] width 36 height 9
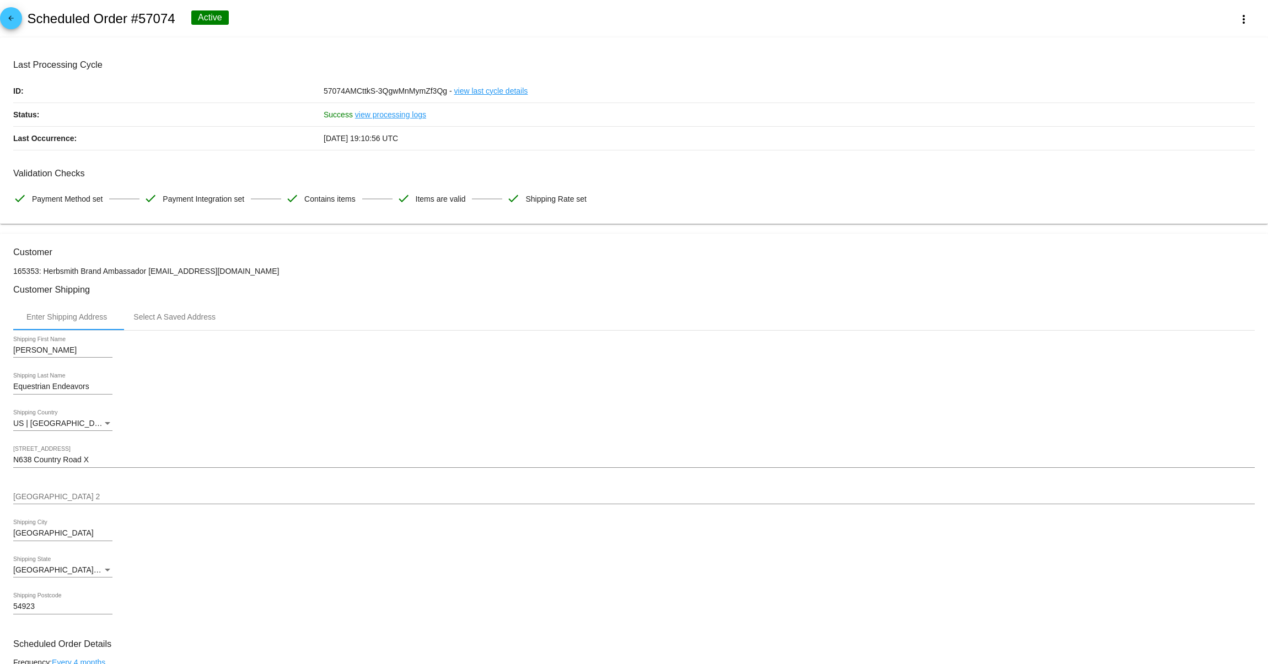
click at [55, 354] on input "[PERSON_NAME]" at bounding box center [62, 350] width 99 height 9
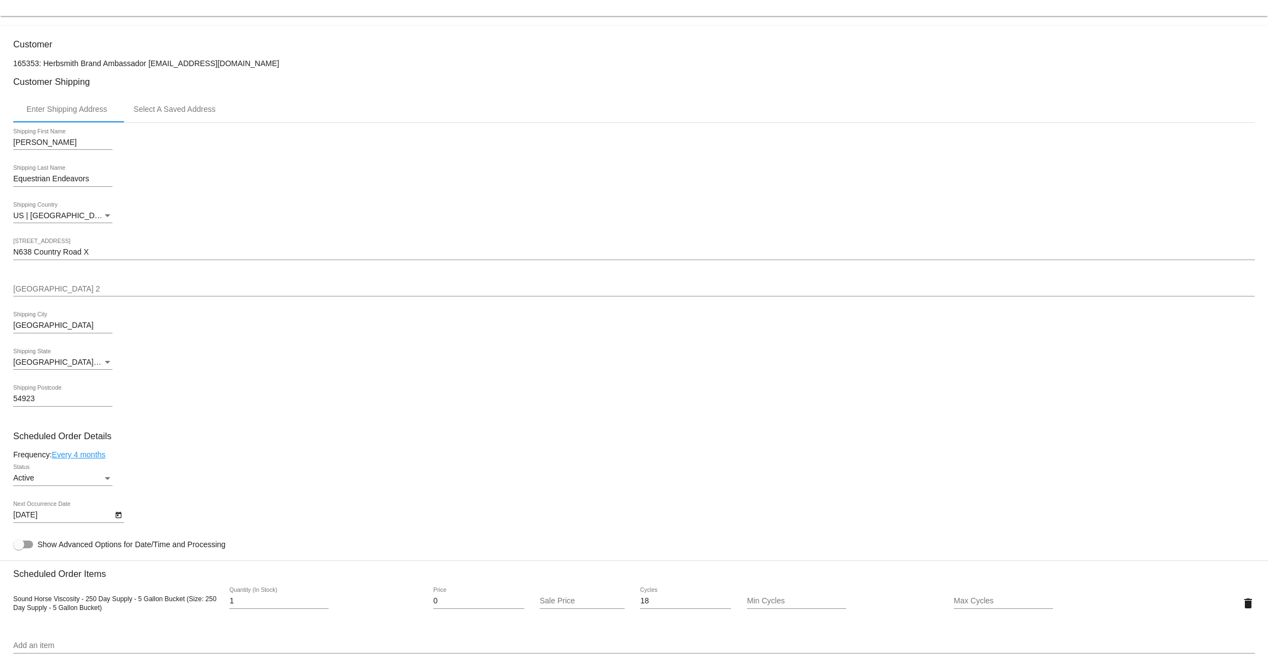
scroll to position [227, 0]
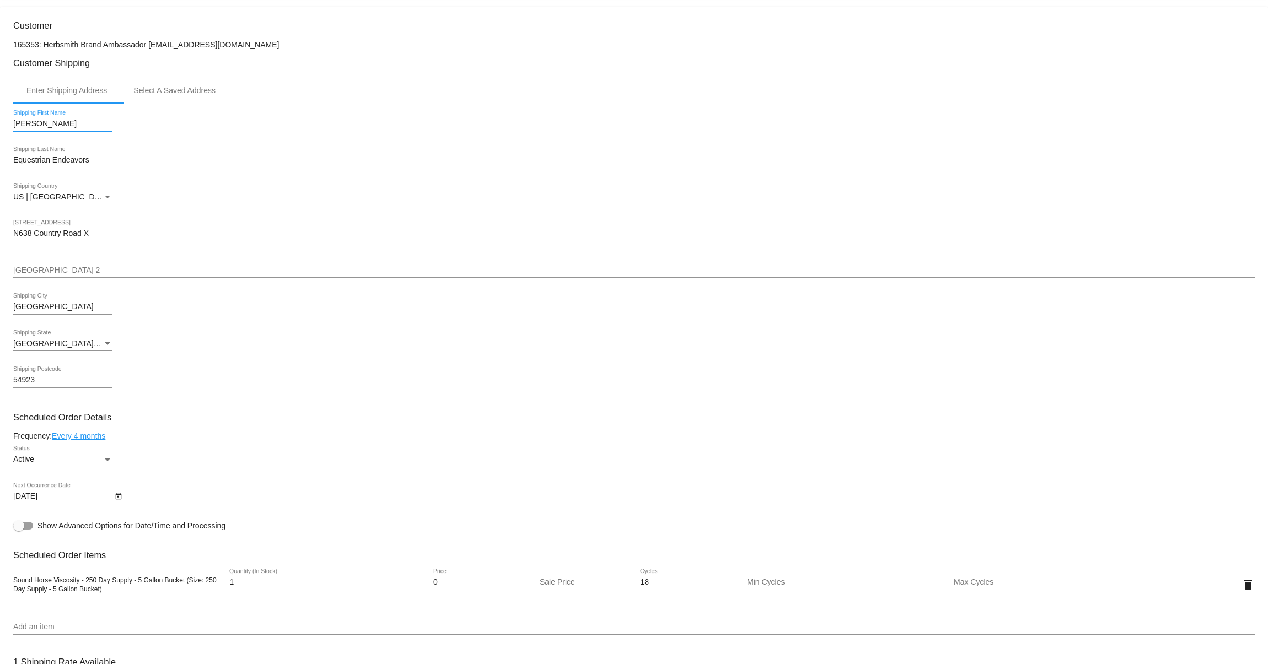
click at [78, 241] on mat-card "Customer 165353: Herbsmith Brand Ambassador [EMAIL_ADDRESS][DOMAIN_NAME] Custom…" at bounding box center [634, 558] width 1268 height 1103
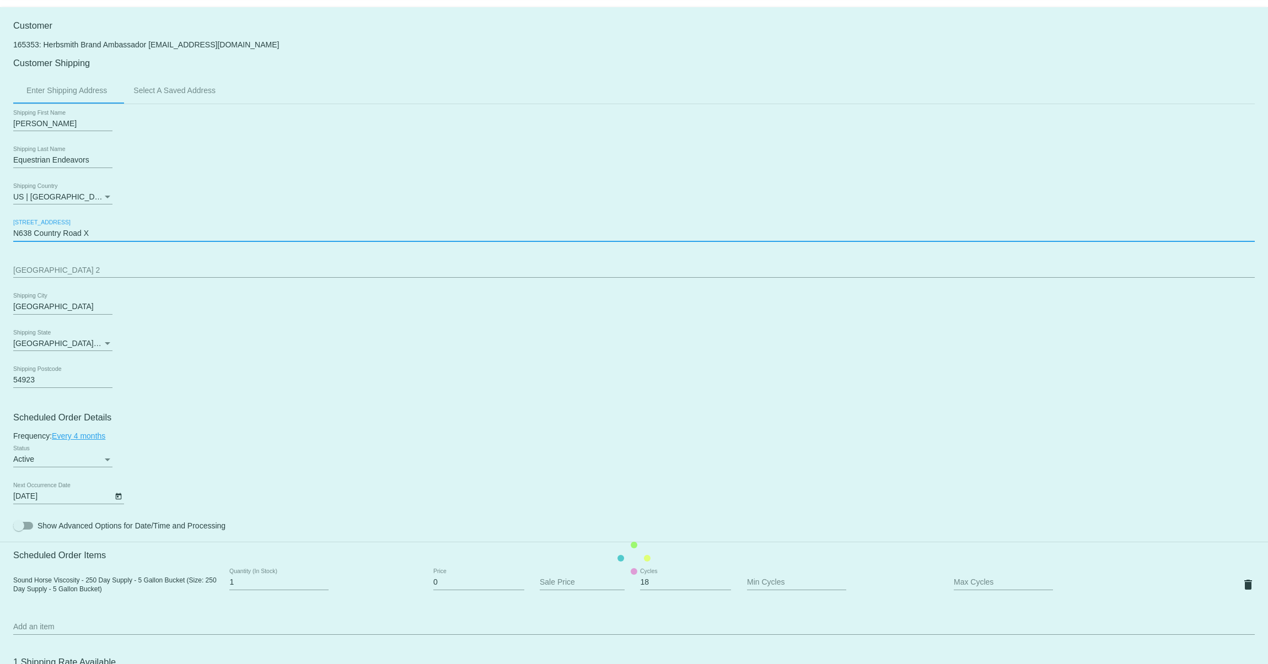
click at [78, 241] on mat-card "Customer 165353: Herbsmith Brand Ambassador [EMAIL_ADDRESS][DOMAIN_NAME] Custom…" at bounding box center [634, 558] width 1268 height 1103
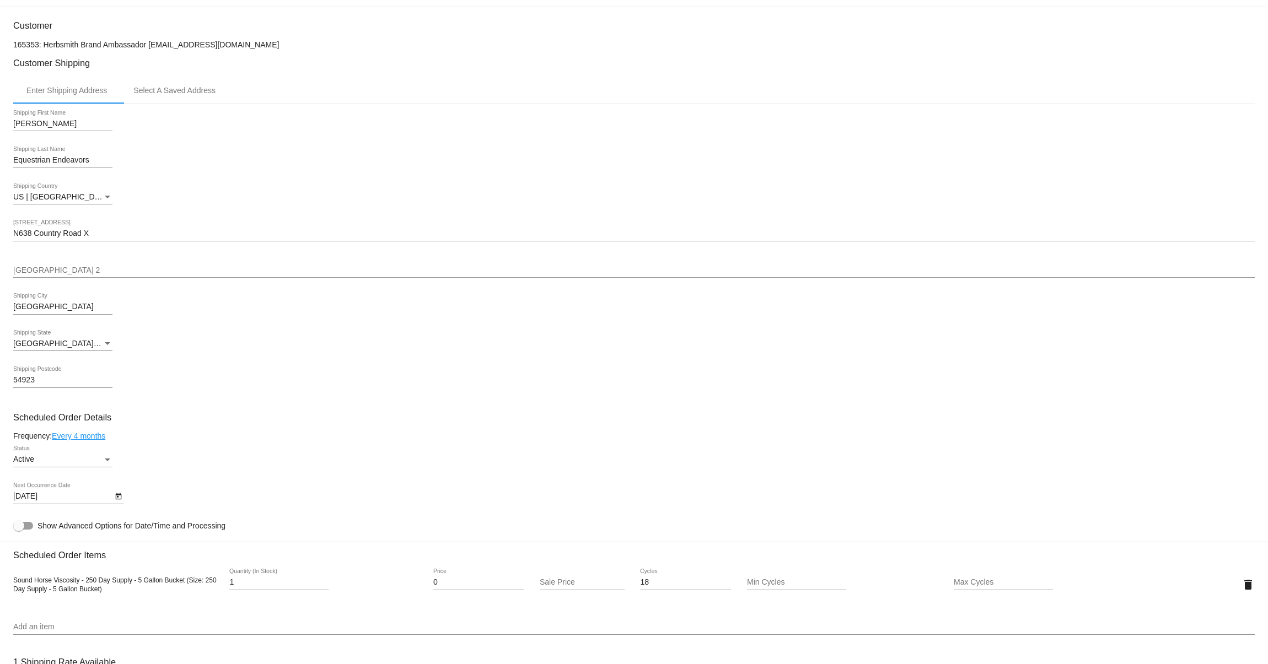
click at [82, 238] on input "N638 Country Road X" at bounding box center [633, 233] width 1241 height 9
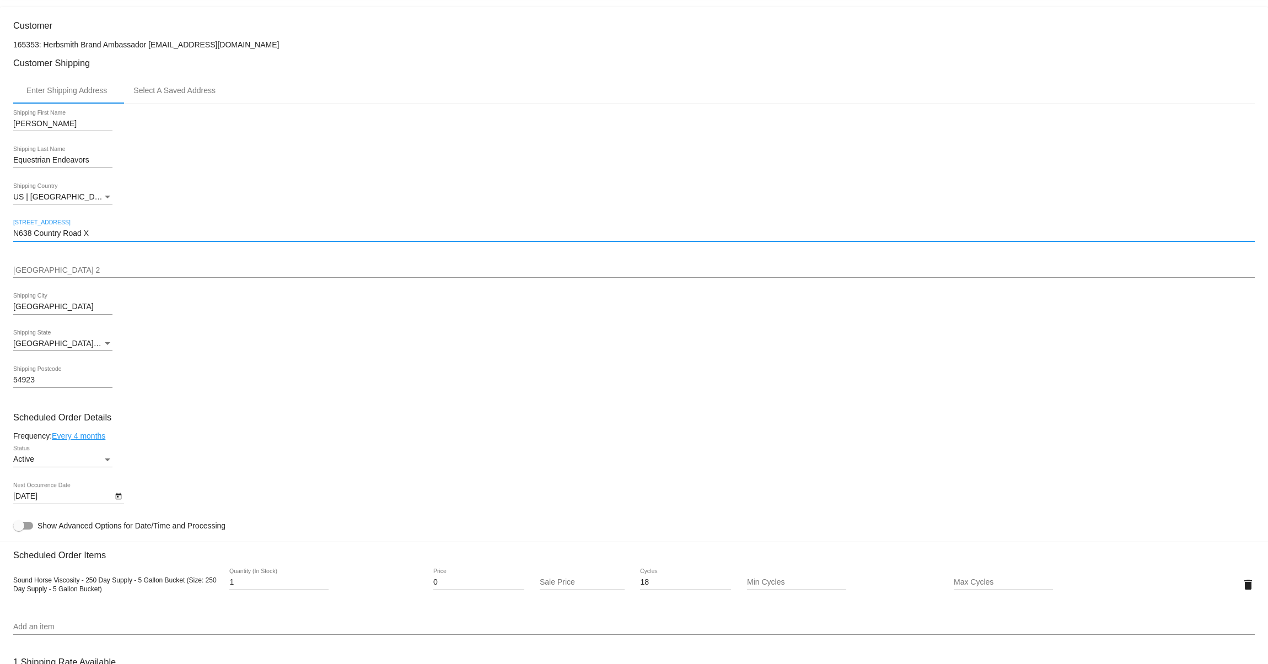
click at [82, 238] on input "N638 Country Road X" at bounding box center [633, 233] width 1241 height 9
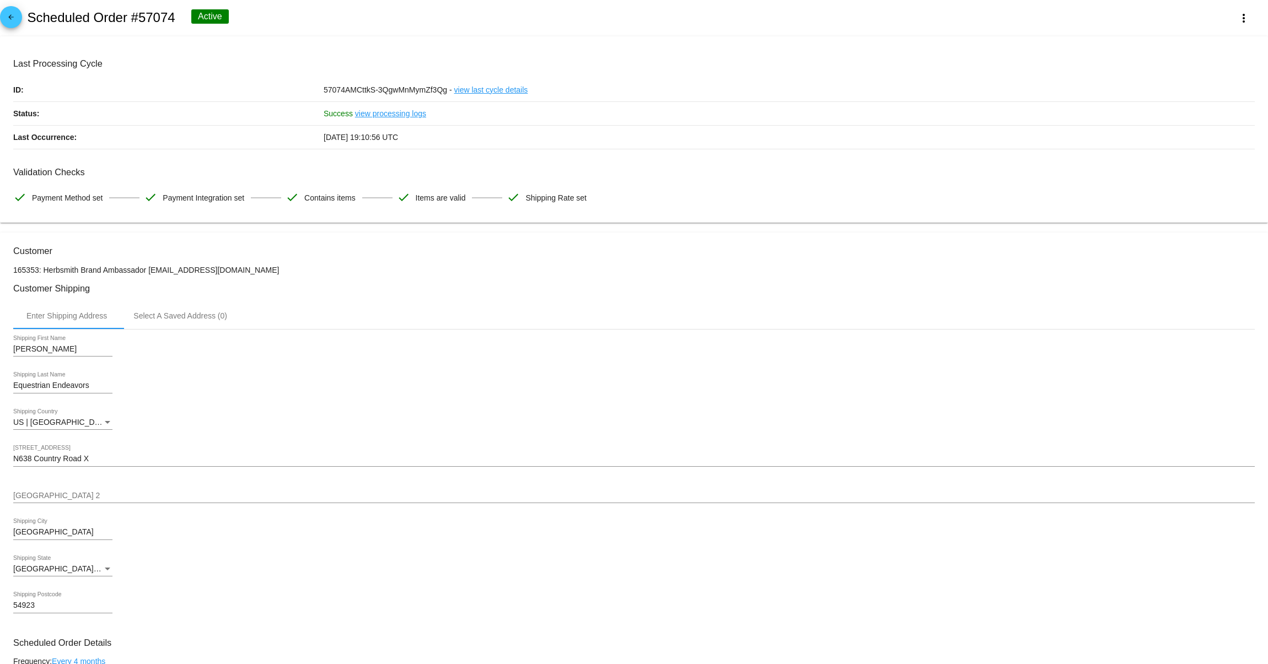
scroll to position [0, 0]
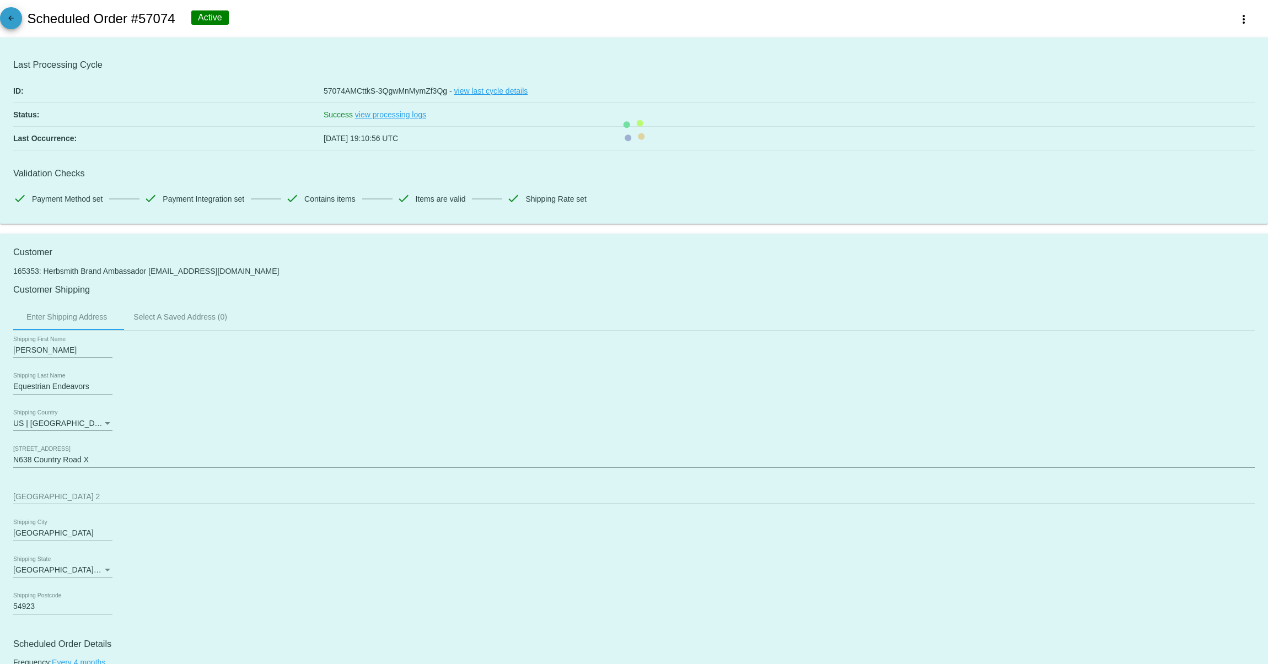
click at [13, 18] on mat-icon "arrow_back" at bounding box center [10, 20] width 13 height 13
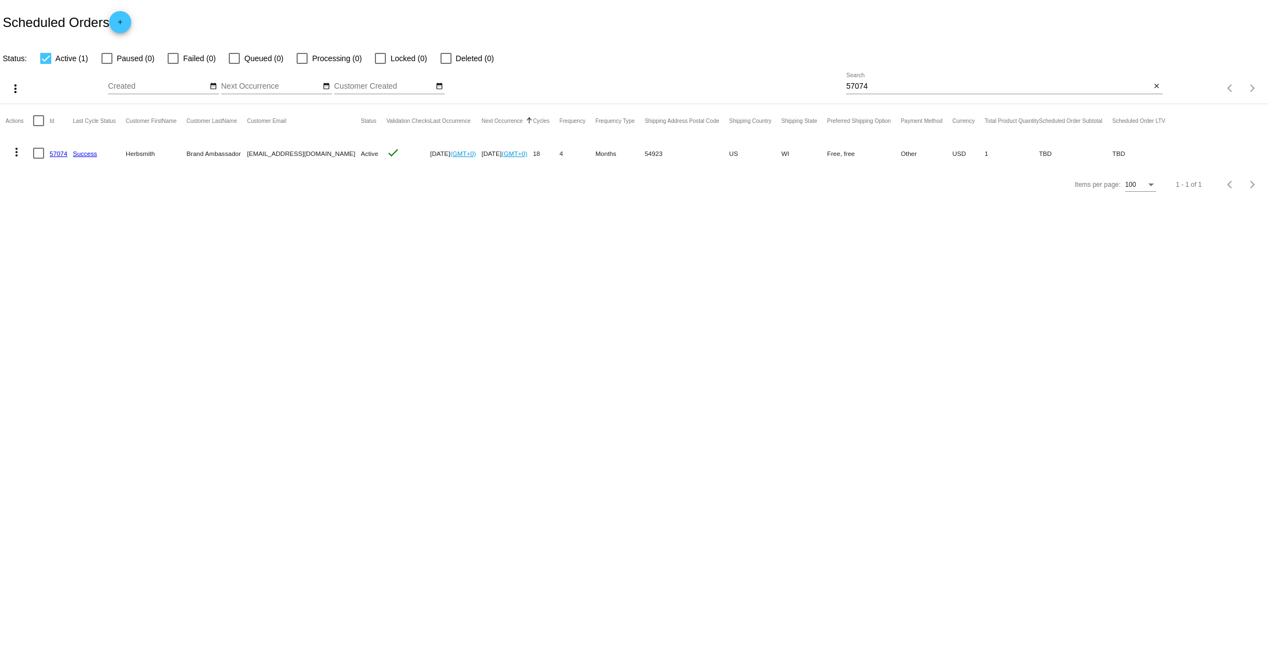
drag, startPoint x: 883, startPoint y: 88, endPoint x: 863, endPoint y: 87, distance: 19.4
click at [863, 87] on div "57074 Search" at bounding box center [998, 83] width 305 height 21
drag, startPoint x: 874, startPoint y: 88, endPoint x: 823, endPoint y: 87, distance: 51.8
click at [823, 87] on div "more_vert Oct Jan Feb Mar [DATE]" at bounding box center [634, 84] width 1268 height 39
paste input "957068"
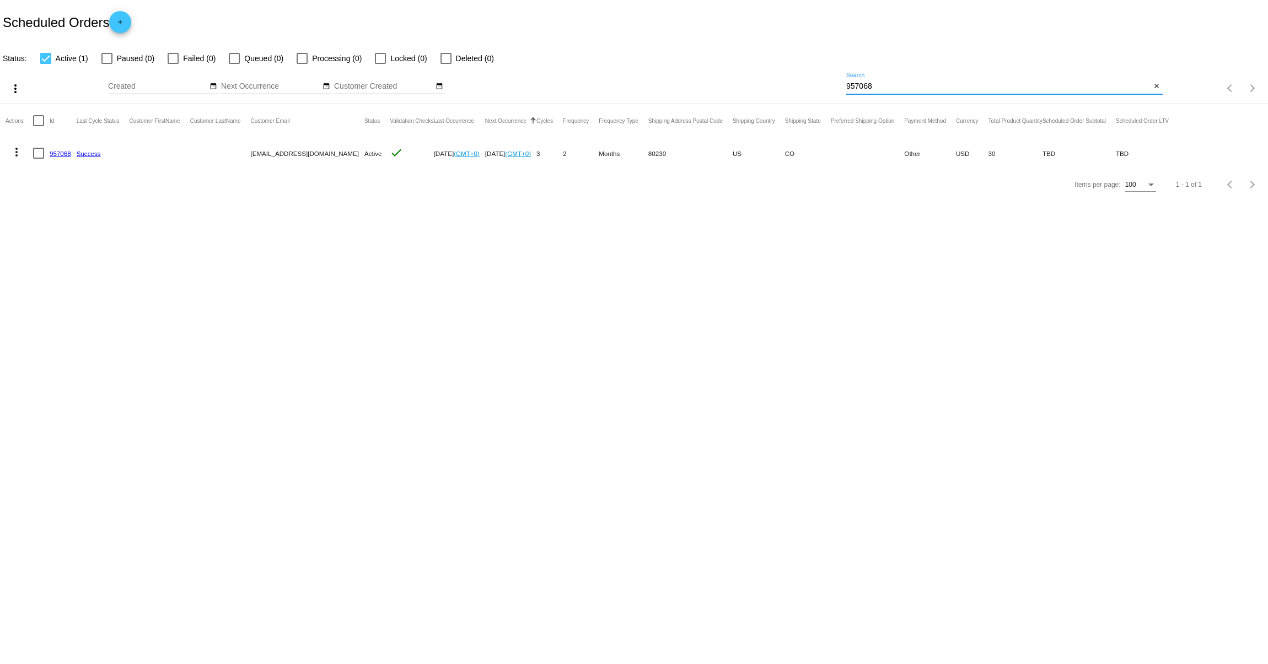
type input "957068"
click at [15, 152] on mat-icon "more_vert" at bounding box center [16, 152] width 13 height 13
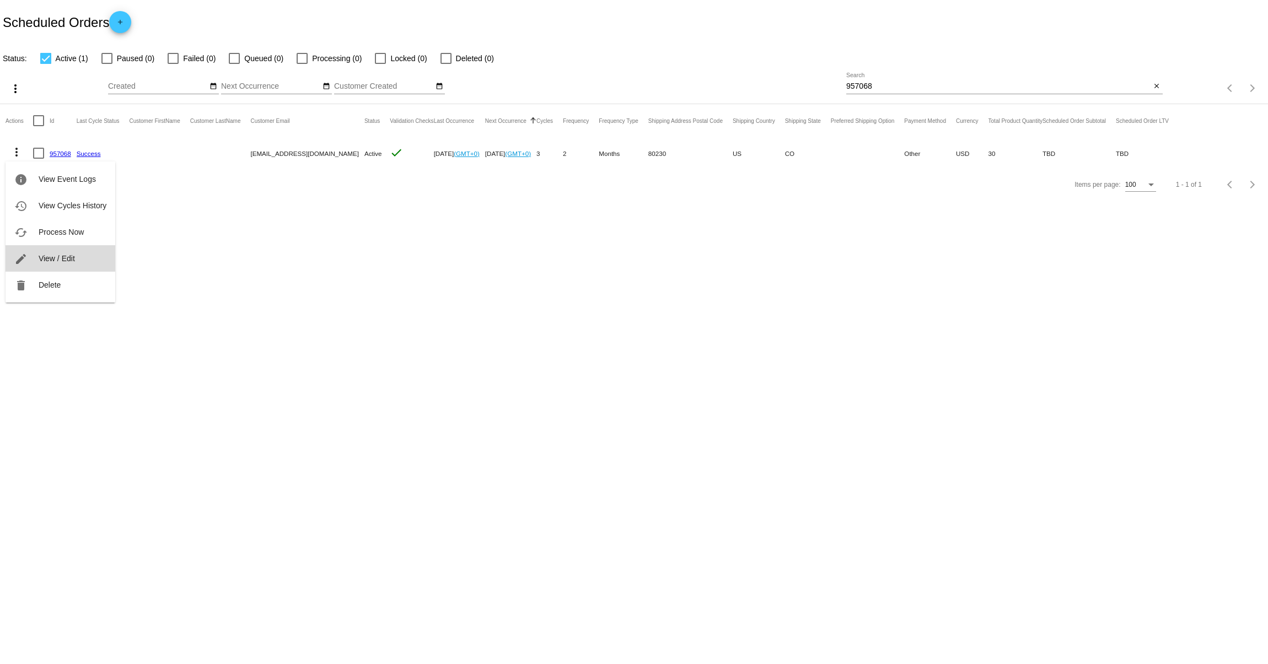
click at [52, 264] on button "edit View / Edit" at bounding box center [61, 258] width 110 height 26
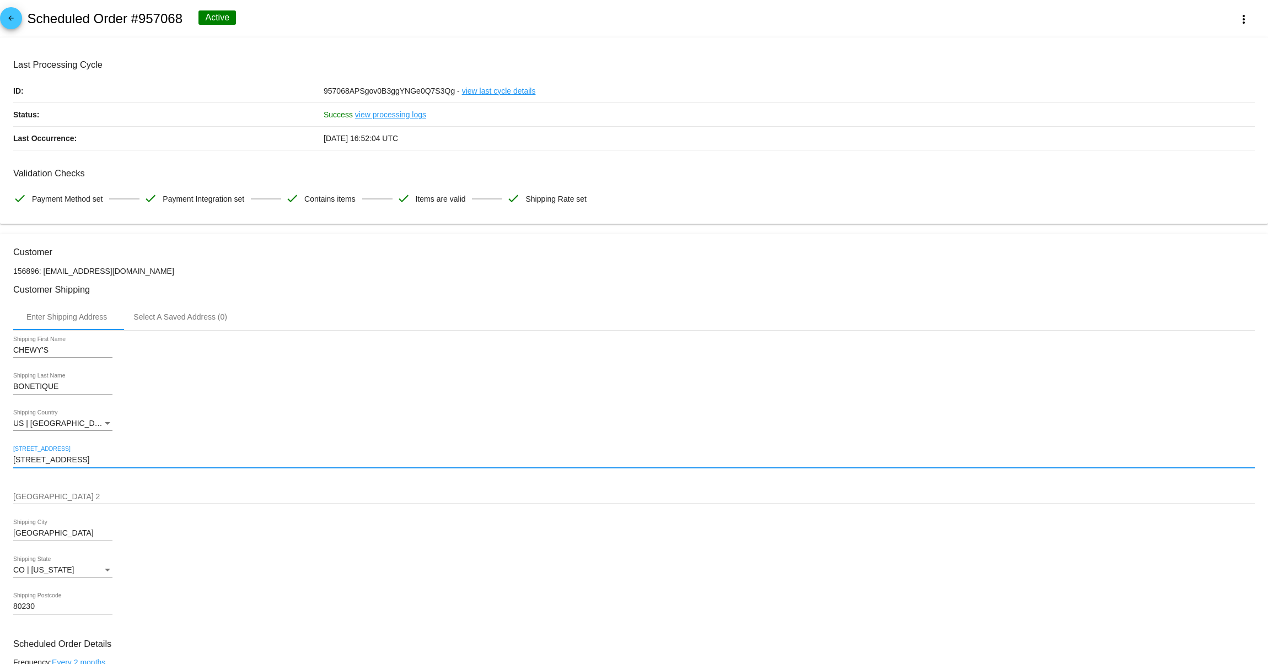
click at [100, 465] on input "[STREET_ADDRESS]" at bounding box center [633, 460] width 1241 height 9
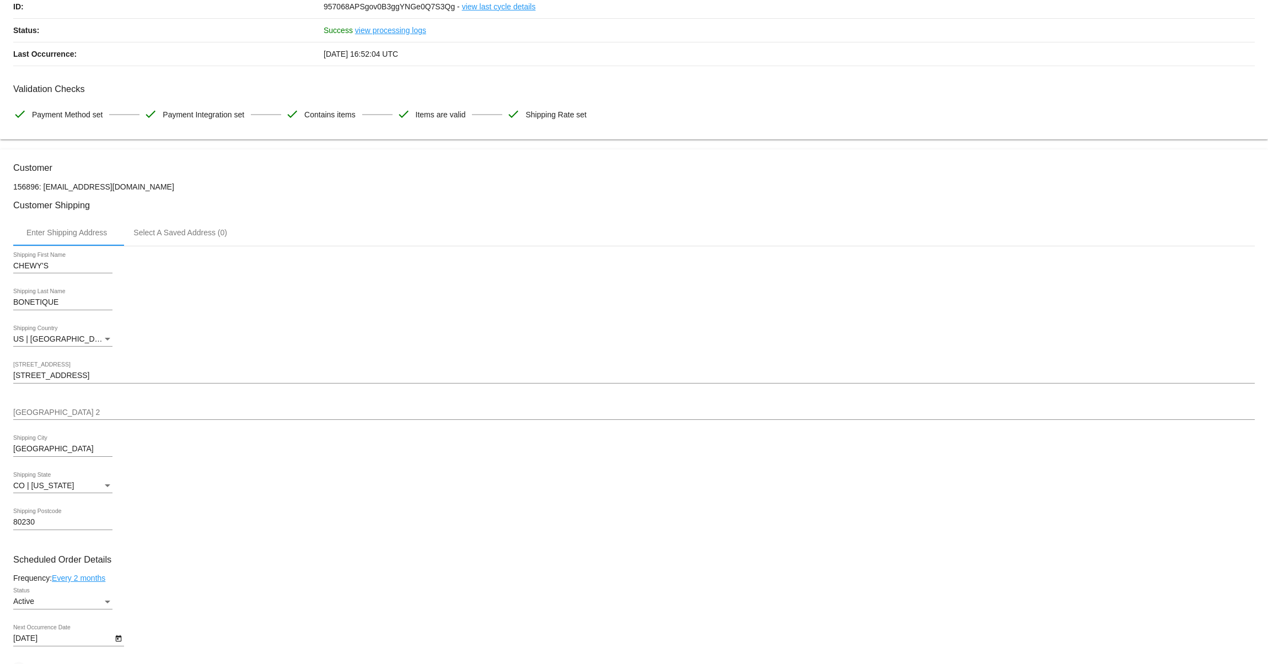
scroll to position [85, 0]
